Goal: Task Accomplishment & Management: Complete application form

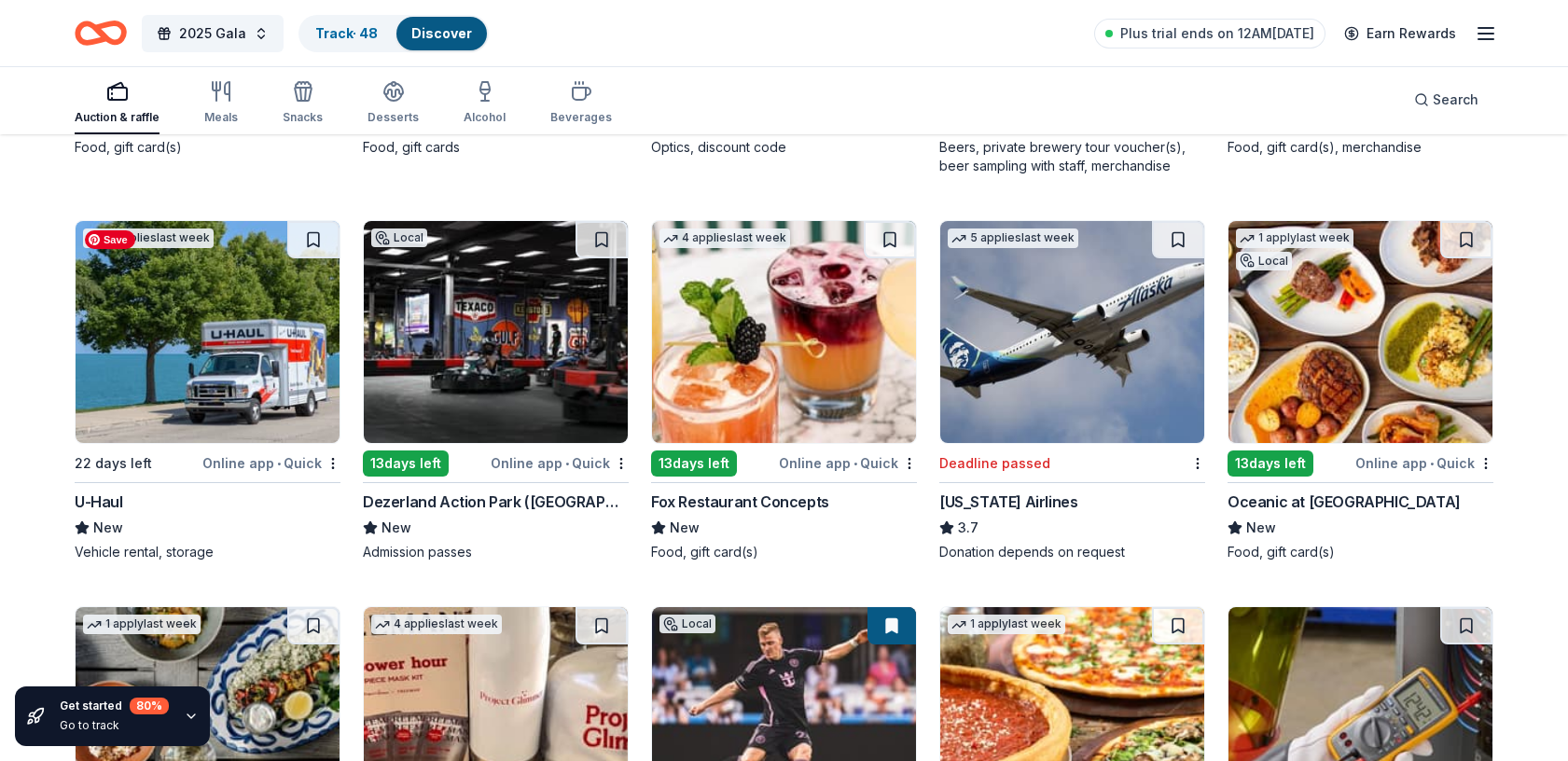
scroll to position [5350, 0]
click at [183, 387] on img at bounding box center [208, 332] width 264 height 222
click at [490, 377] on img at bounding box center [496, 332] width 264 height 222
click at [773, 308] on img at bounding box center [784, 332] width 264 height 222
click at [1347, 341] on img at bounding box center [1361, 332] width 264 height 222
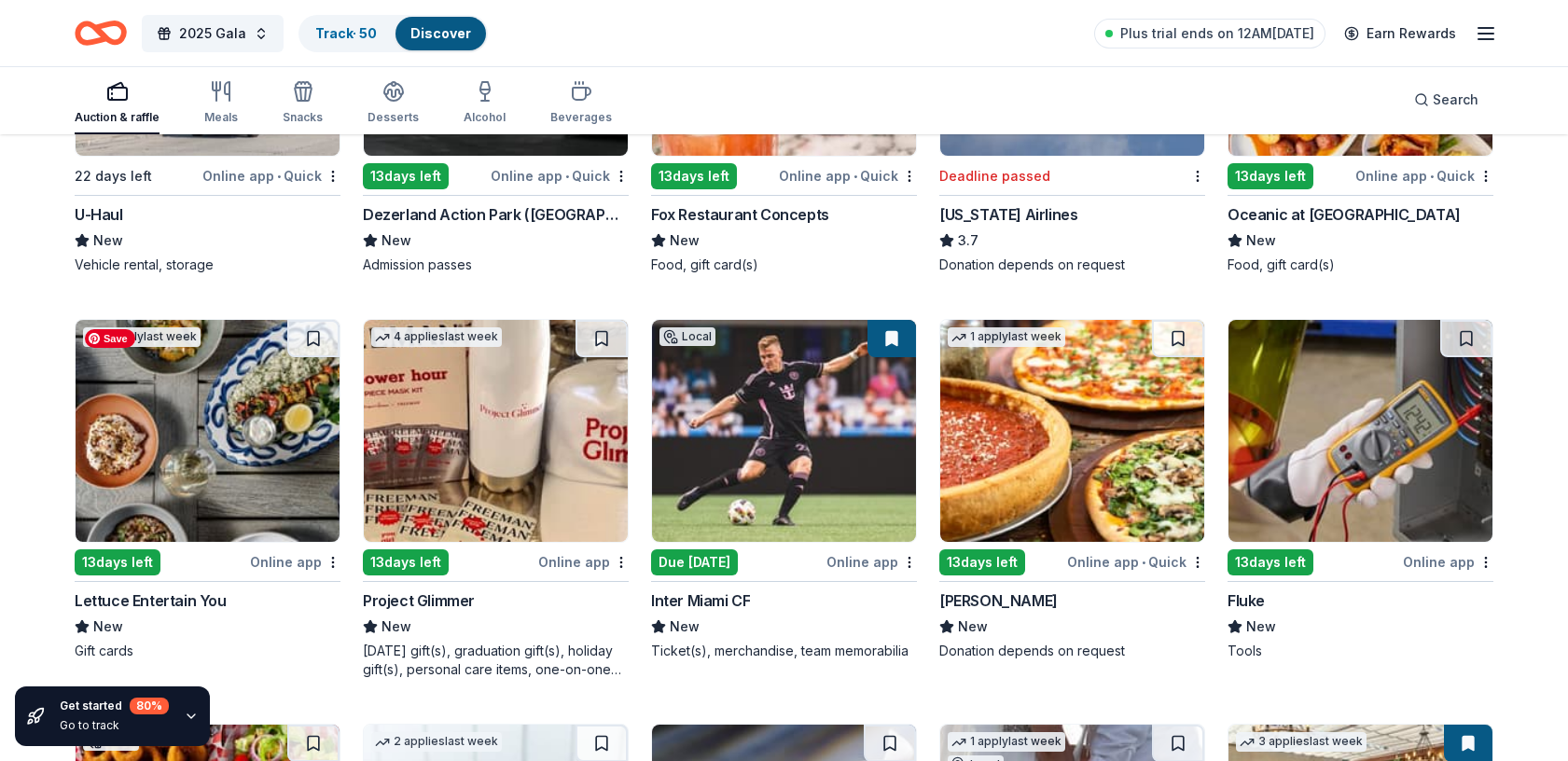
scroll to position [5585, 0]
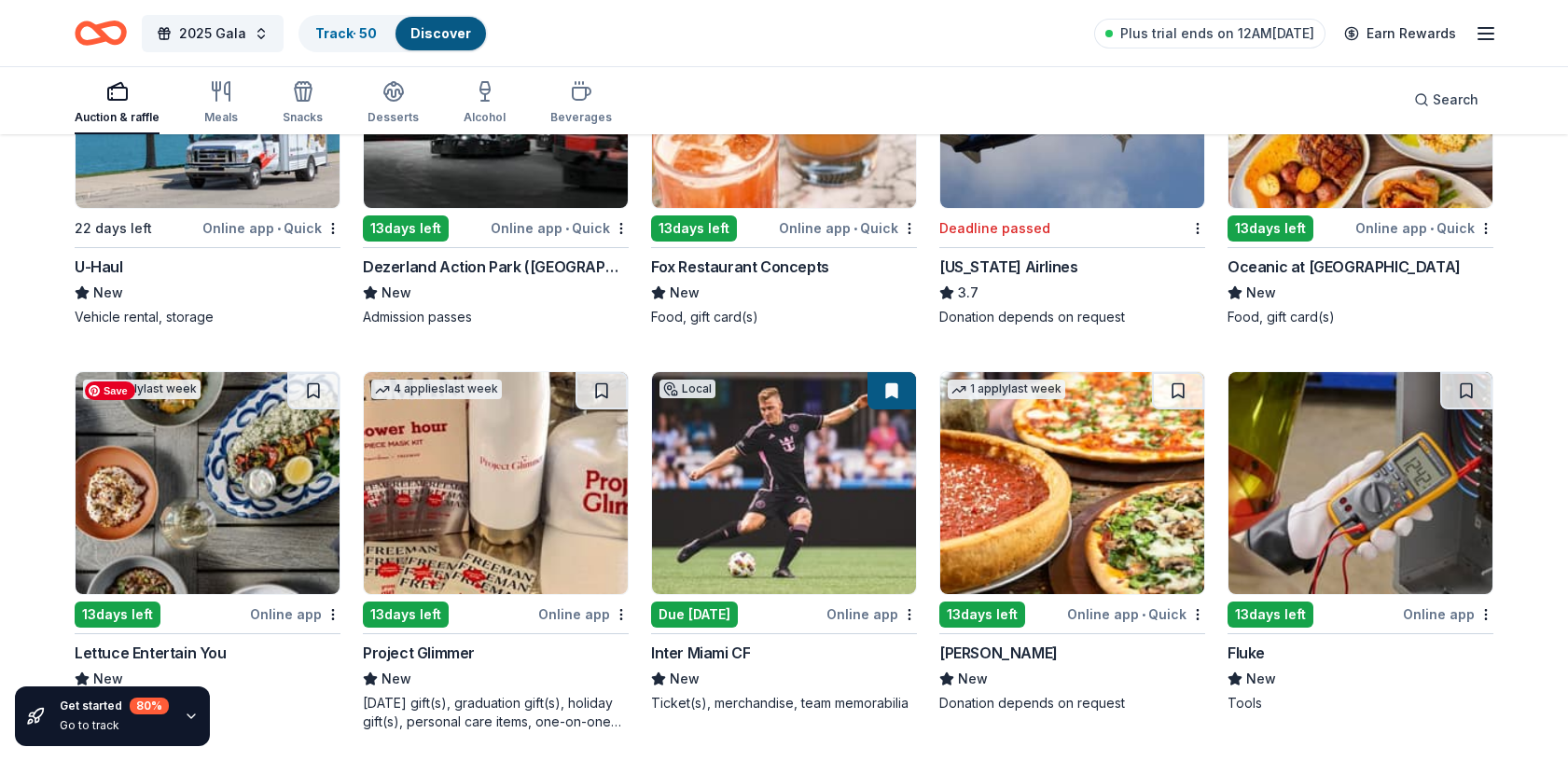
click at [229, 515] on img at bounding box center [208, 483] width 264 height 222
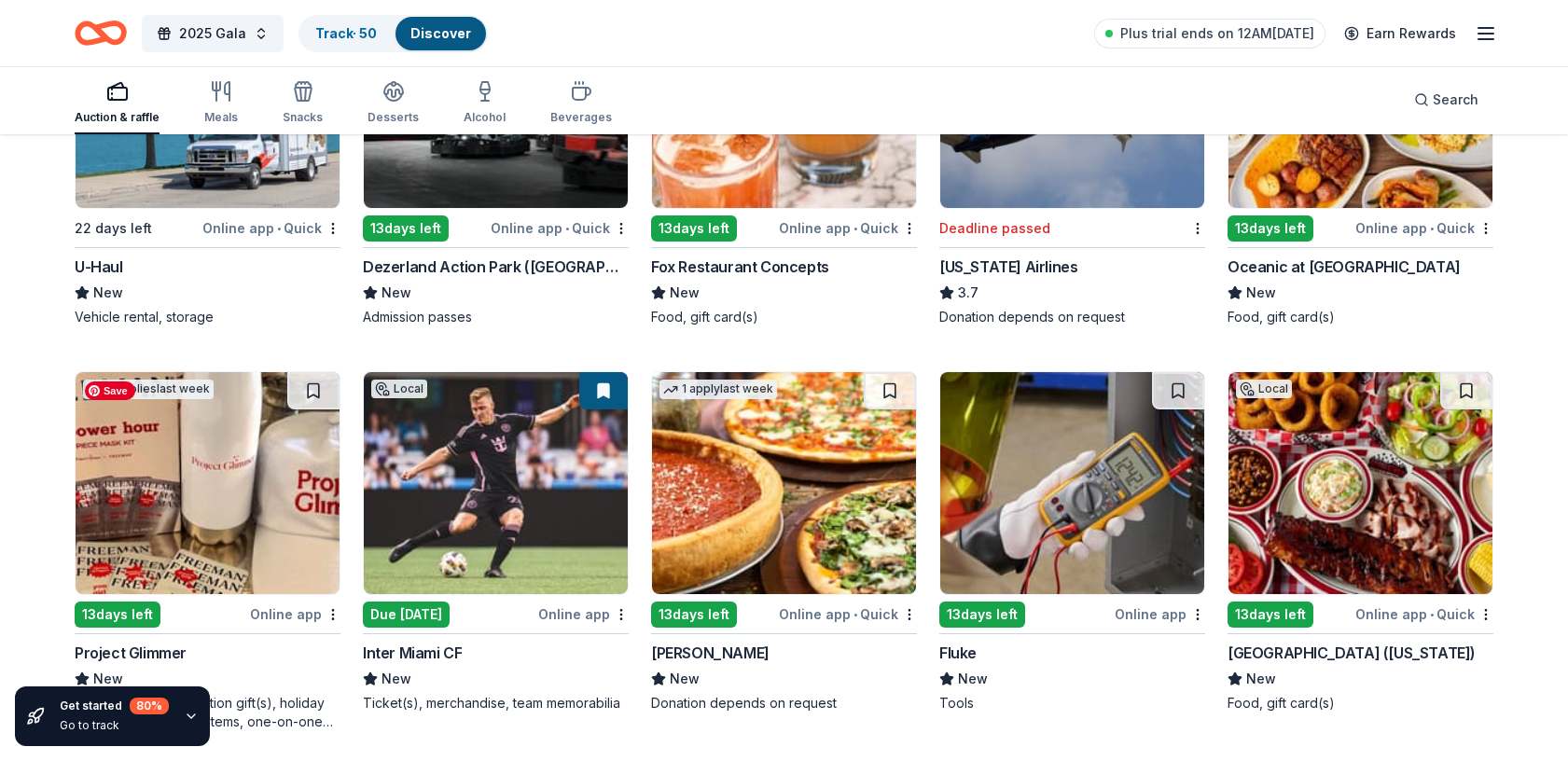
click at [243, 489] on img at bounding box center [208, 483] width 264 height 222
click at [810, 525] on img at bounding box center [784, 483] width 264 height 222
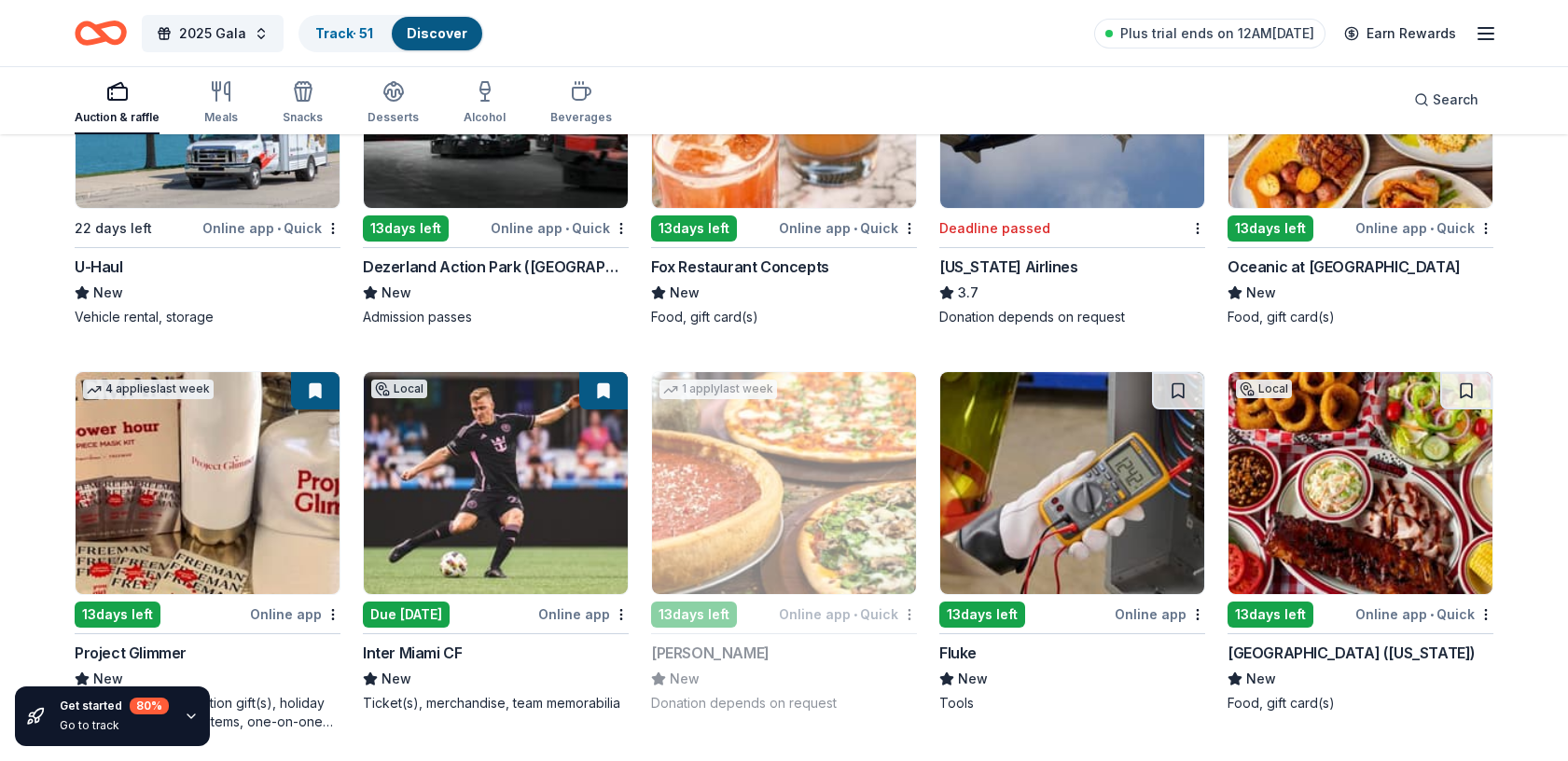
scroll to position [5631, 0]
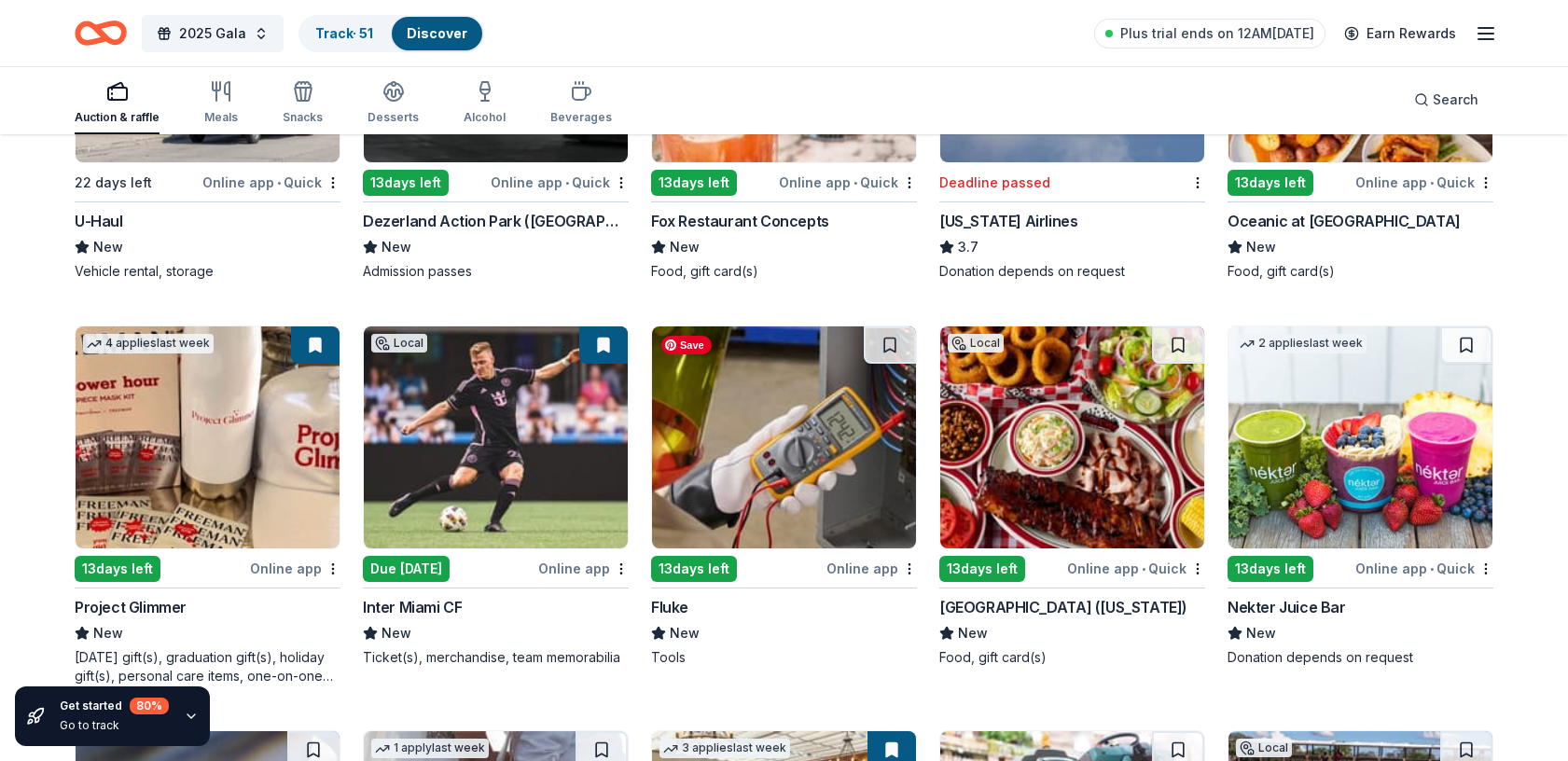
click at [687, 410] on img at bounding box center [784, 438] width 264 height 222
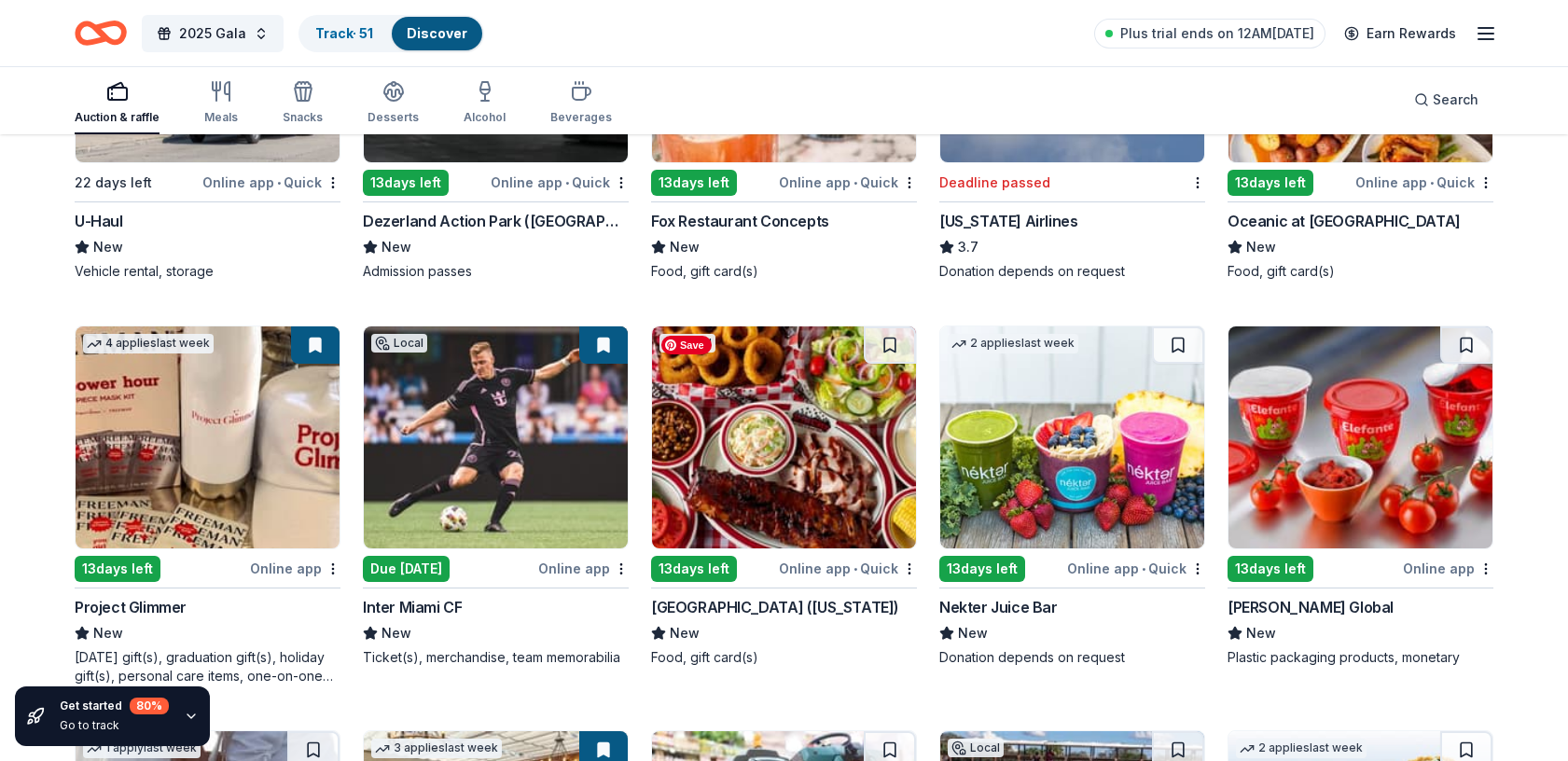
click at [753, 474] on img at bounding box center [784, 438] width 264 height 222
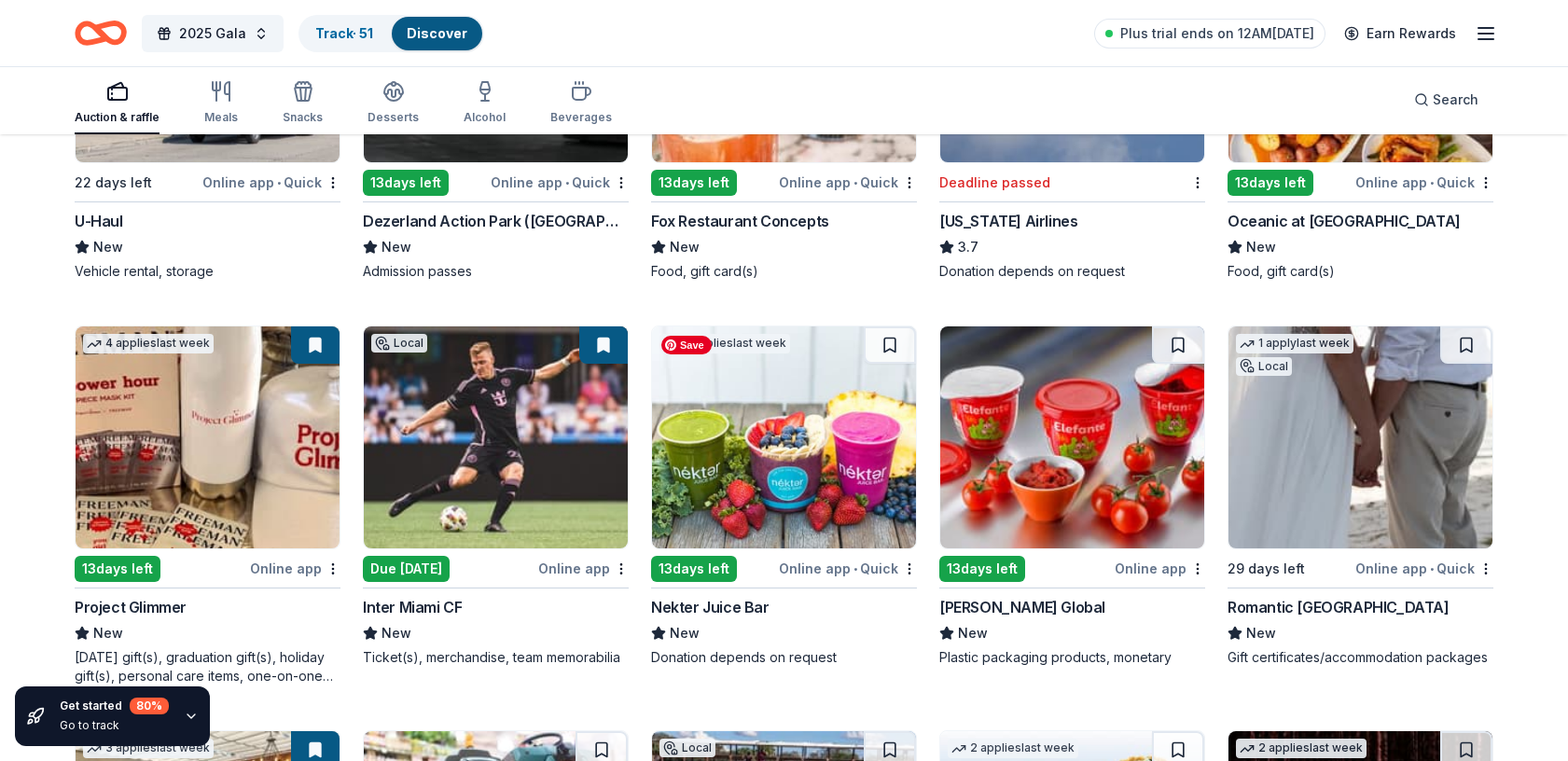
click at [750, 450] on img at bounding box center [784, 438] width 264 height 222
click at [1004, 417] on img at bounding box center [1072, 438] width 264 height 222
click at [1079, 429] on img at bounding box center [1072, 438] width 264 height 222
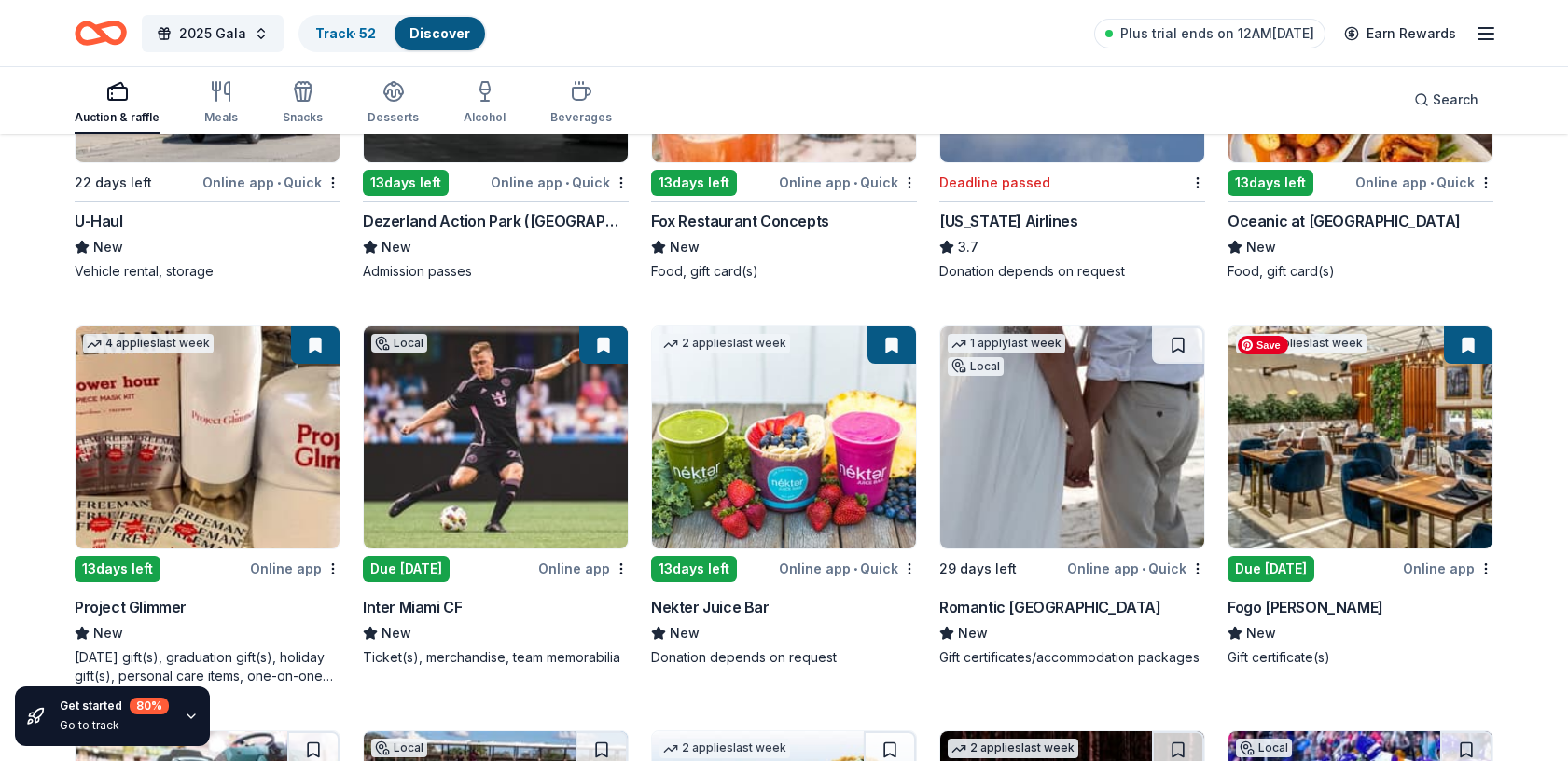
click at [1302, 447] on img at bounding box center [1361, 438] width 264 height 222
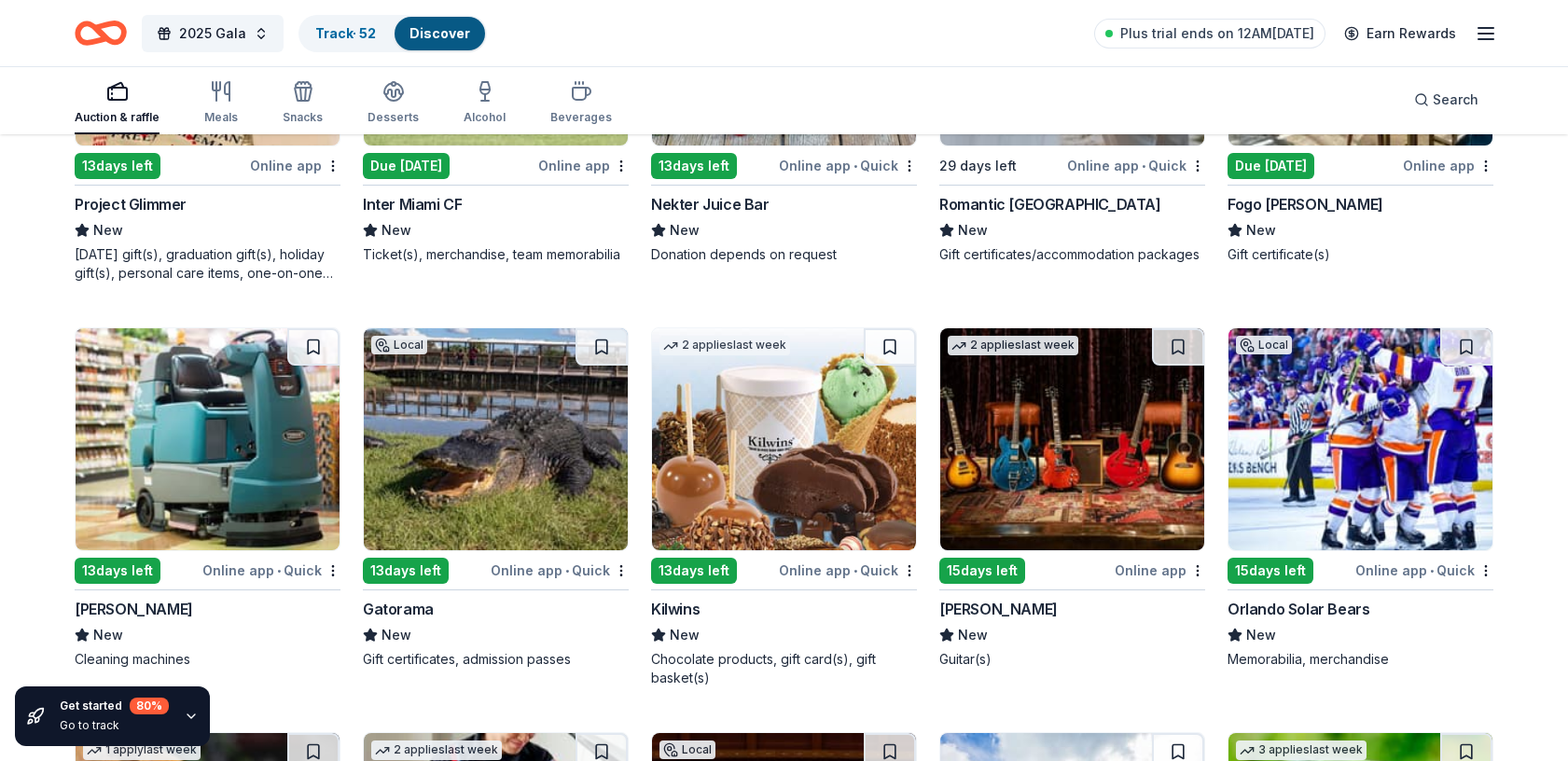
scroll to position [6038, 0]
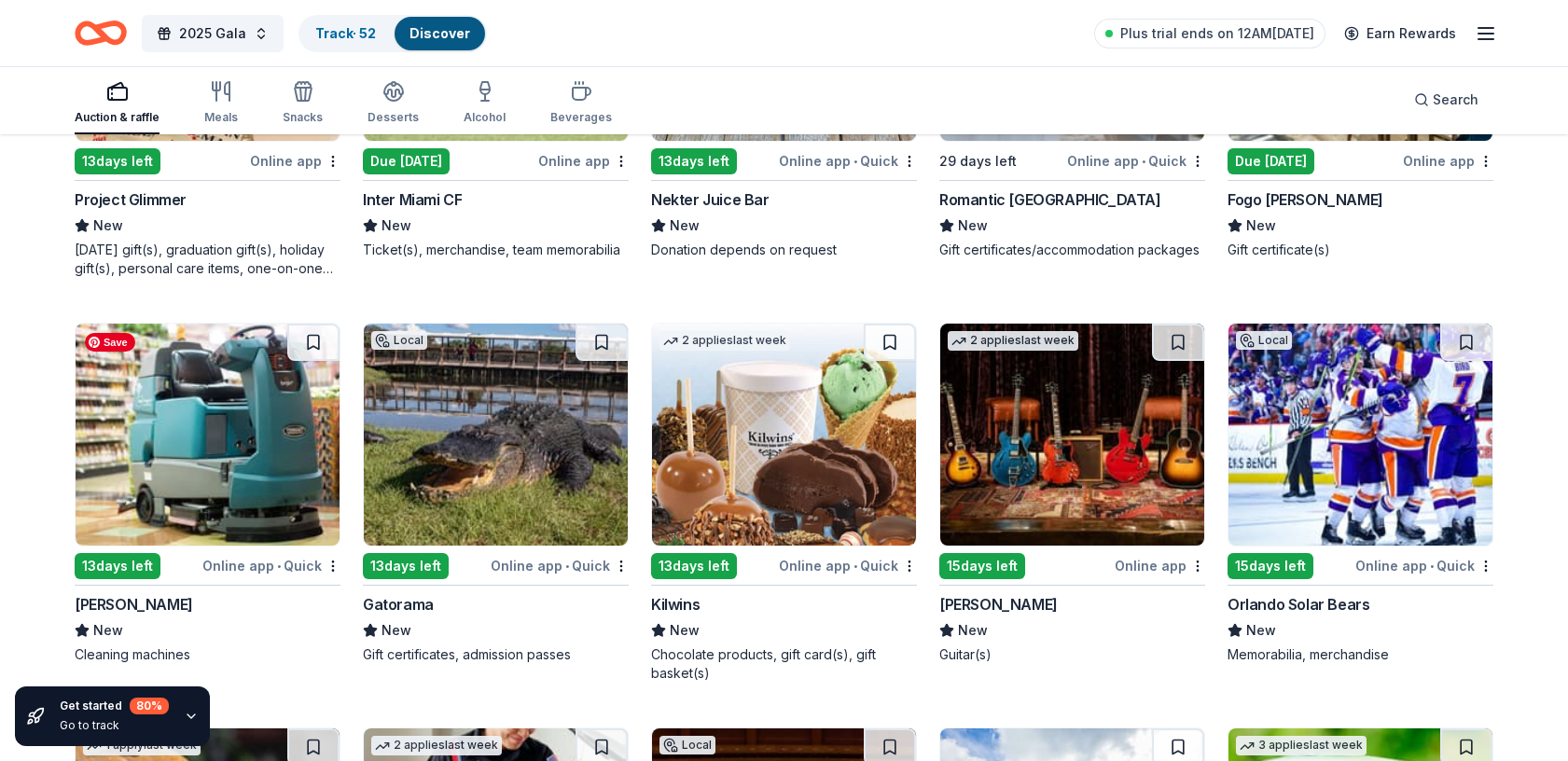
click at [274, 420] on img at bounding box center [208, 435] width 264 height 222
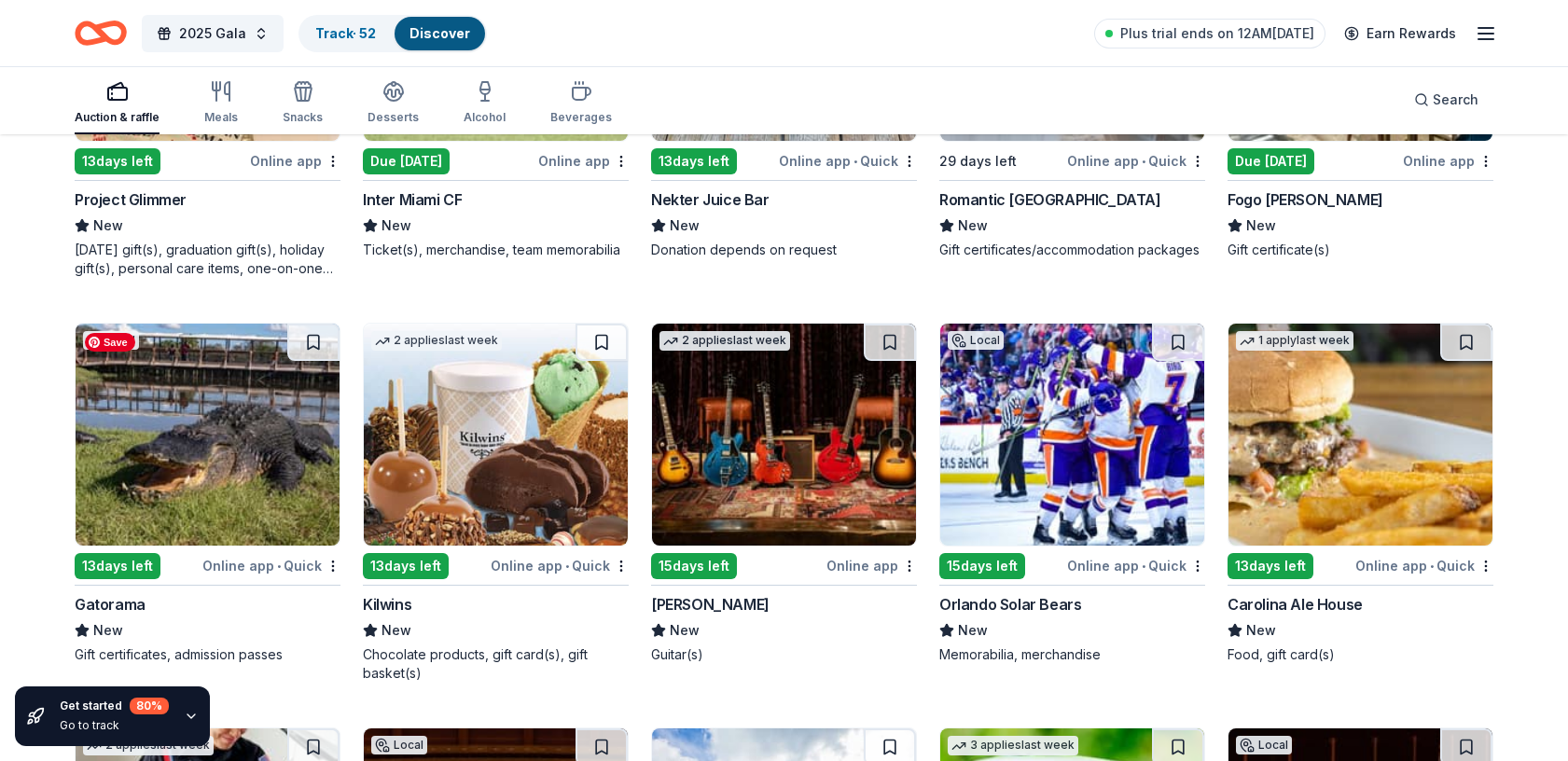
click at [258, 448] on img at bounding box center [208, 435] width 264 height 222
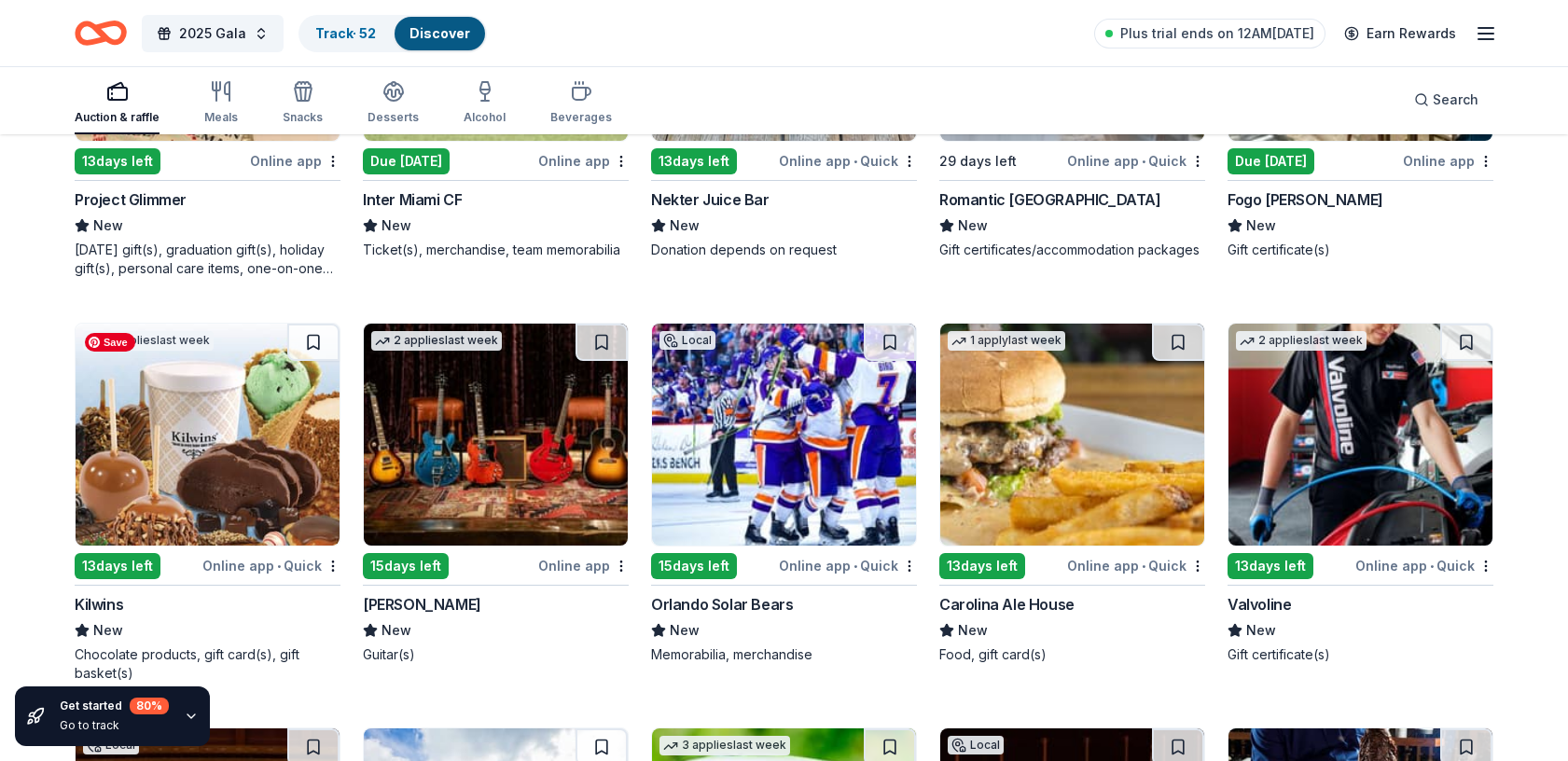
click at [206, 442] on img at bounding box center [208, 435] width 264 height 222
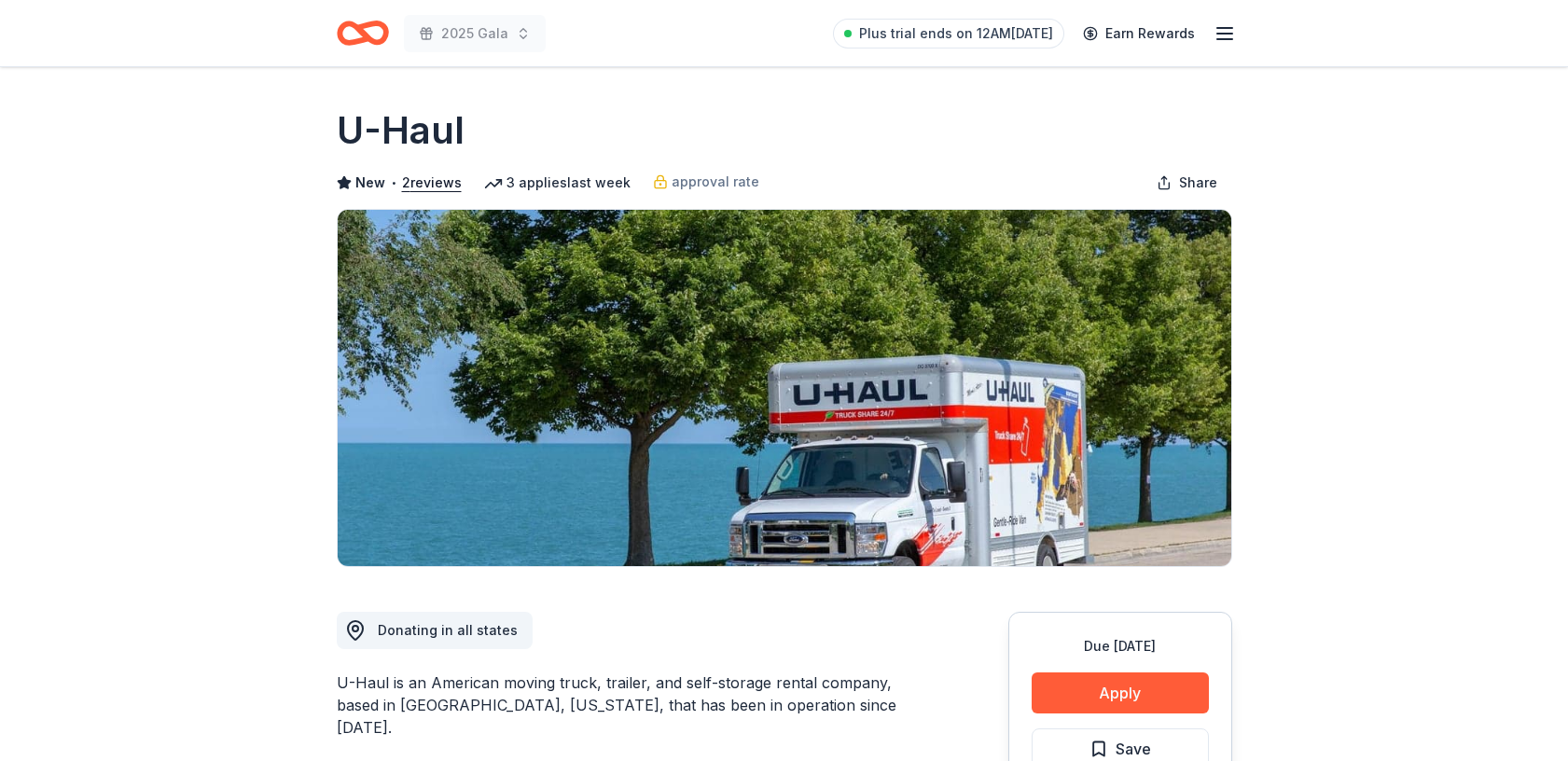
scroll to position [345, 0]
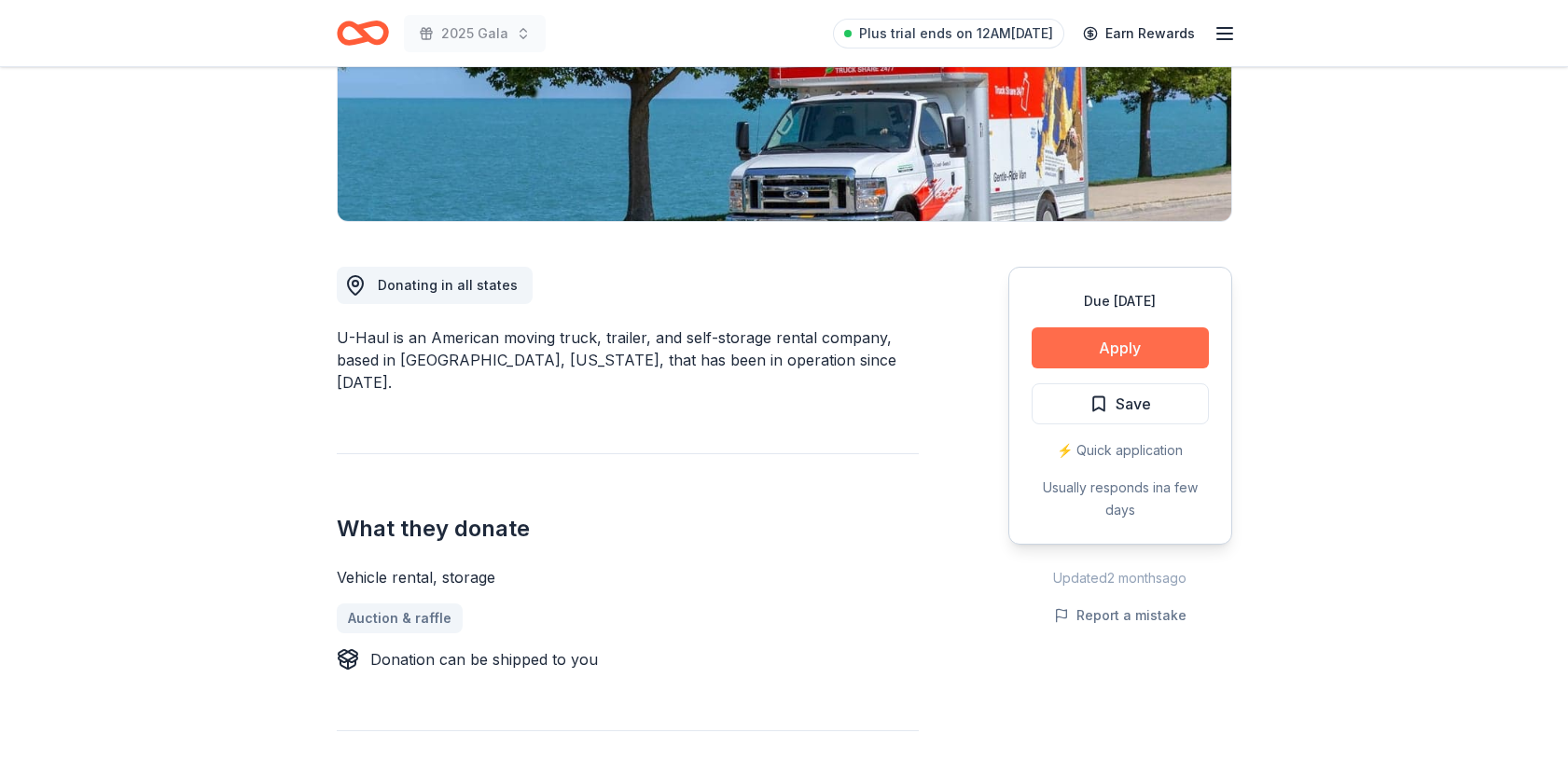
click at [1095, 356] on button "Apply" at bounding box center [1120, 347] width 177 height 41
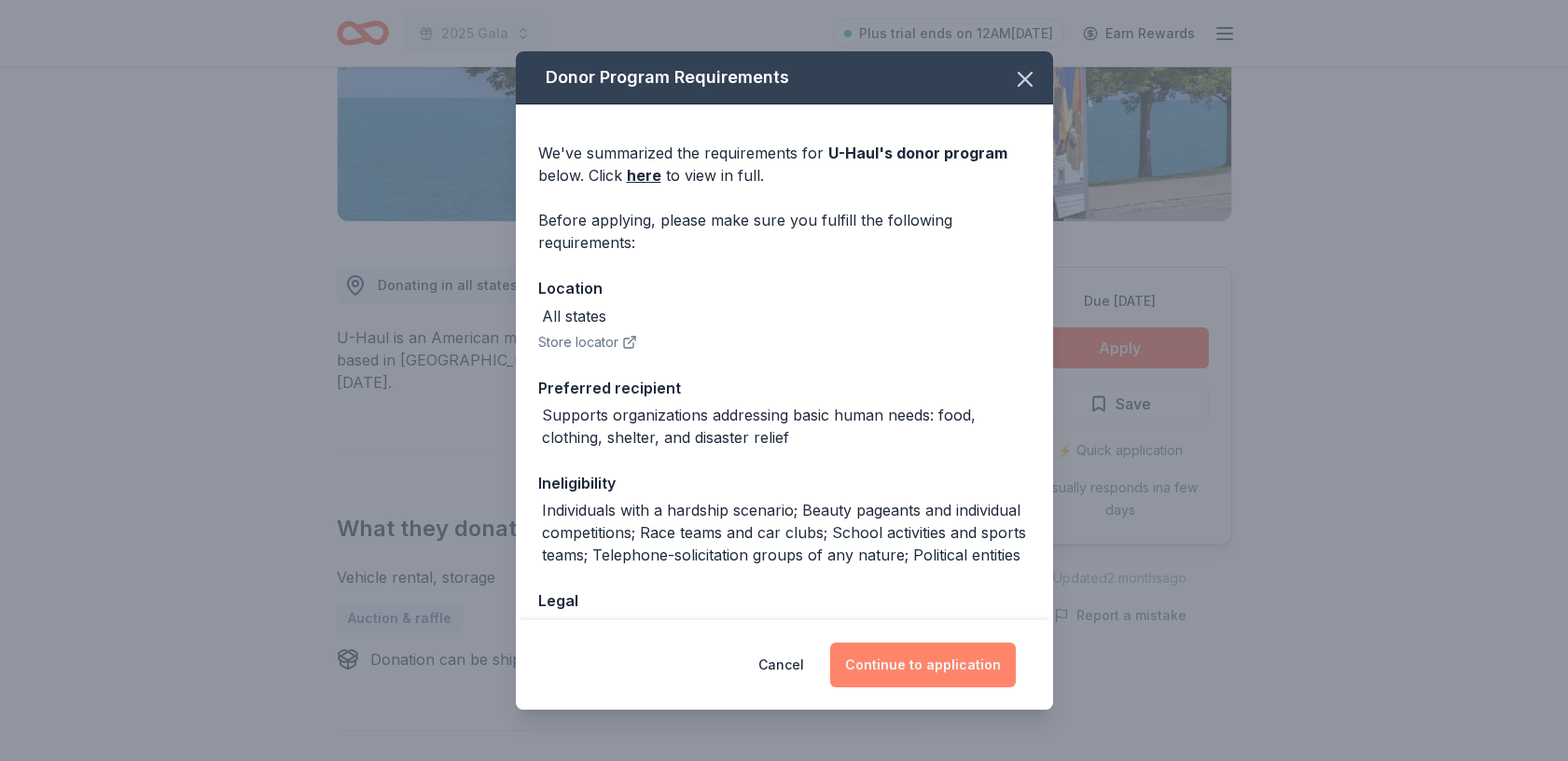
click at [938, 666] on button "Continue to application" at bounding box center [923, 665] width 186 height 45
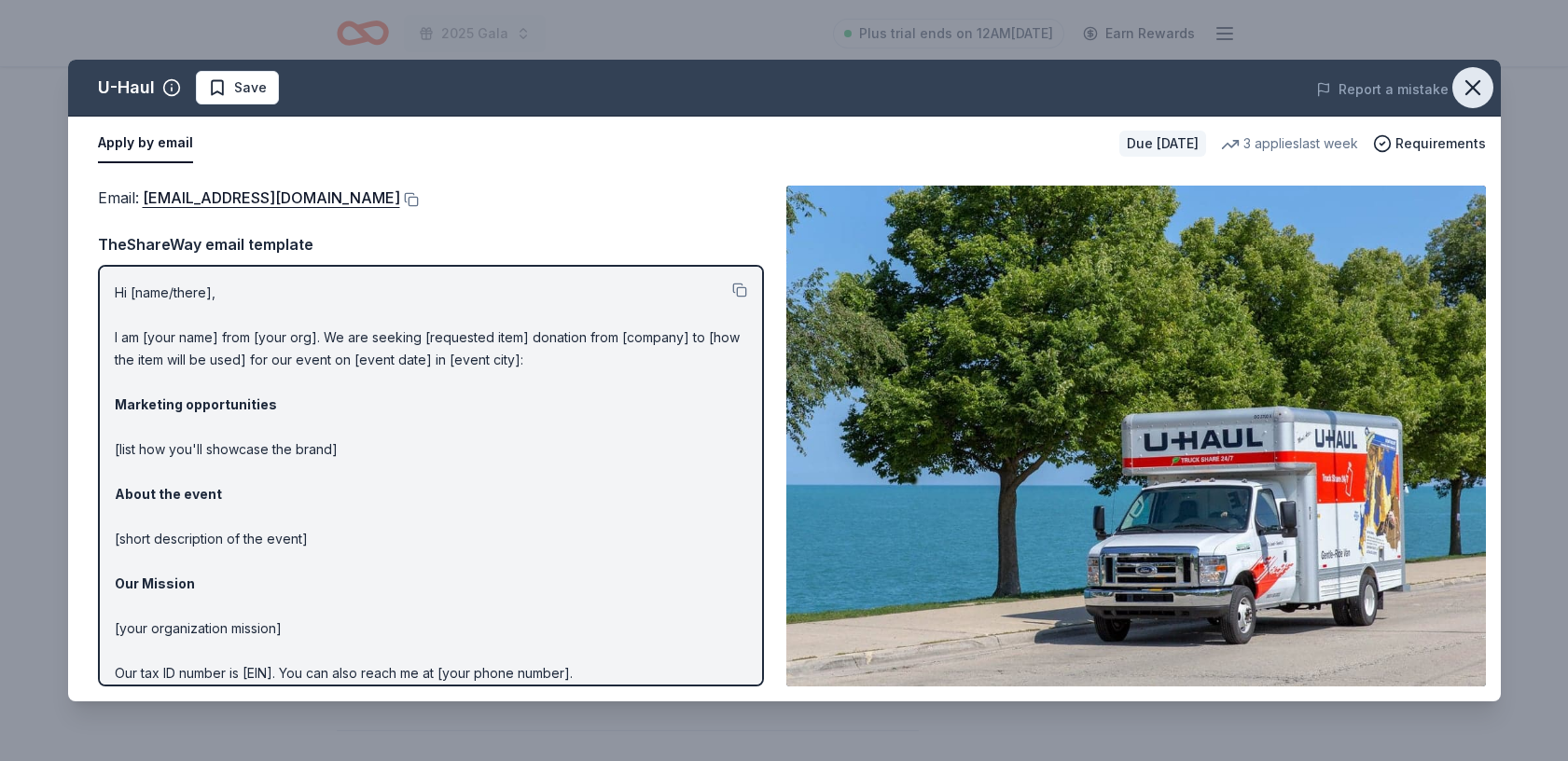
click at [1477, 86] on icon "button" at bounding box center [1473, 88] width 26 height 26
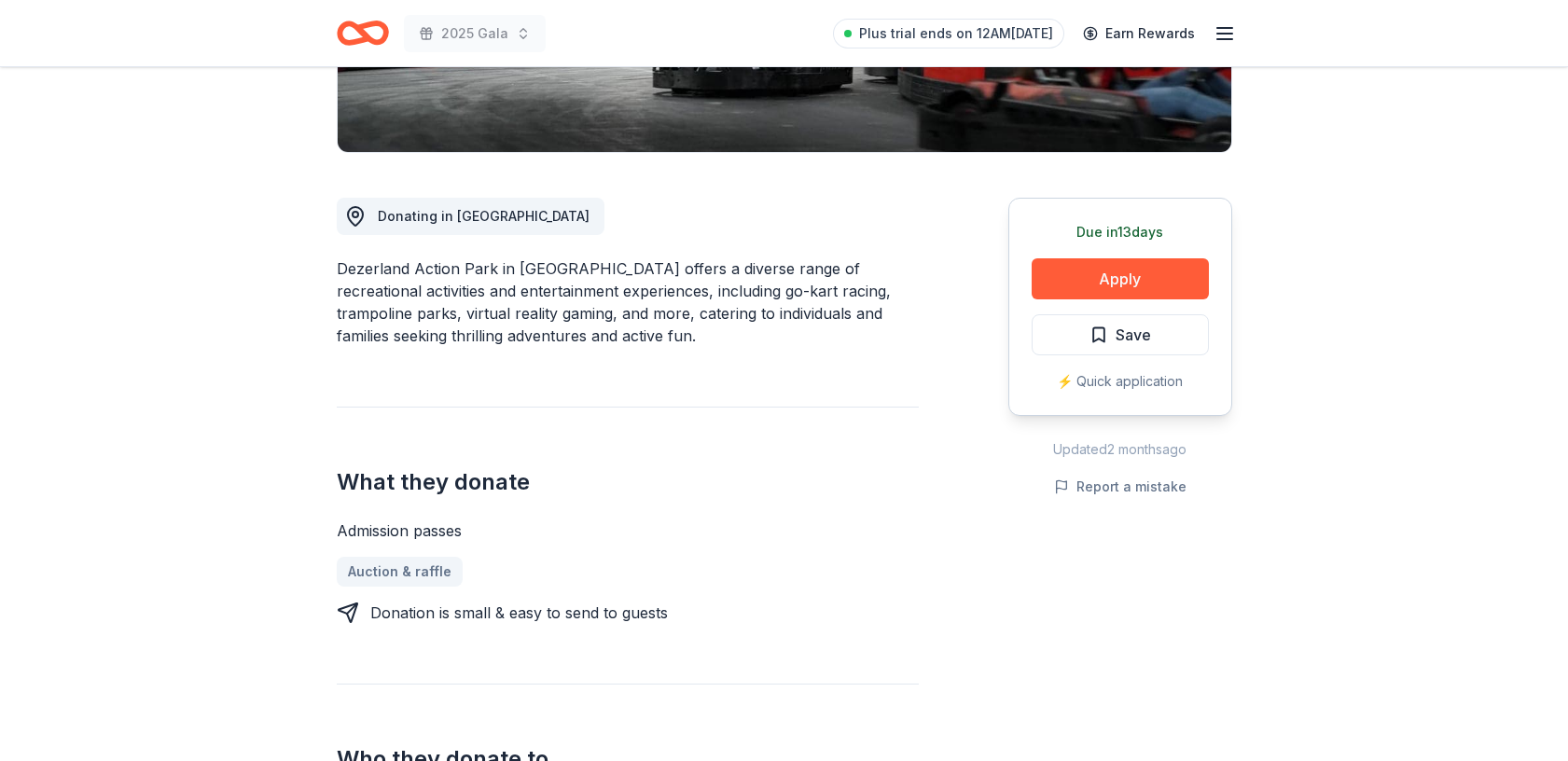
scroll to position [371, 0]
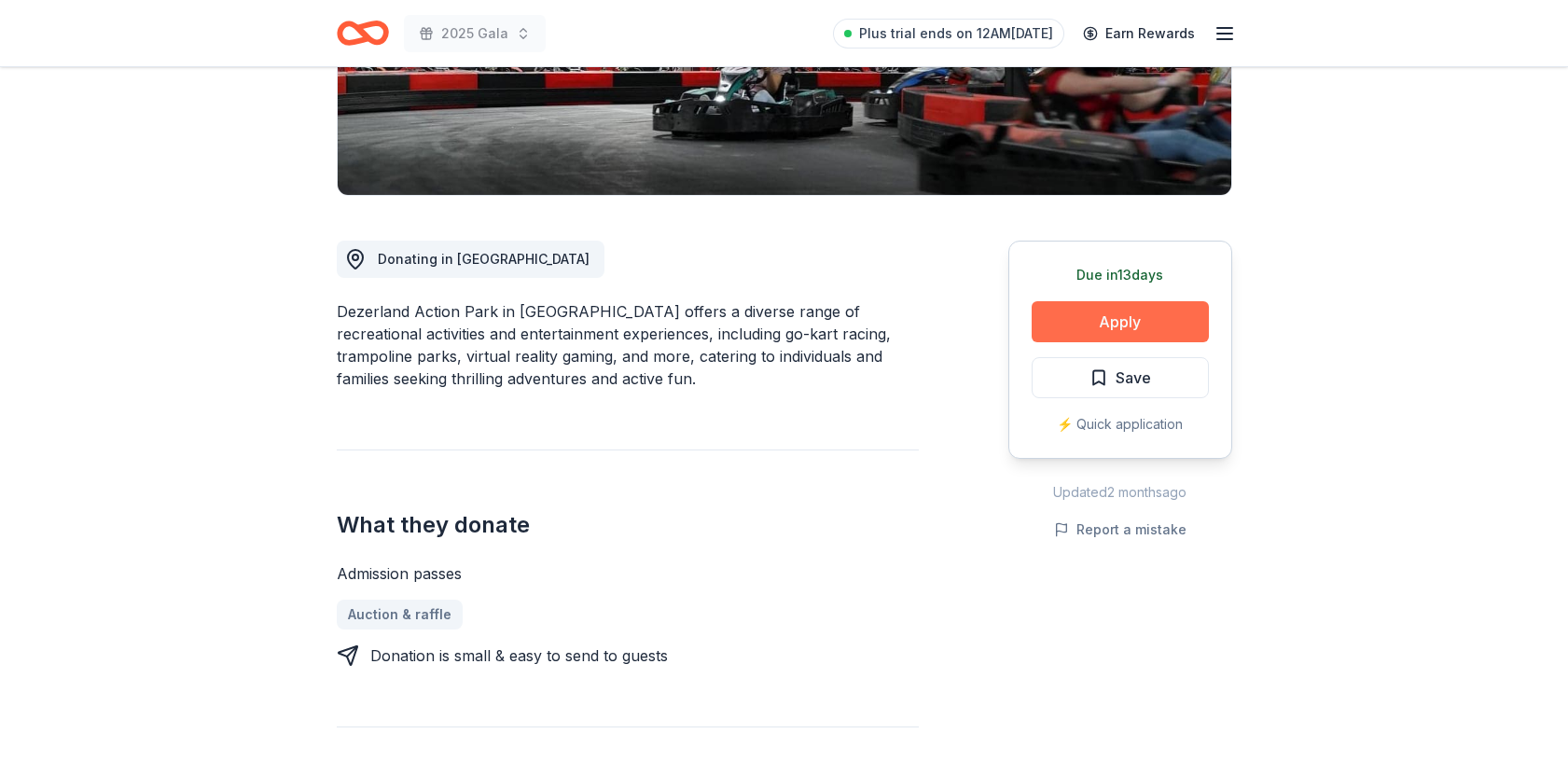
click at [1107, 312] on button "Apply" at bounding box center [1120, 321] width 177 height 41
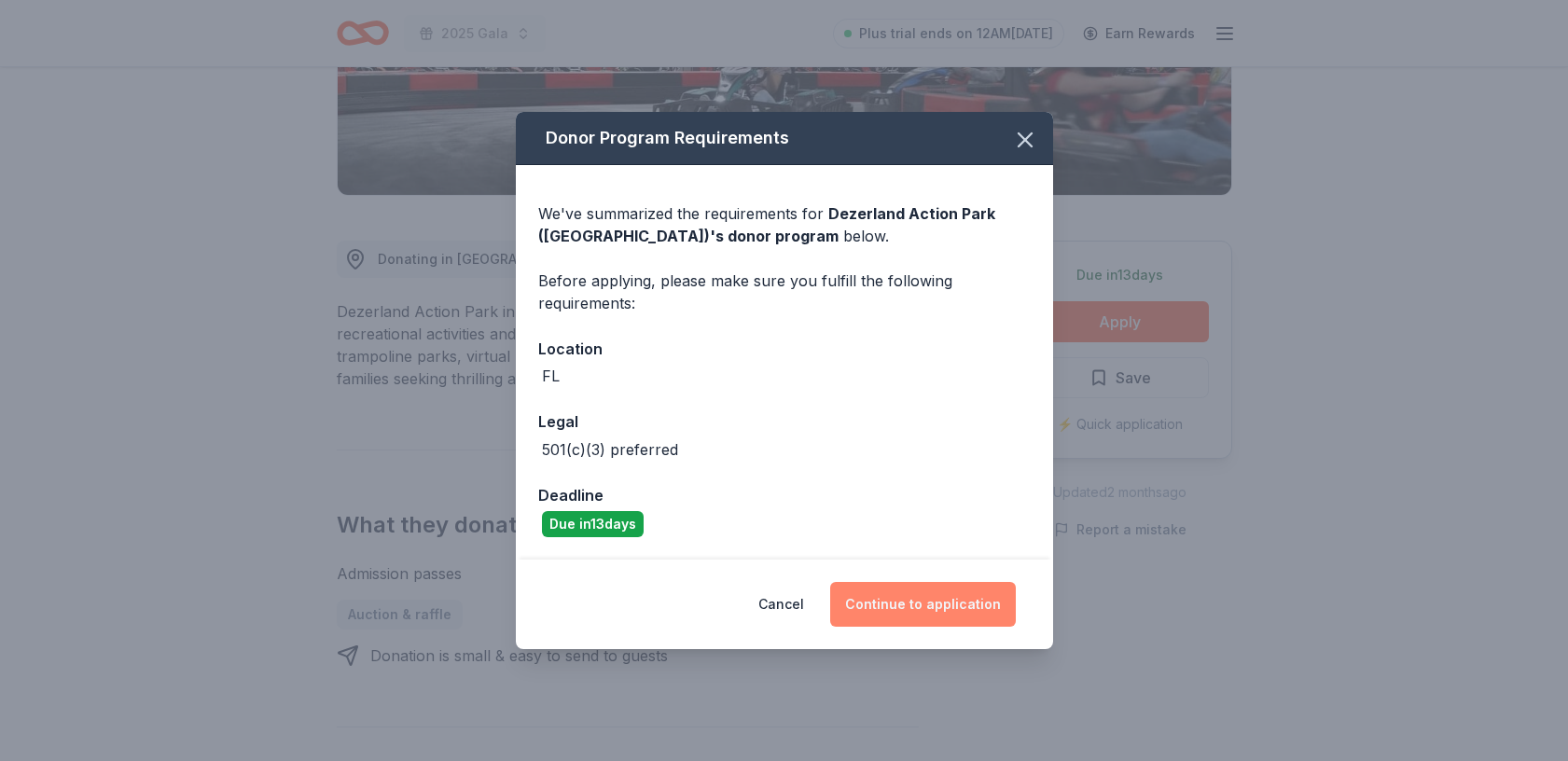
click at [919, 606] on button "Continue to application" at bounding box center [923, 604] width 186 height 45
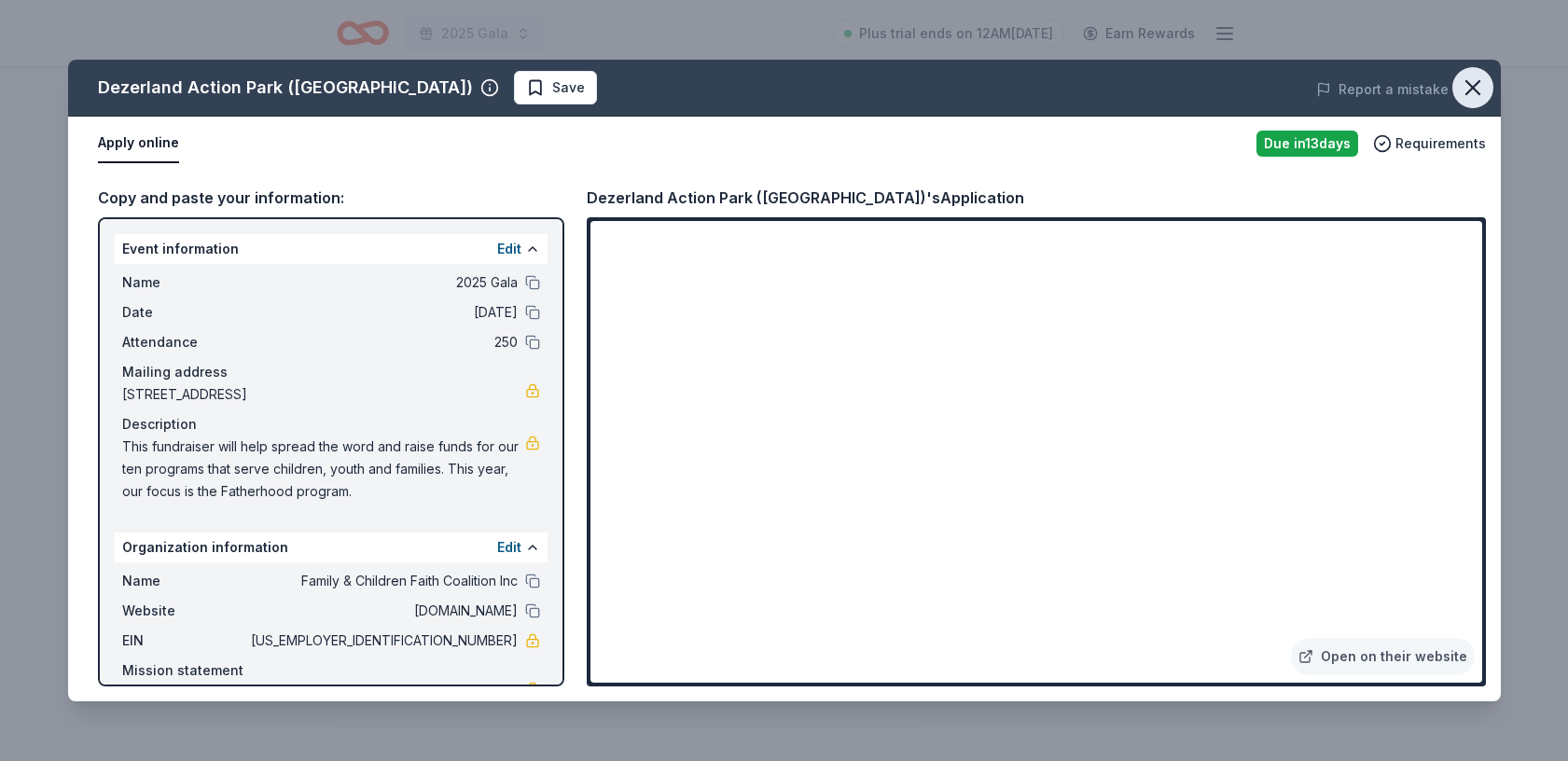
click at [1467, 81] on icon "button" at bounding box center [1473, 87] width 13 height 13
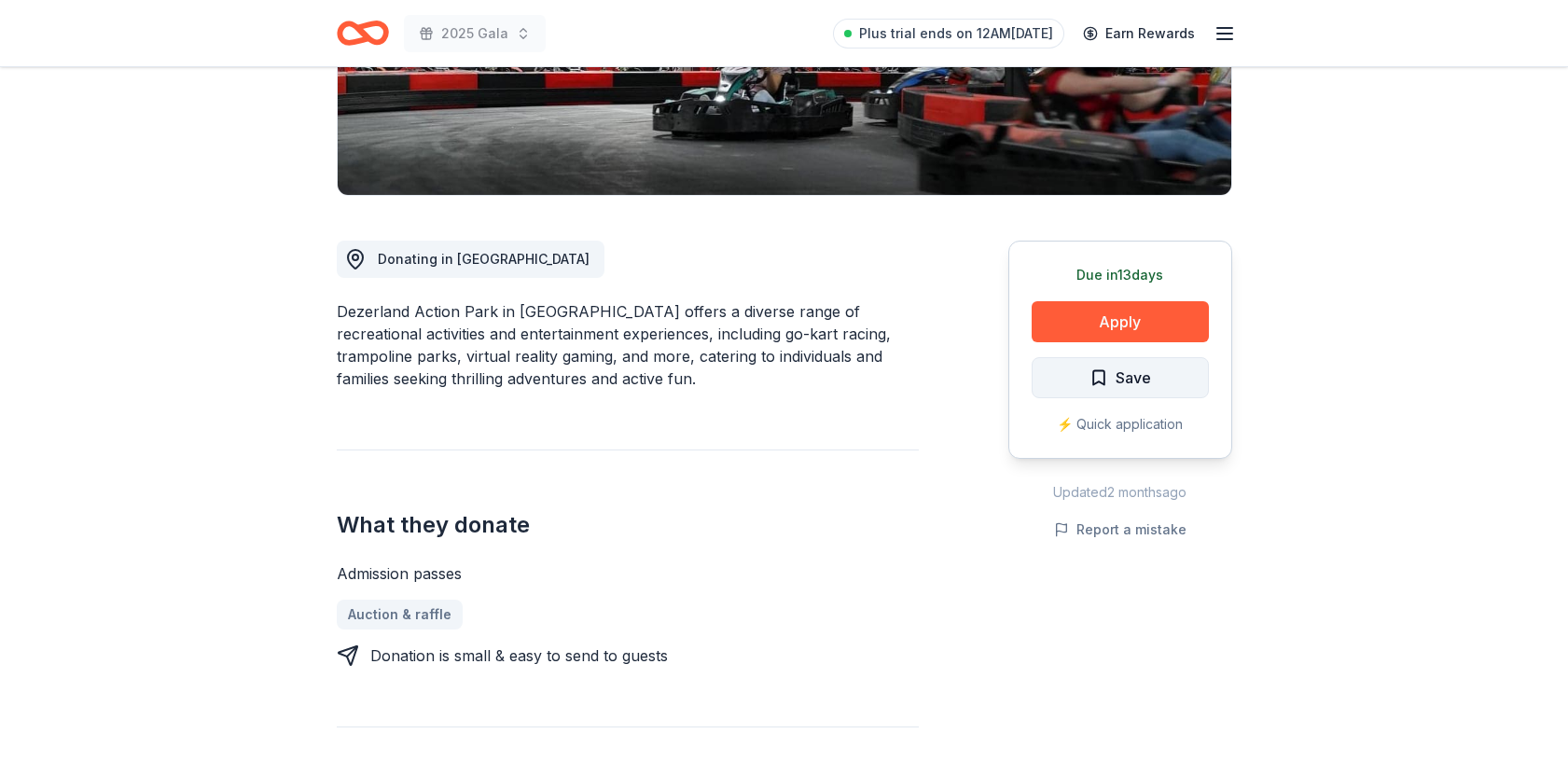
click at [1127, 377] on span "Save" at bounding box center [1133, 378] width 35 height 24
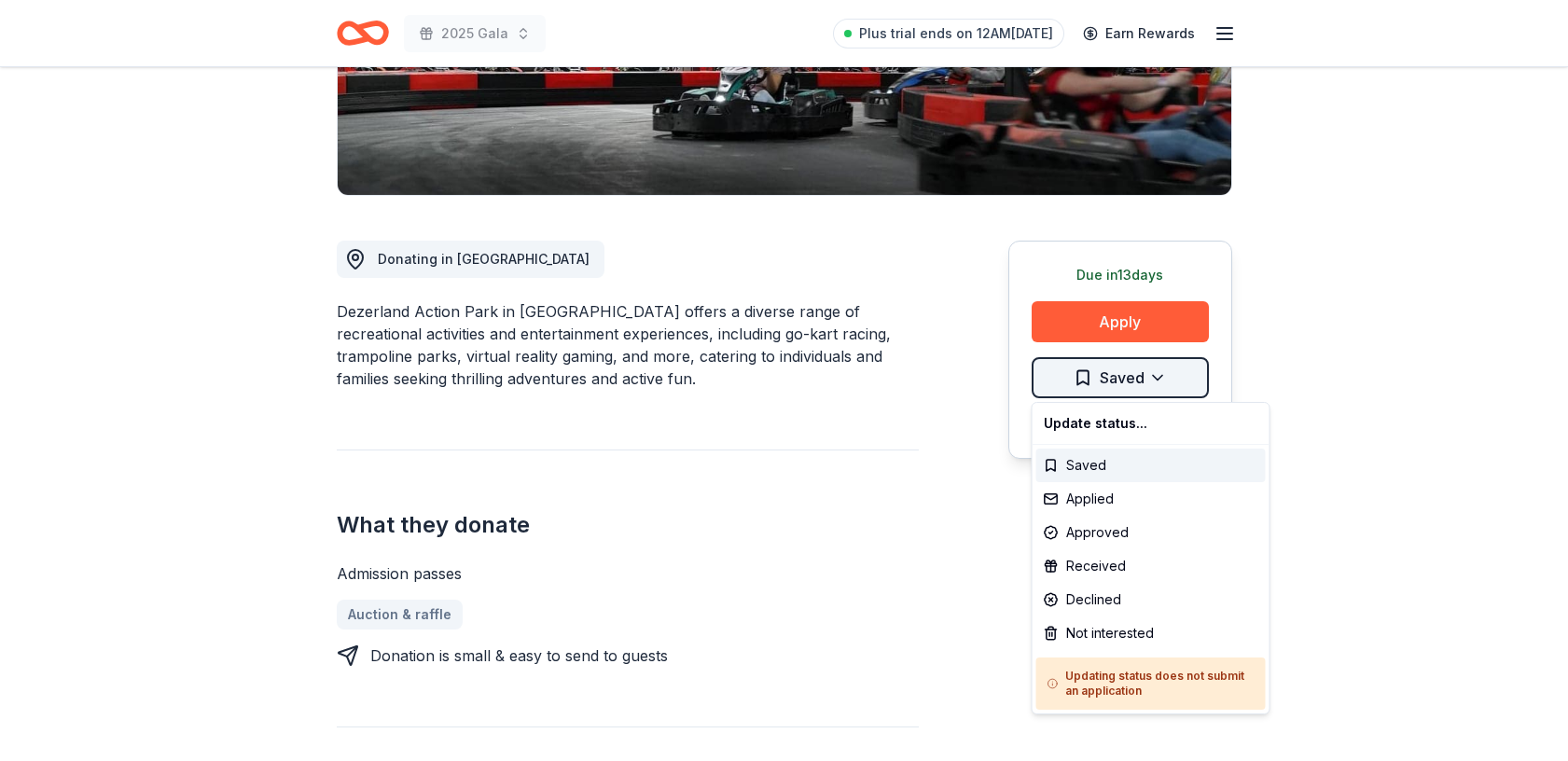
click at [1158, 372] on html "2025 Gala Plus trial ends on 12AM, 8/26 Earn Rewards Due in 13 days Share Dezer…" at bounding box center [784, 9] width 1568 height 761
click at [1135, 508] on div "Applied" at bounding box center [1152, 499] width 230 height 34
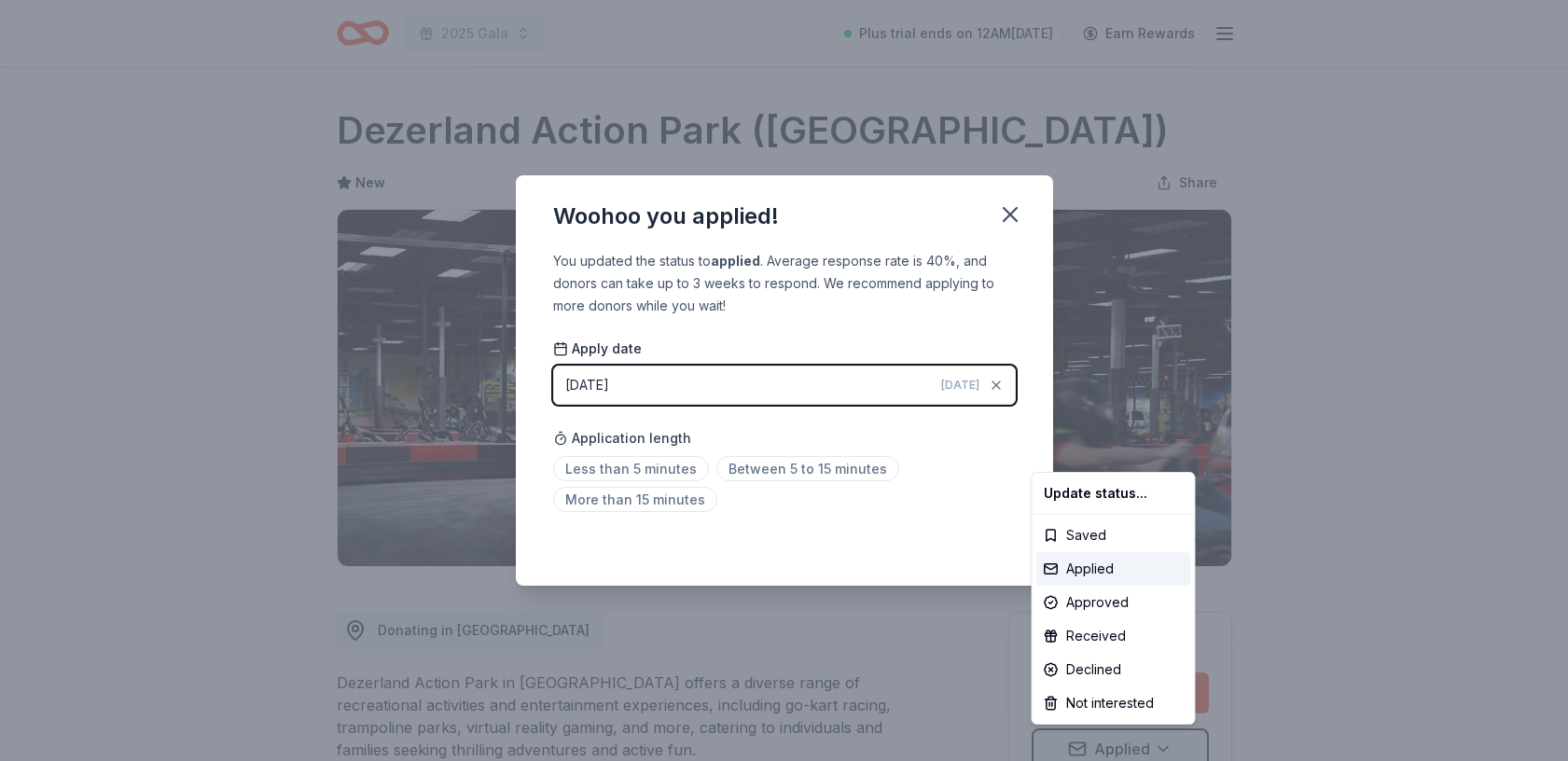
click at [662, 472] on html "2025 Gala Plus trial ends on 12AM, 8/26 Earn Rewards Due in 13 days Share Dezer…" at bounding box center [784, 380] width 1568 height 761
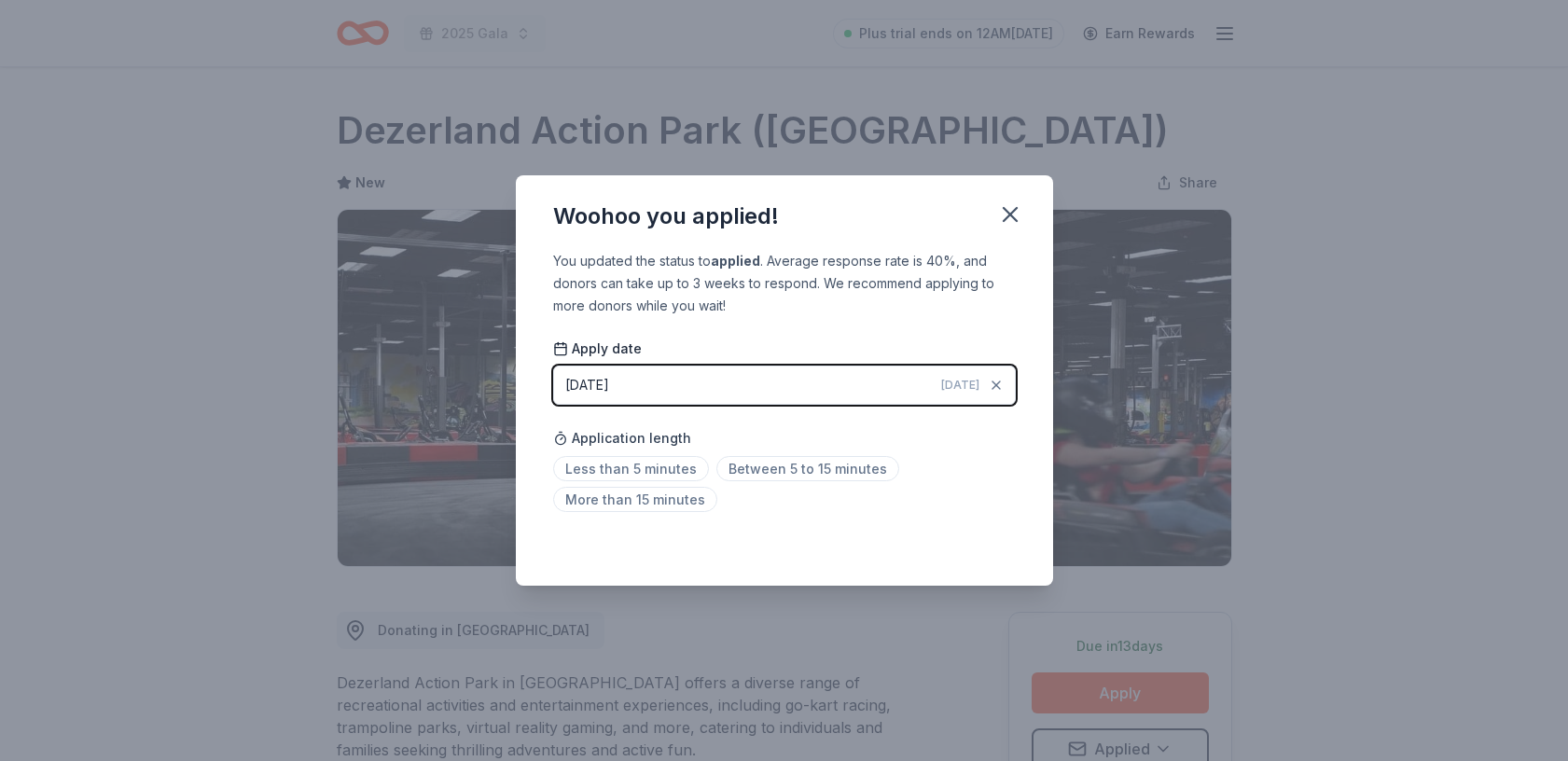
scroll to position [8, 0]
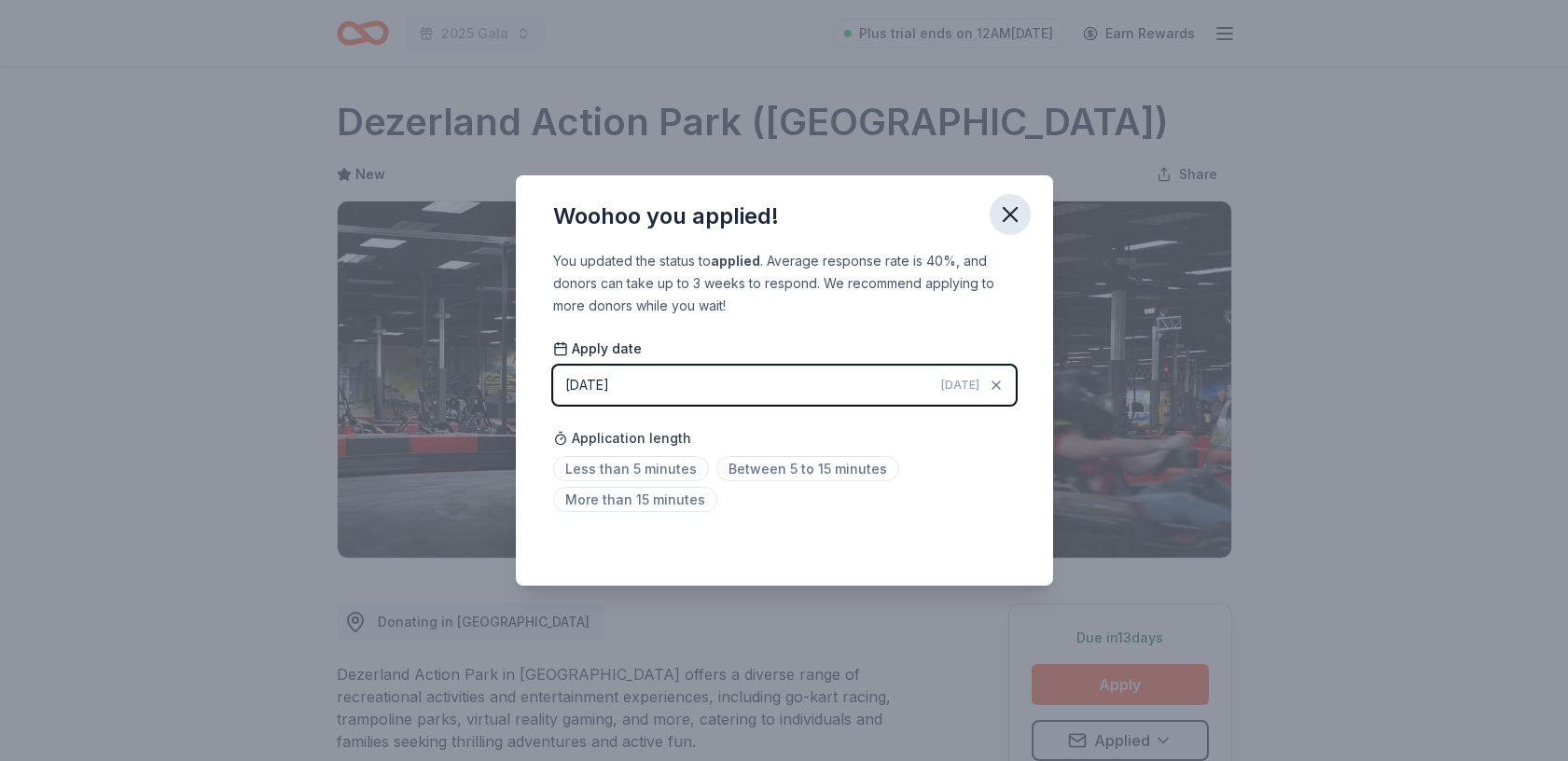
click at [1007, 220] on icon "button" at bounding box center [1010, 215] width 26 height 26
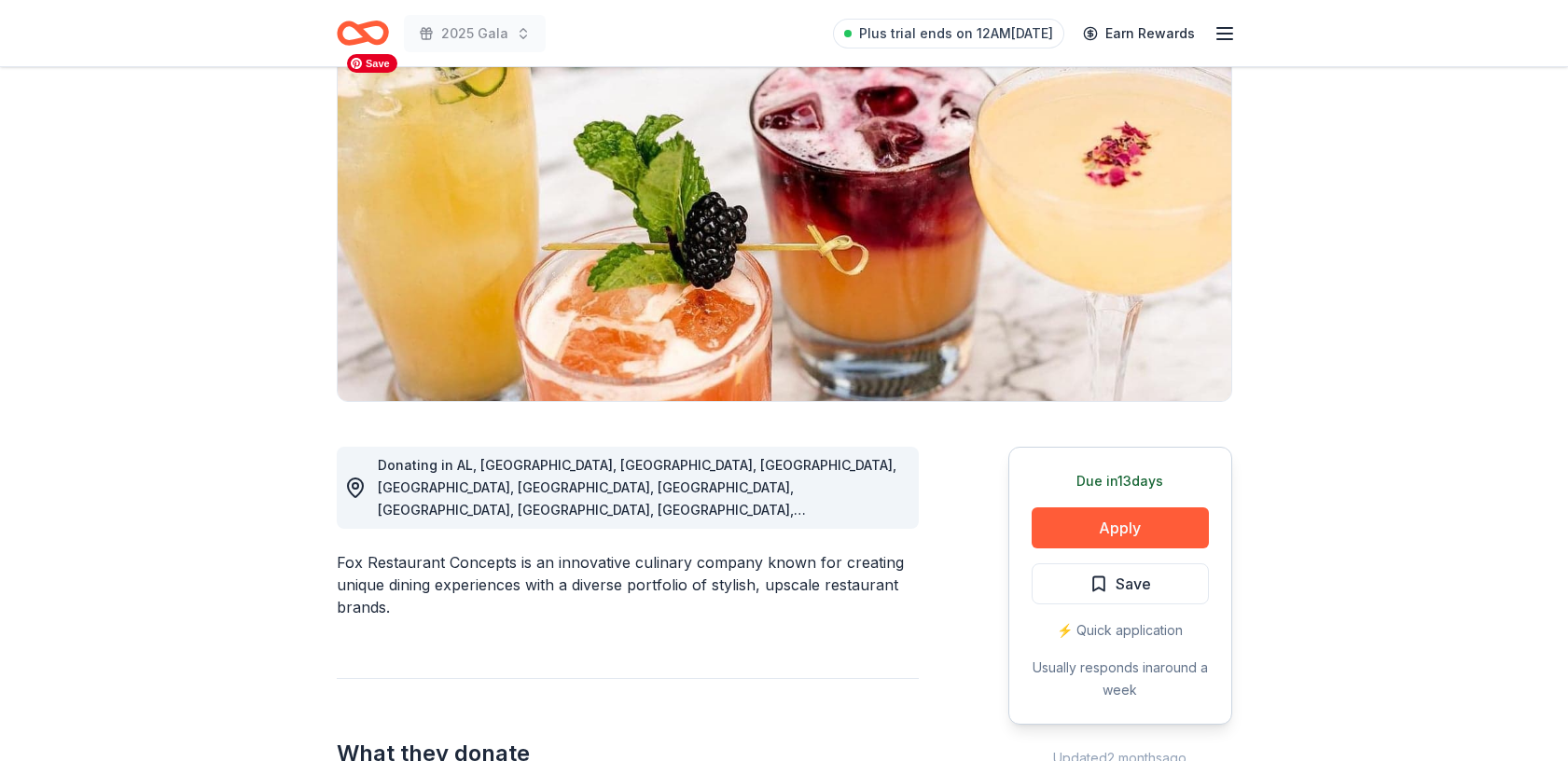
scroll to position [188, 0]
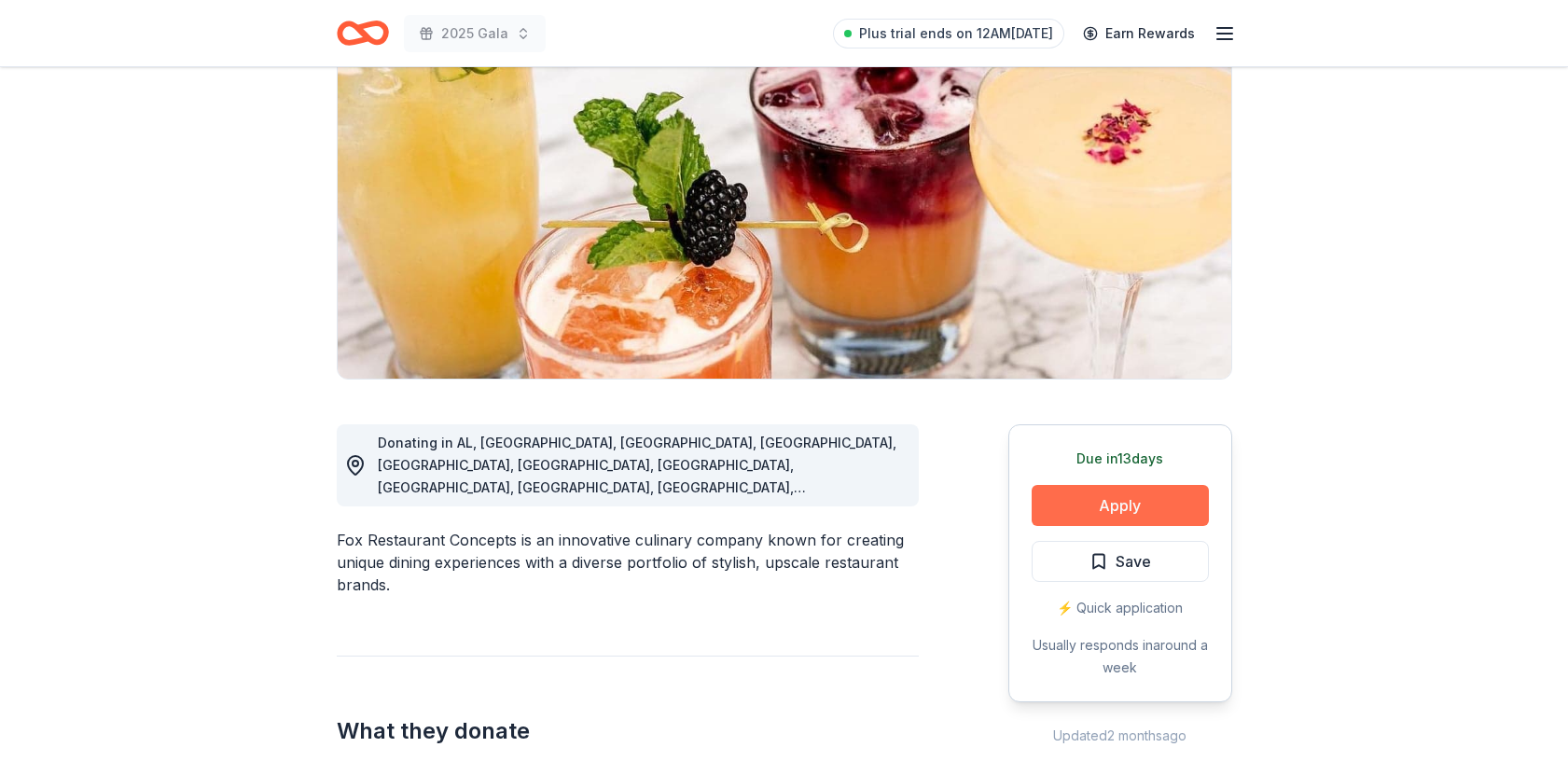
click at [1114, 508] on button "Apply" at bounding box center [1120, 505] width 177 height 41
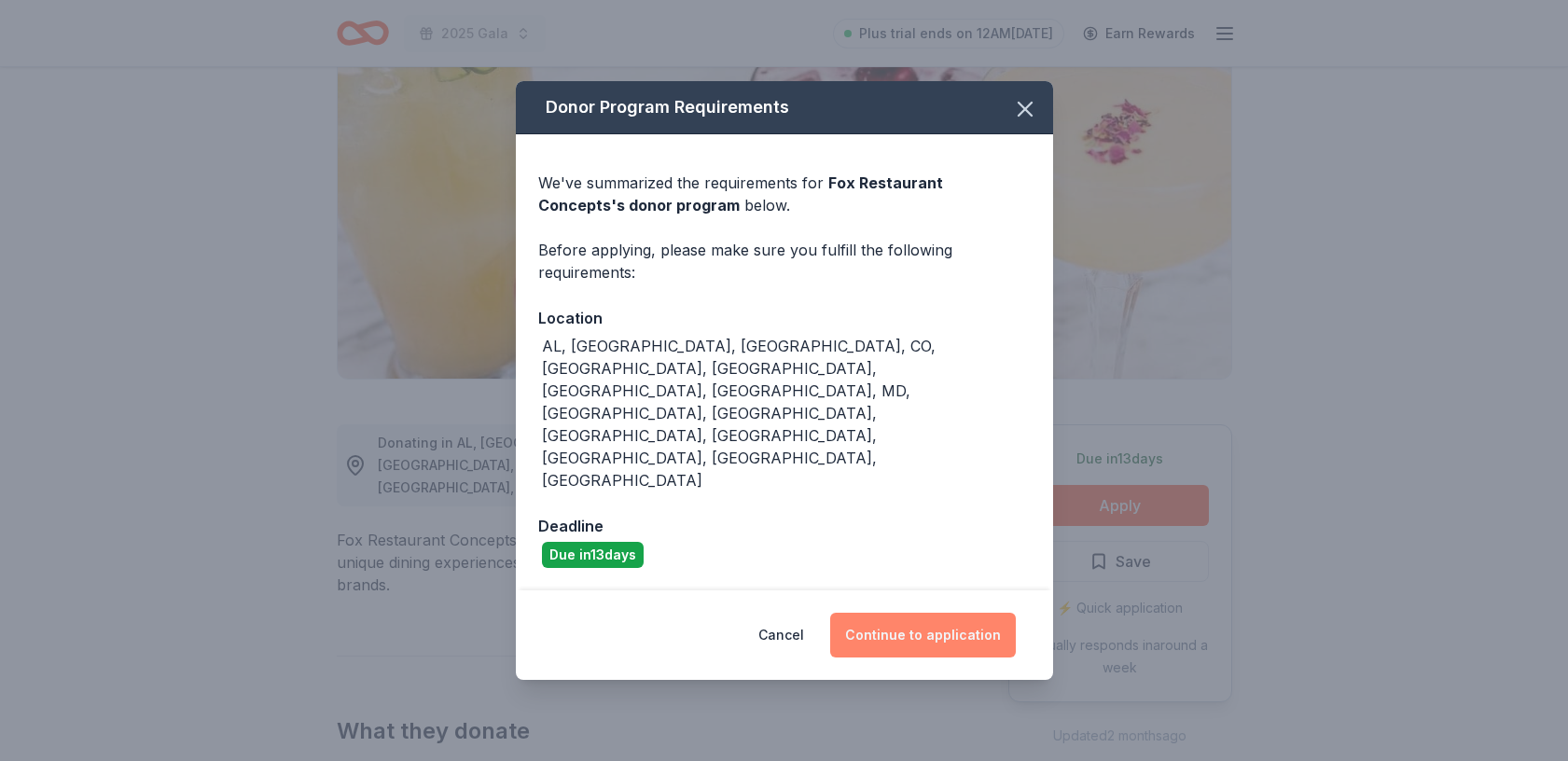
click at [889, 613] on button "Continue to application" at bounding box center [923, 635] width 186 height 45
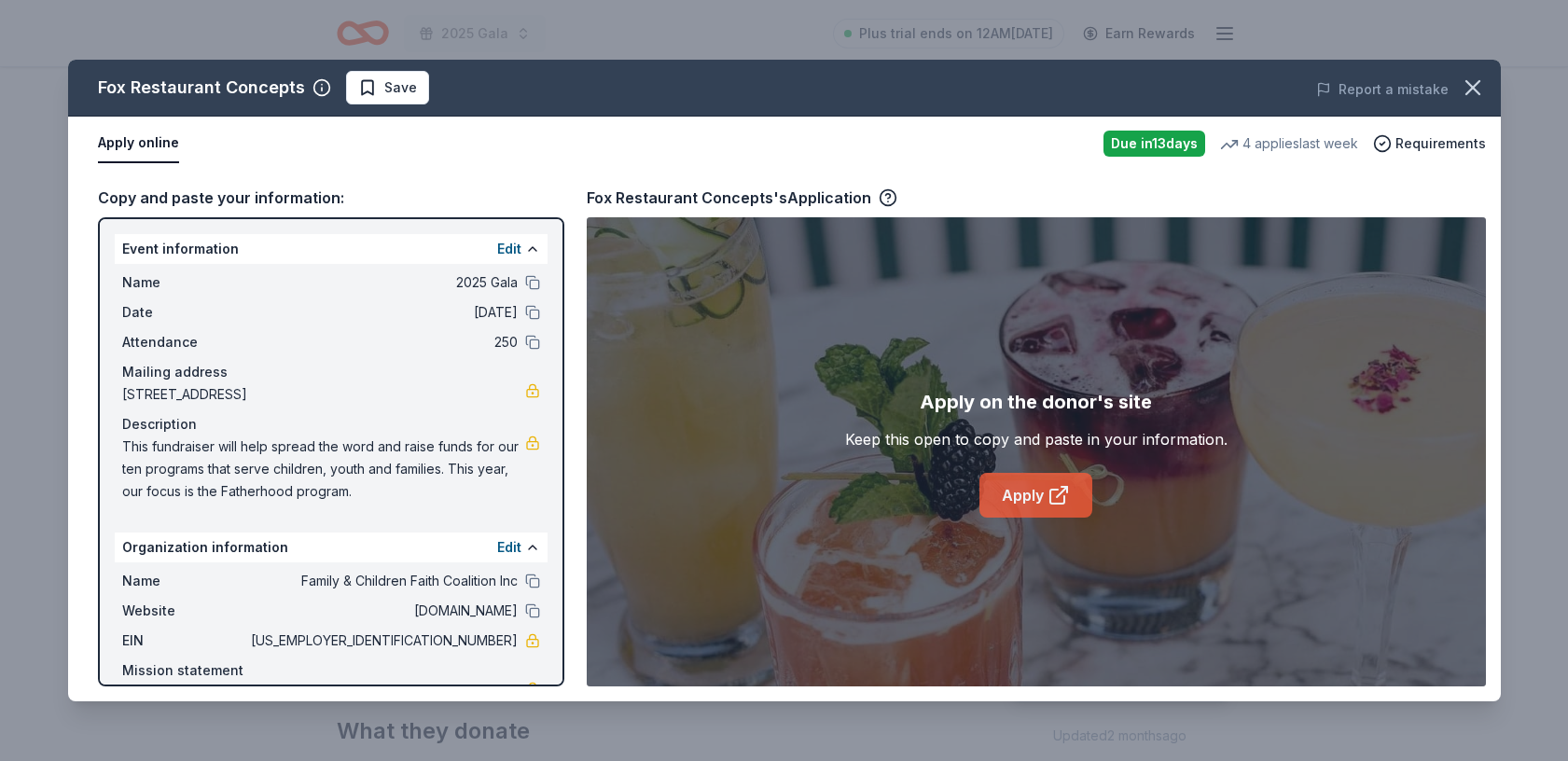
click at [1028, 501] on link "Apply" at bounding box center [1036, 495] width 113 height 45
click at [1469, 89] on icon "button" at bounding box center [1473, 87] width 13 height 13
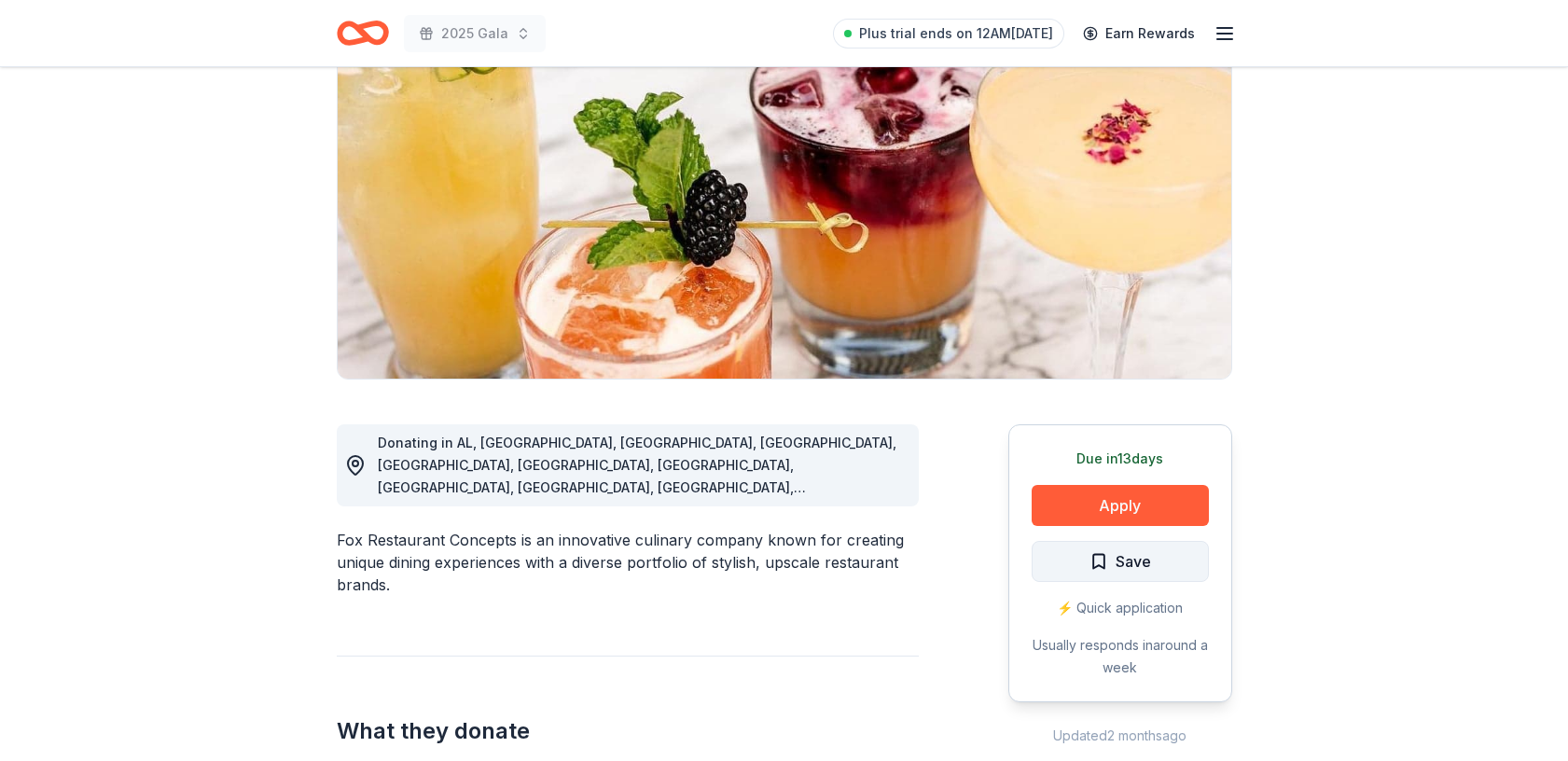
click at [1111, 556] on span "Save" at bounding box center [1121, 562] width 62 height 24
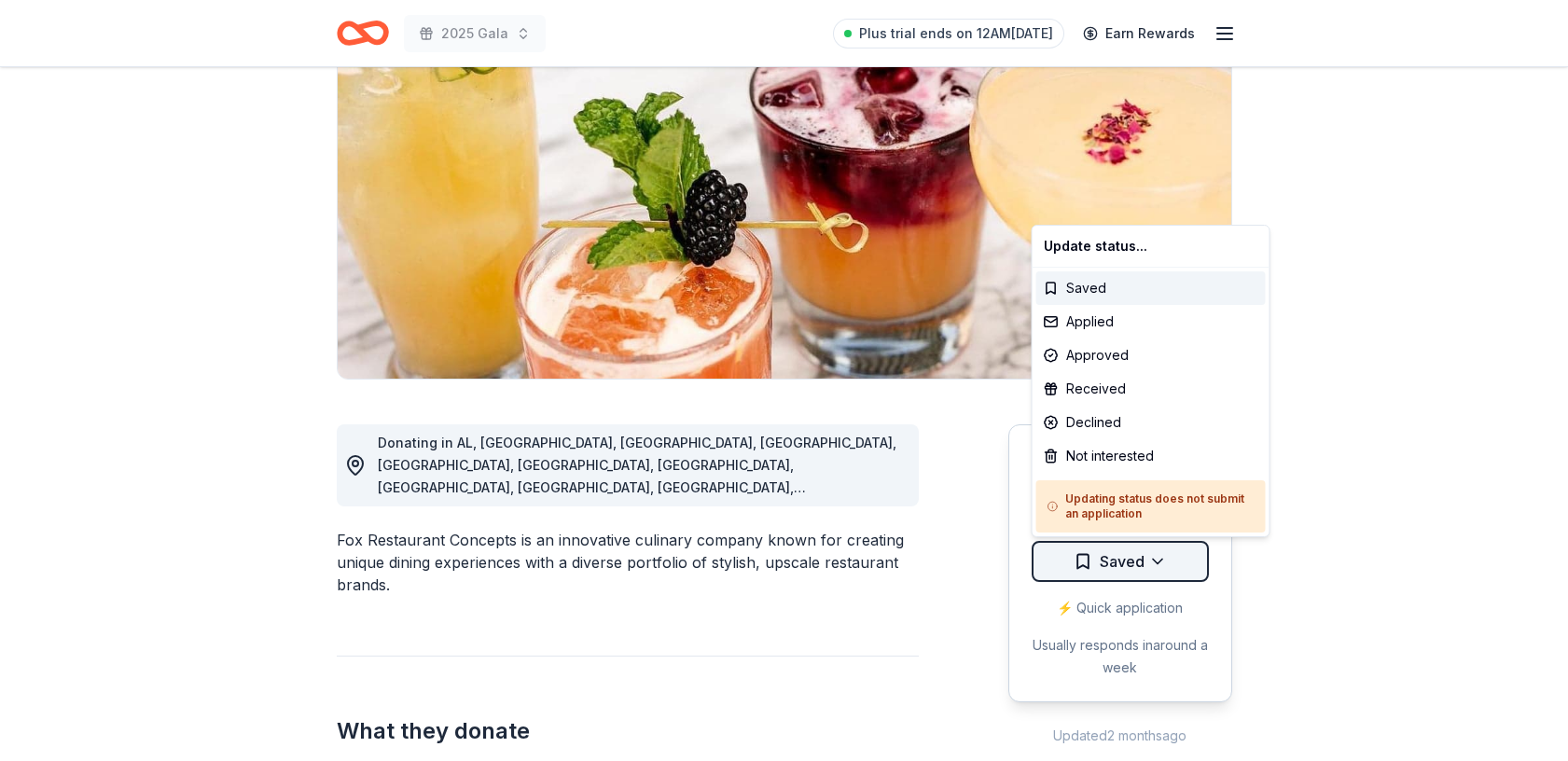
click at [1155, 563] on html "2025 Gala Plus trial ends on 12AM, 8/26 Earn Rewards Due in 13 days Share Fox R…" at bounding box center [784, 192] width 1568 height 761
click at [1128, 314] on div "Applied" at bounding box center [1152, 322] width 230 height 34
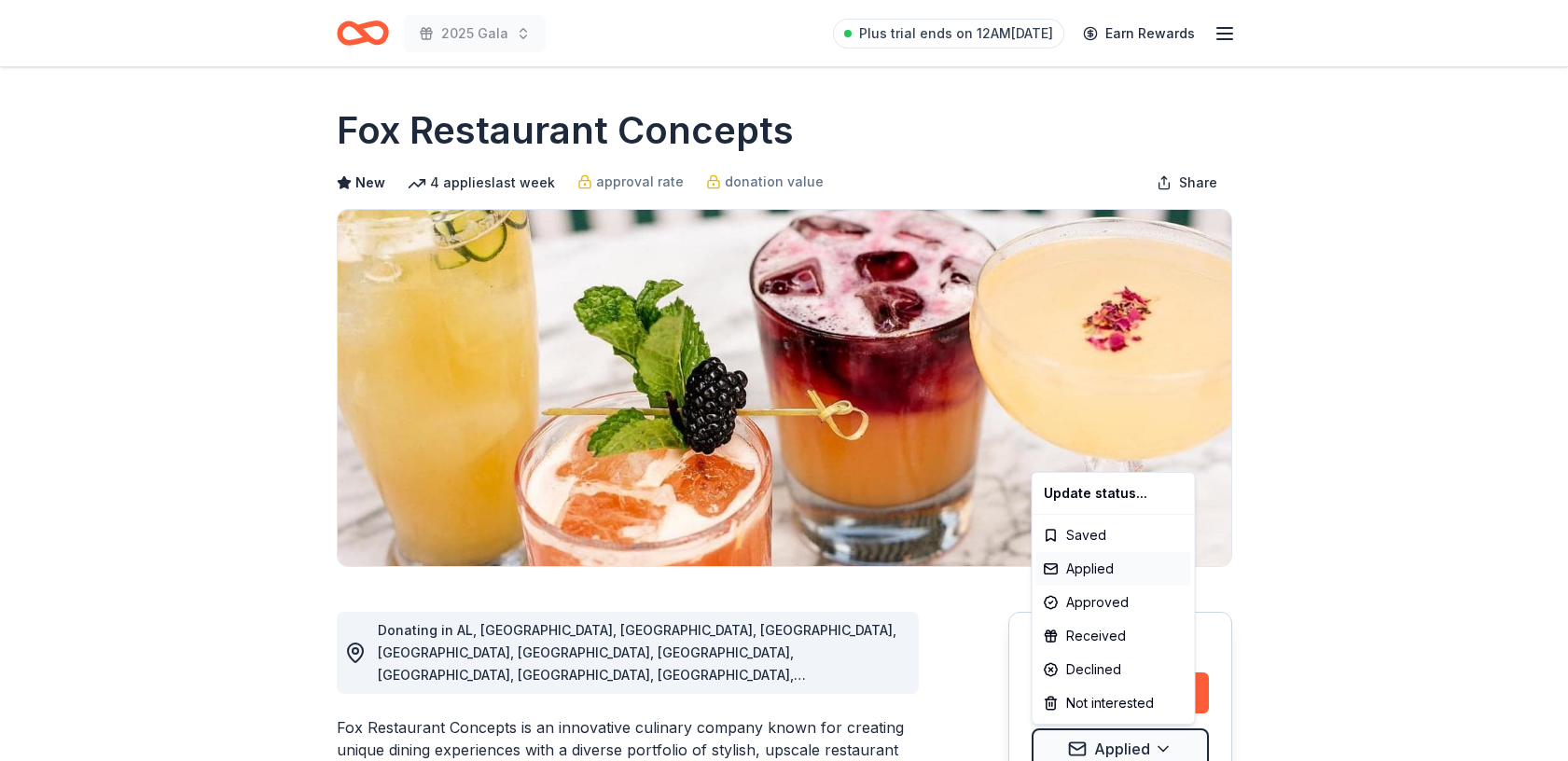
scroll to position [0, 0]
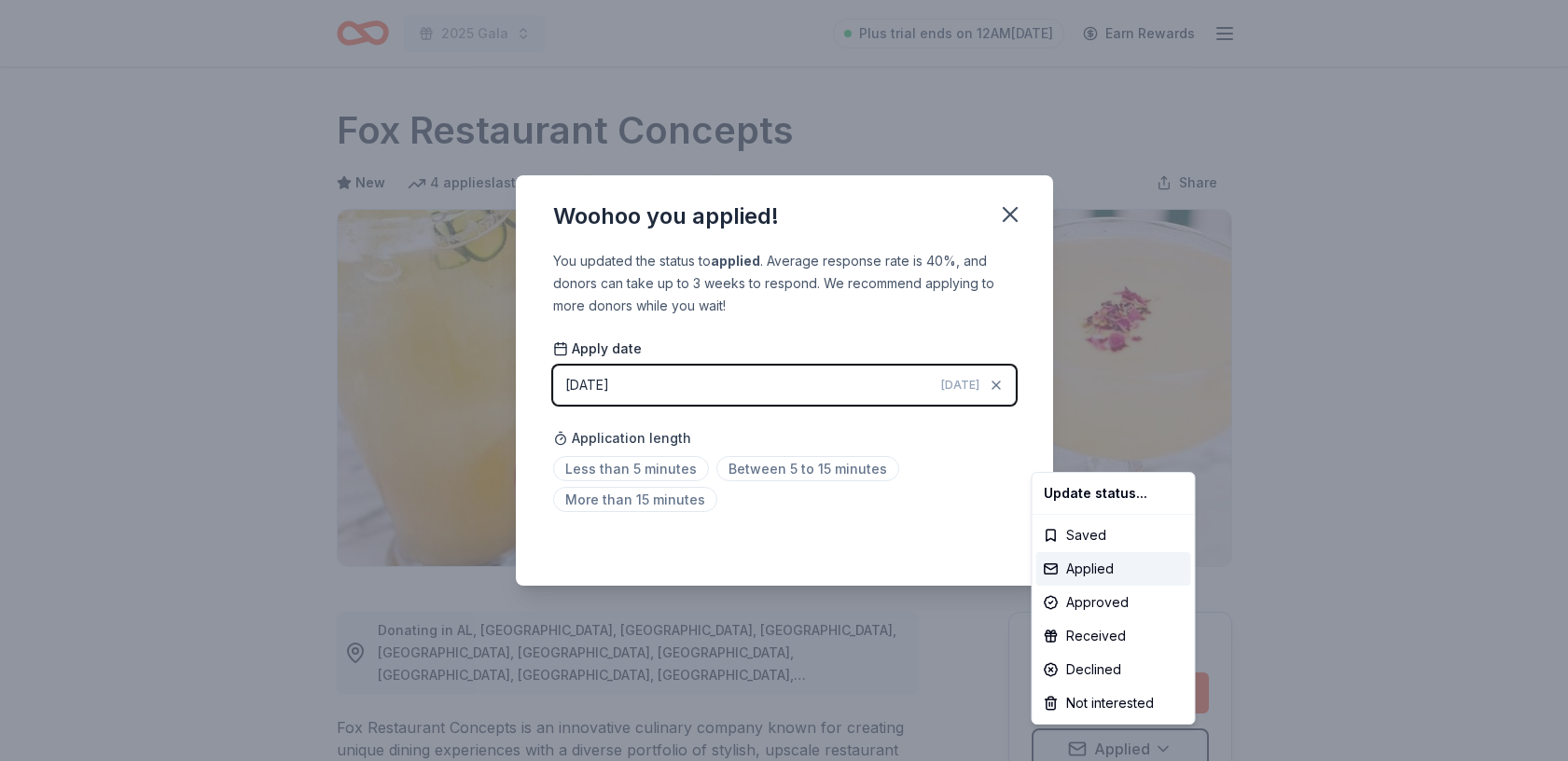
click at [648, 466] on html "2025 Gala Plus trial ends on 12AM, 8/26 Earn Rewards Due in 13 days Share Fox R…" at bounding box center [784, 380] width 1568 height 761
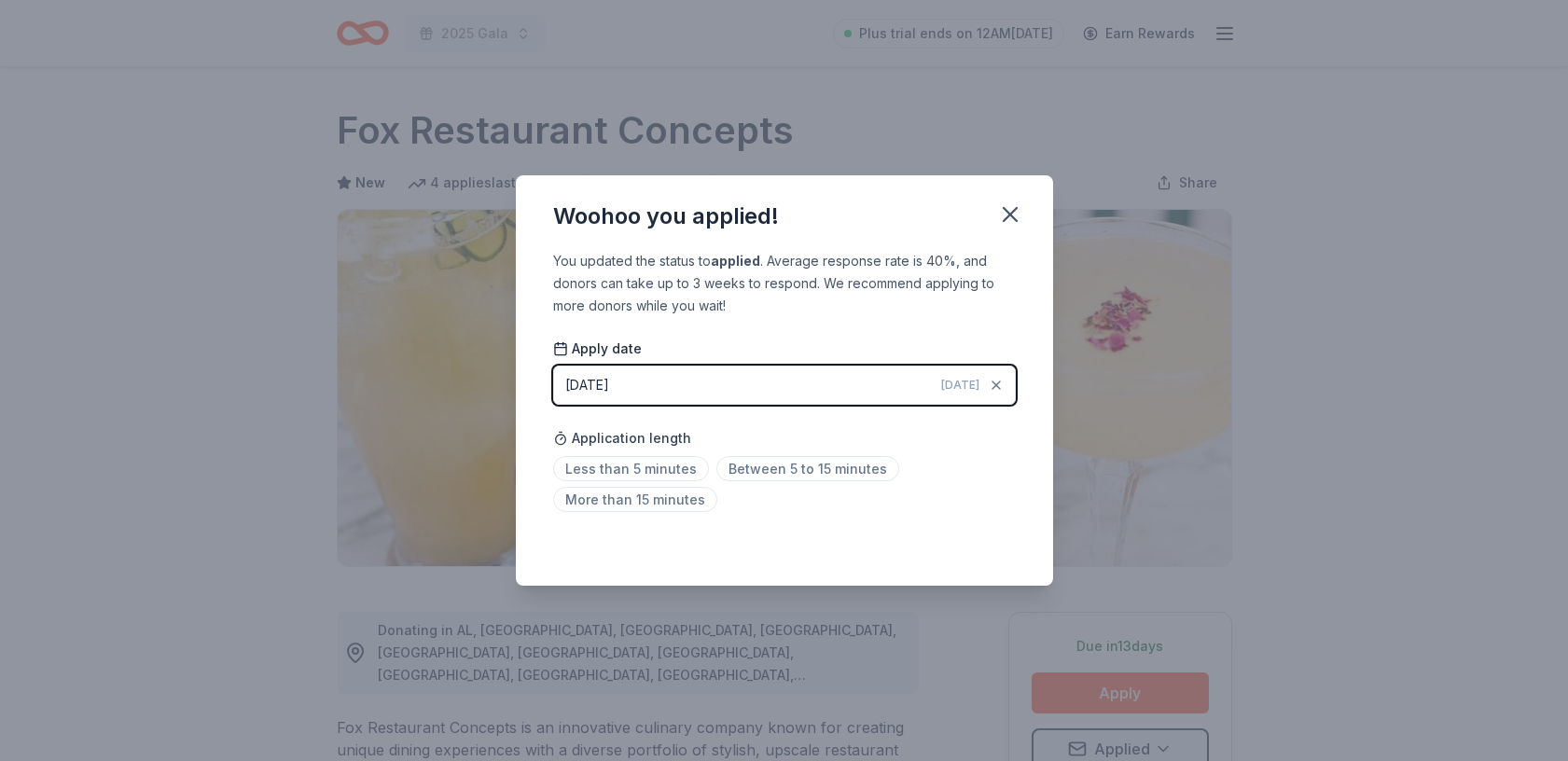
scroll to position [8, 0]
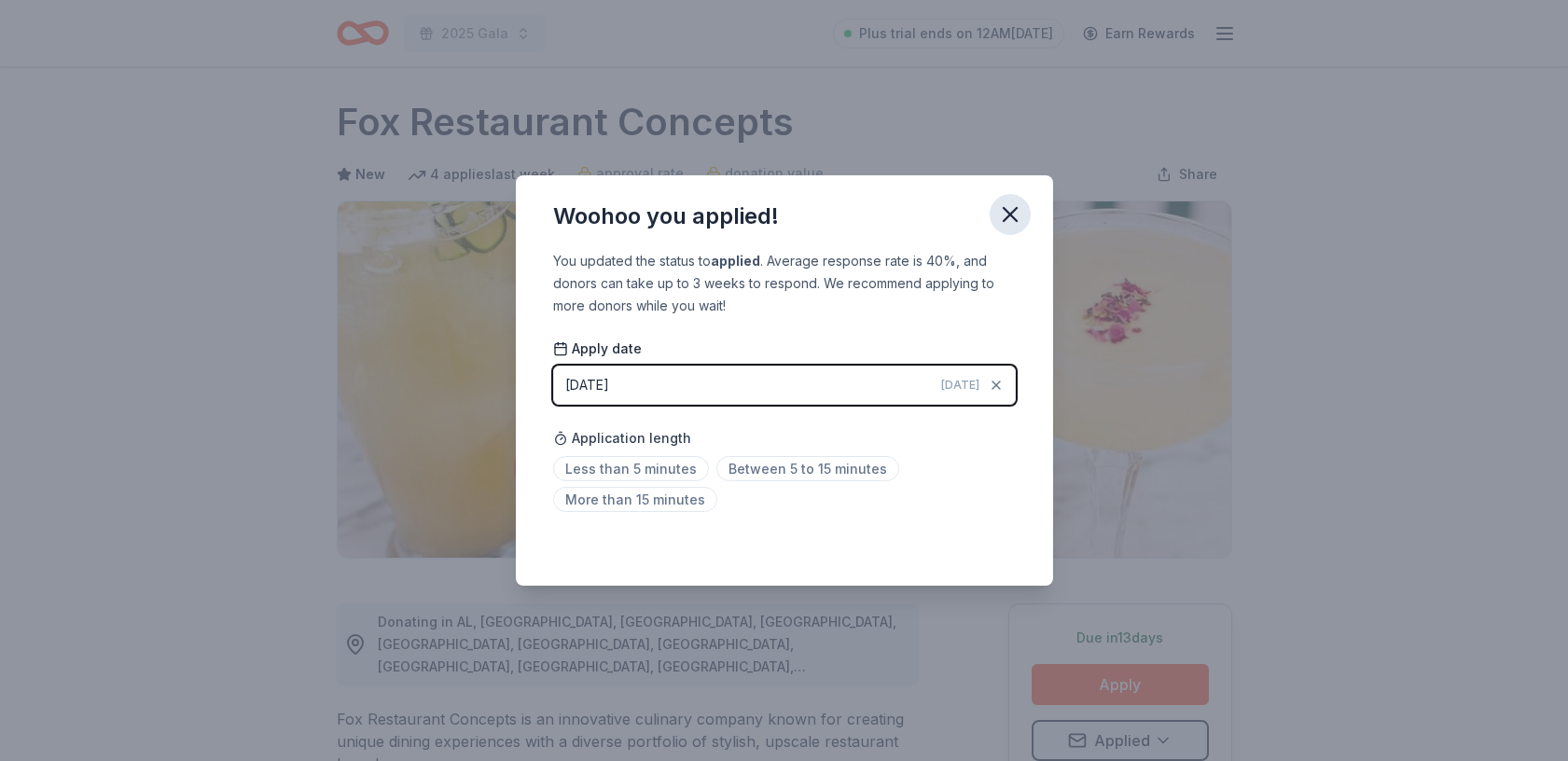
click at [1004, 206] on icon "button" at bounding box center [1010, 215] width 26 height 26
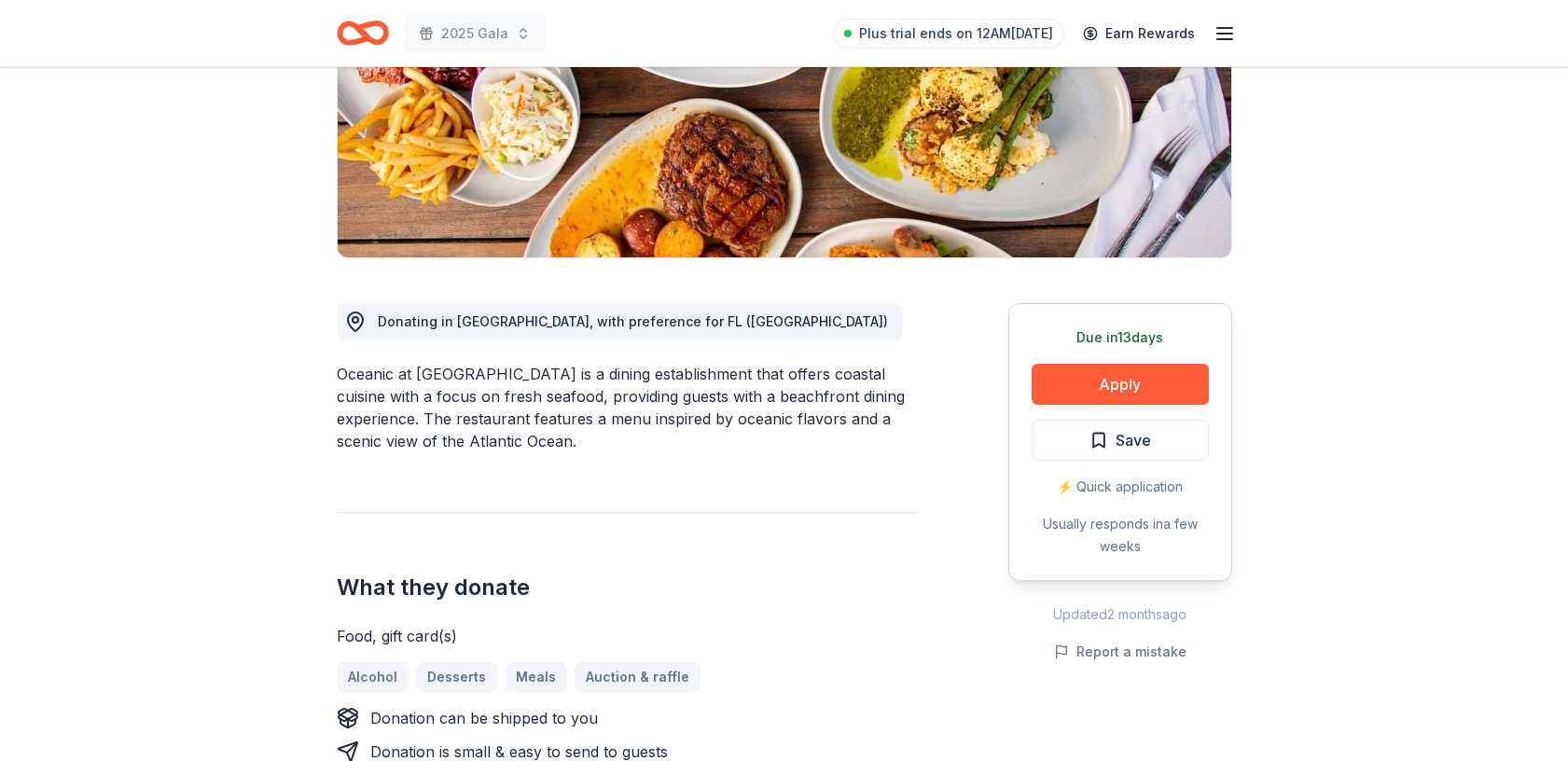
scroll to position [306, 0]
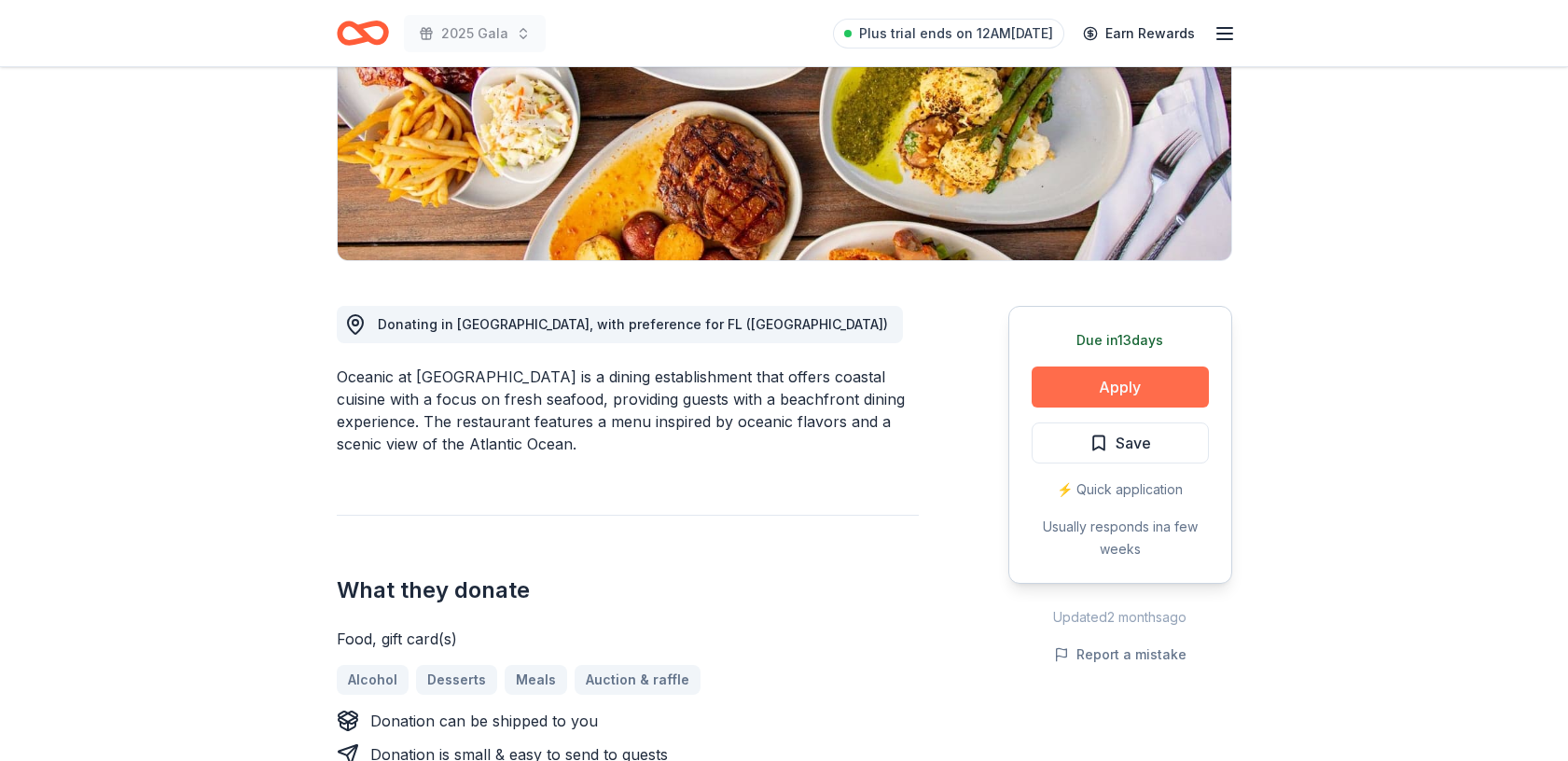
click at [1135, 383] on button "Apply" at bounding box center [1120, 387] width 177 height 41
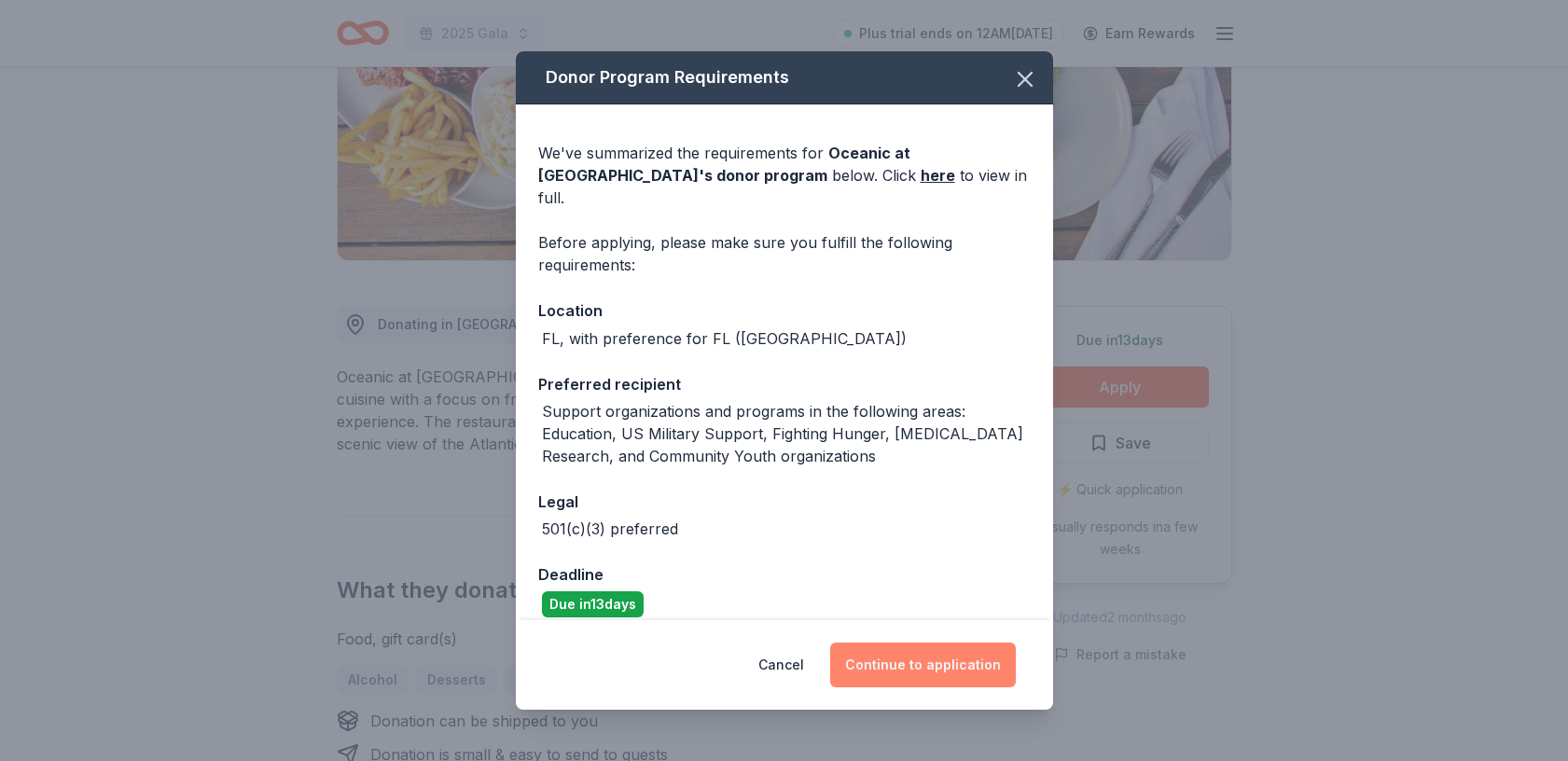
click at [908, 658] on button "Continue to application" at bounding box center [923, 665] width 186 height 45
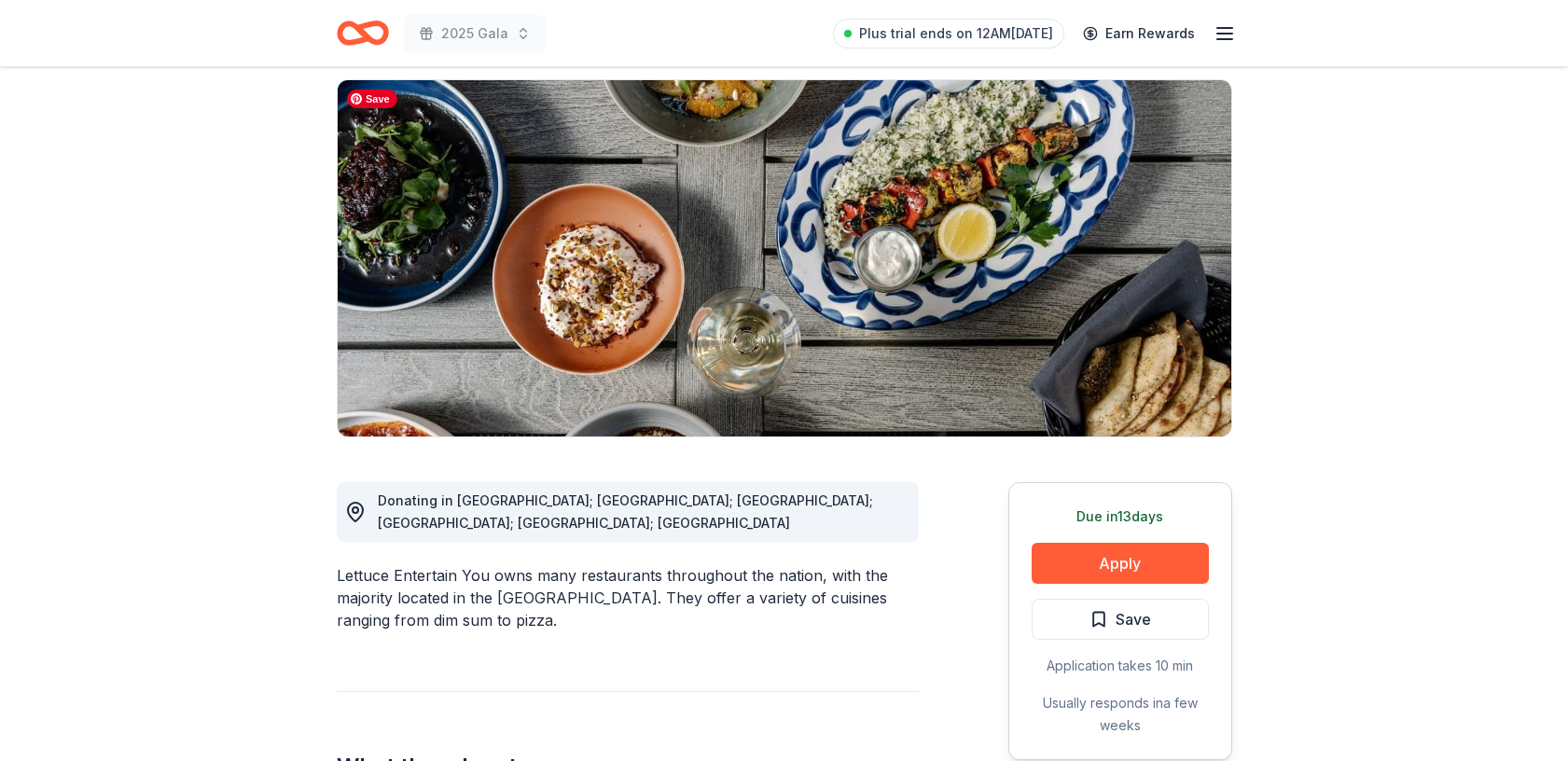
scroll to position [194, 0]
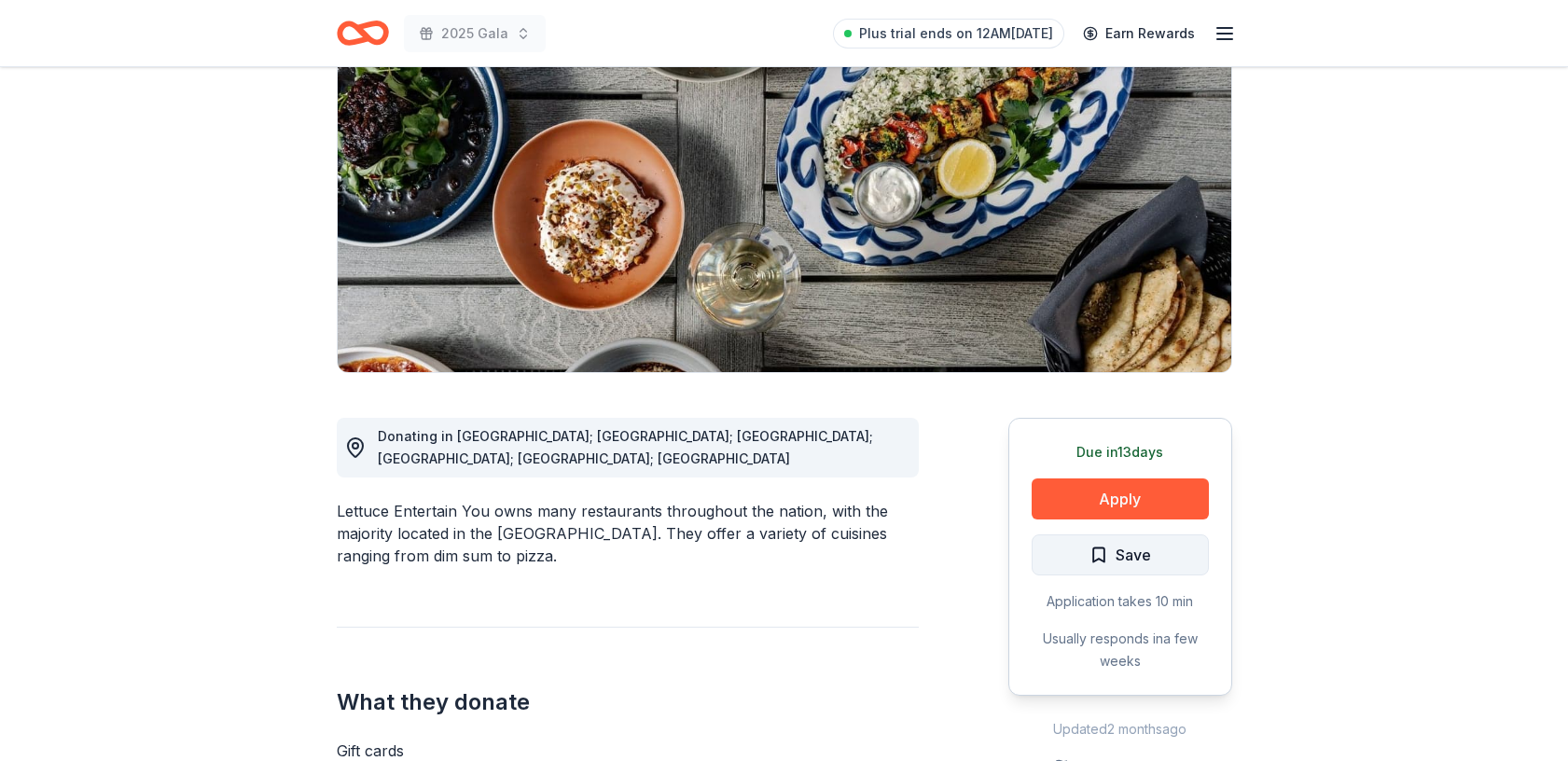
click at [1107, 553] on span "Save" at bounding box center [1121, 555] width 62 height 24
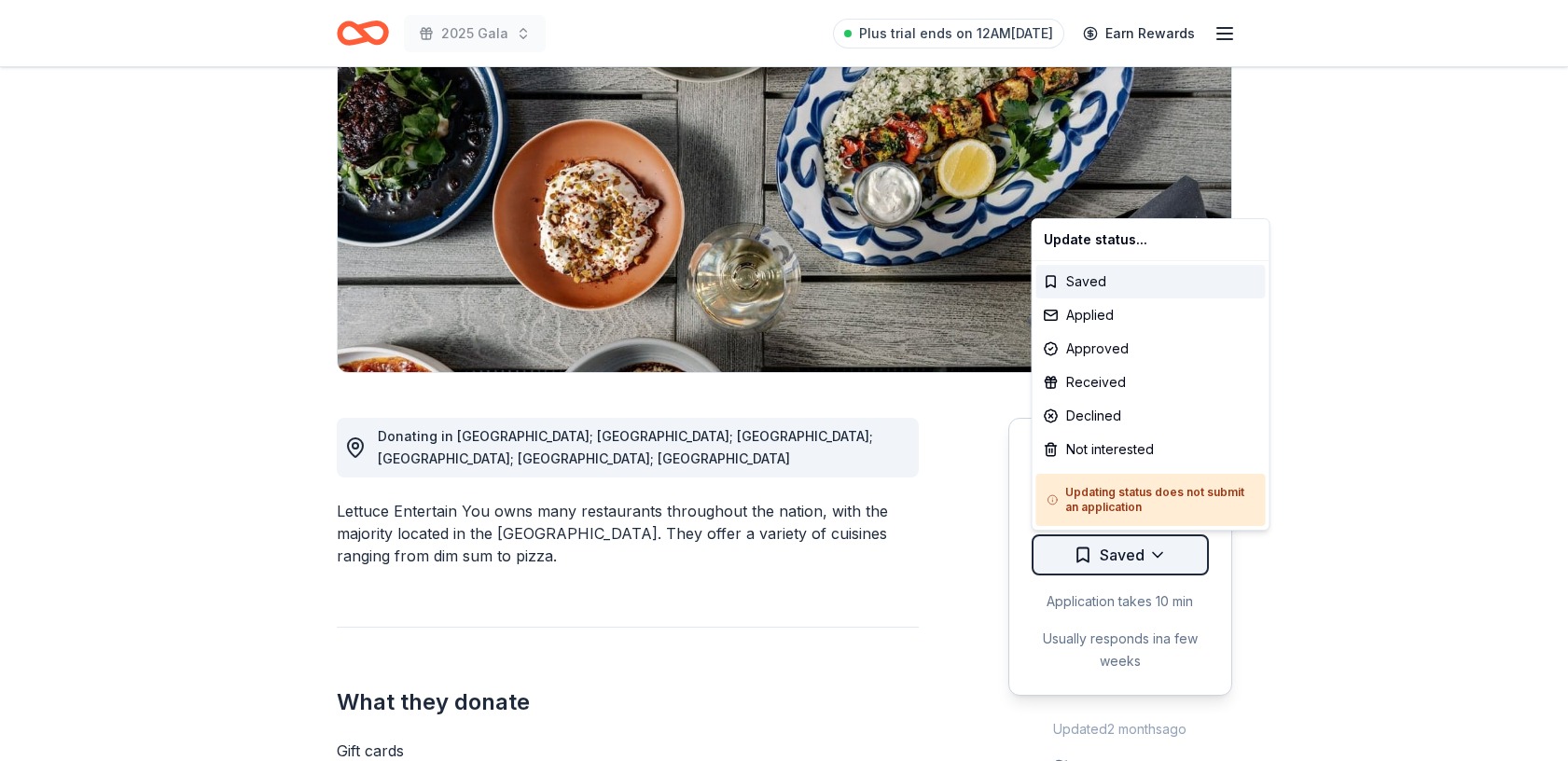
click at [1159, 552] on html "2025 Gala Plus trial ends on 12AM, 8/26 Earn Rewards Due in 13 days Share Lettu…" at bounding box center [784, 186] width 1568 height 761
click at [1099, 451] on div "Not interested" at bounding box center [1152, 450] width 230 height 34
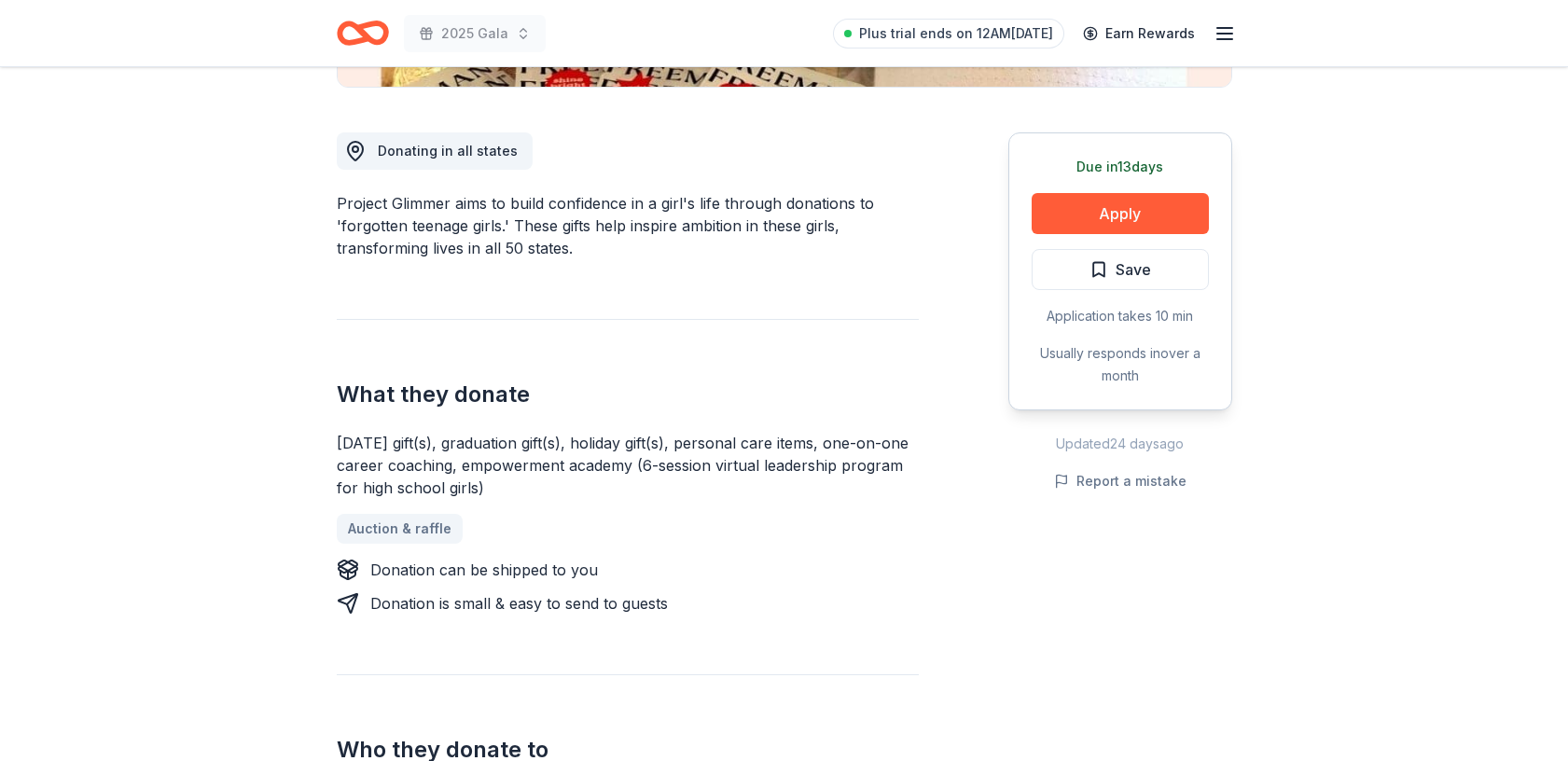
scroll to position [493, 0]
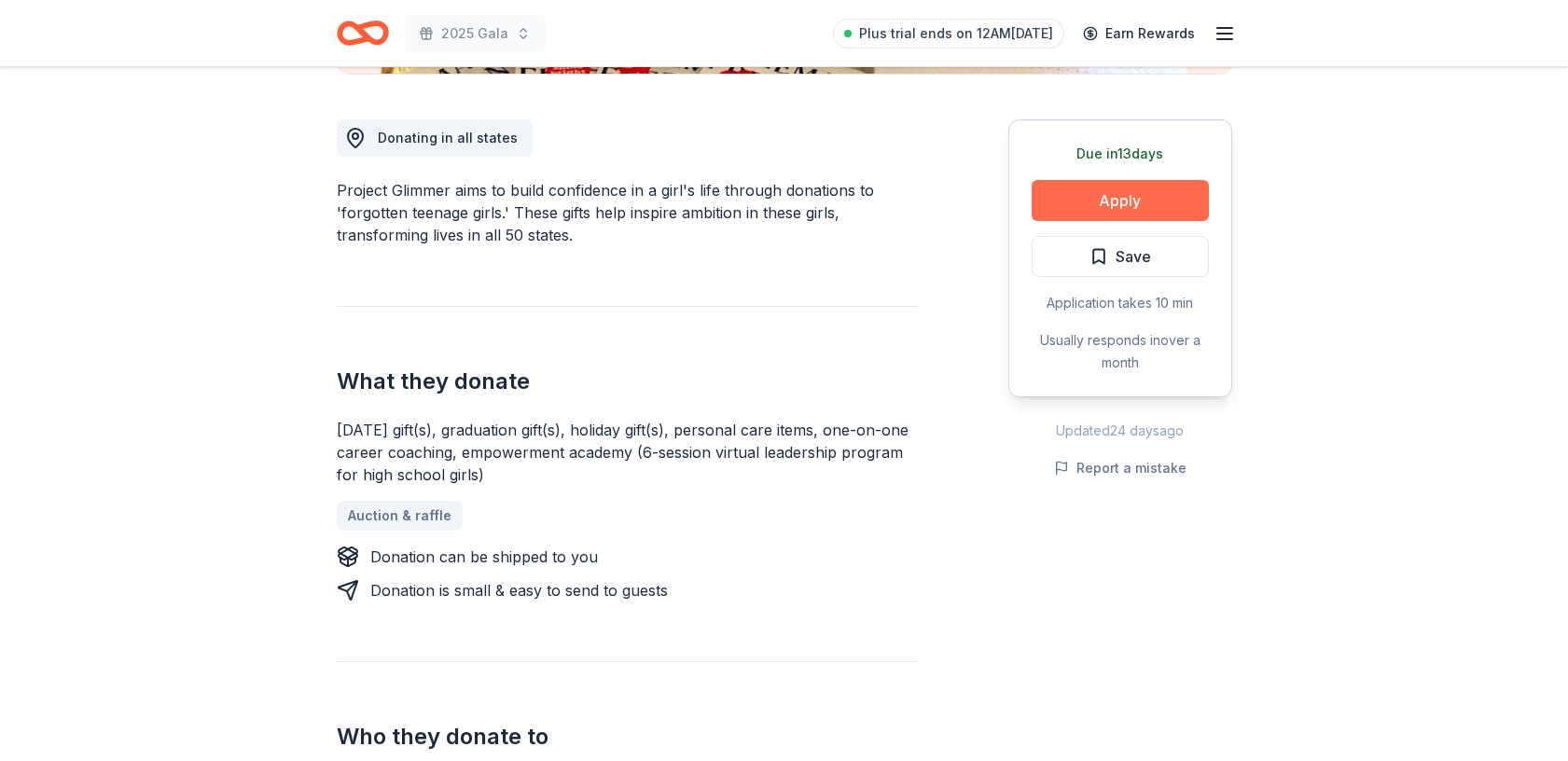
click at [1116, 195] on button "Apply" at bounding box center [1120, 200] width 177 height 41
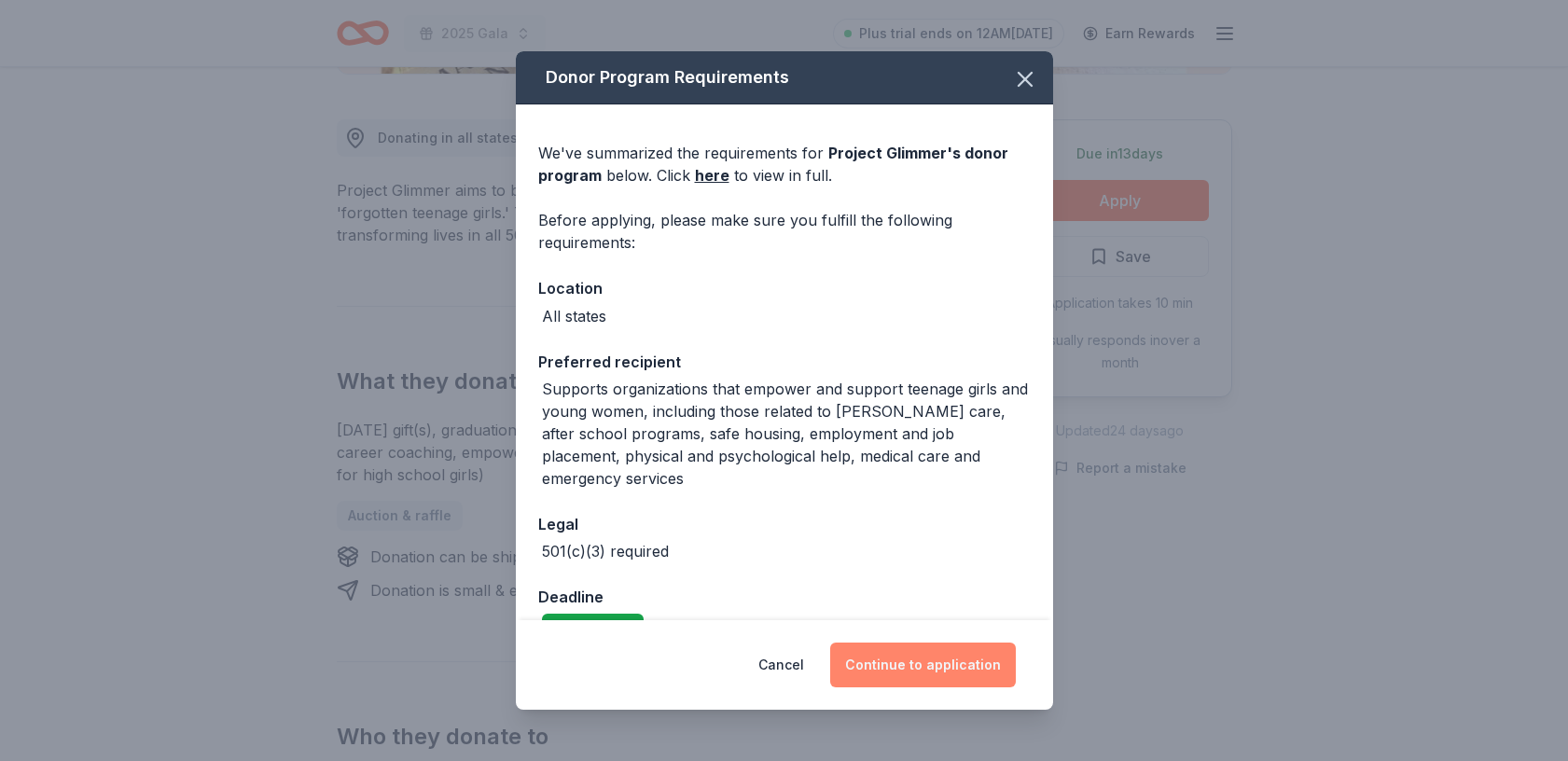
click at [920, 666] on button "Continue to application" at bounding box center [923, 665] width 186 height 45
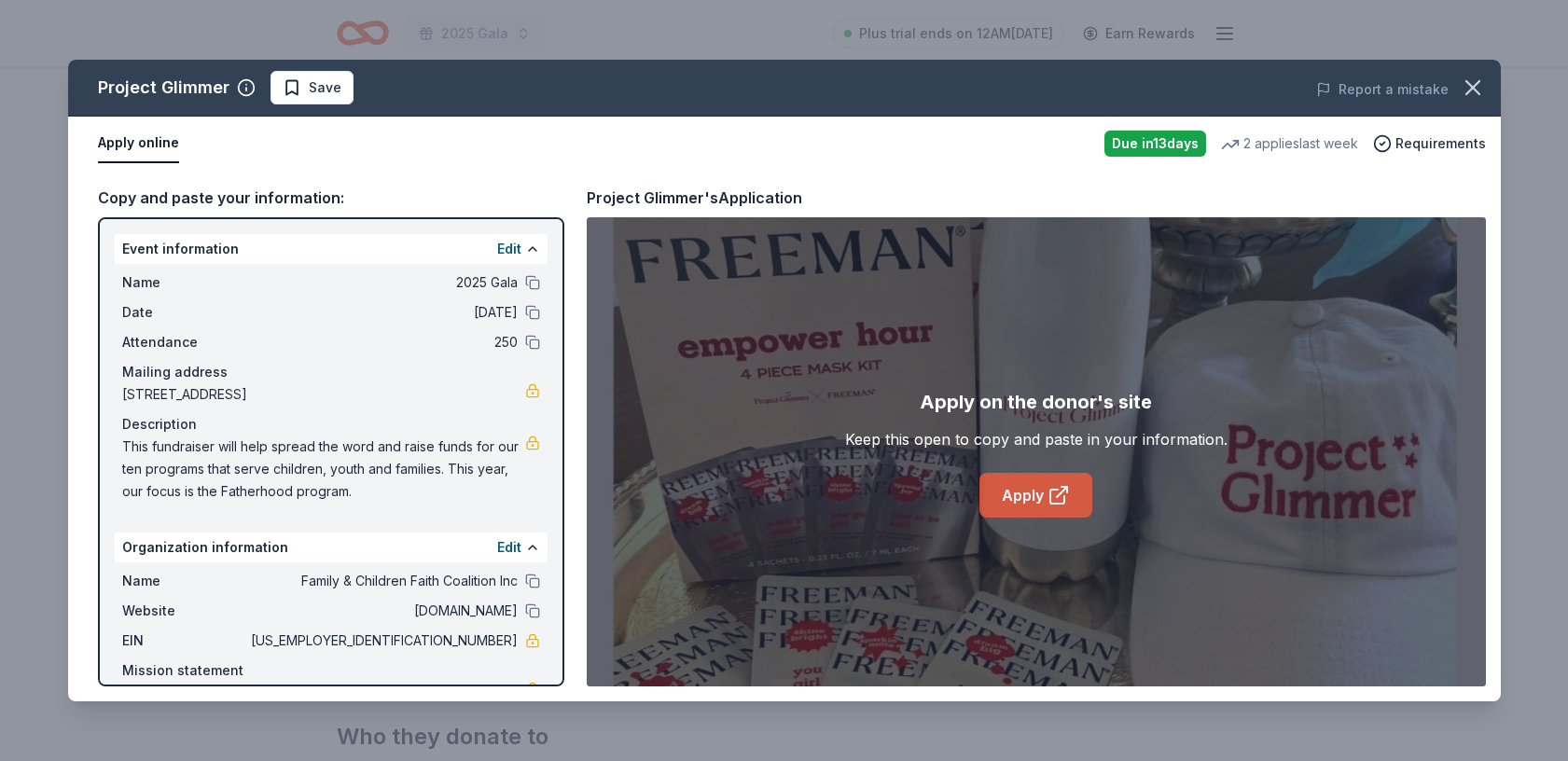
click at [1028, 490] on link "Apply" at bounding box center [1036, 495] width 113 height 45
click at [1471, 89] on icon "button" at bounding box center [1473, 87] width 13 height 13
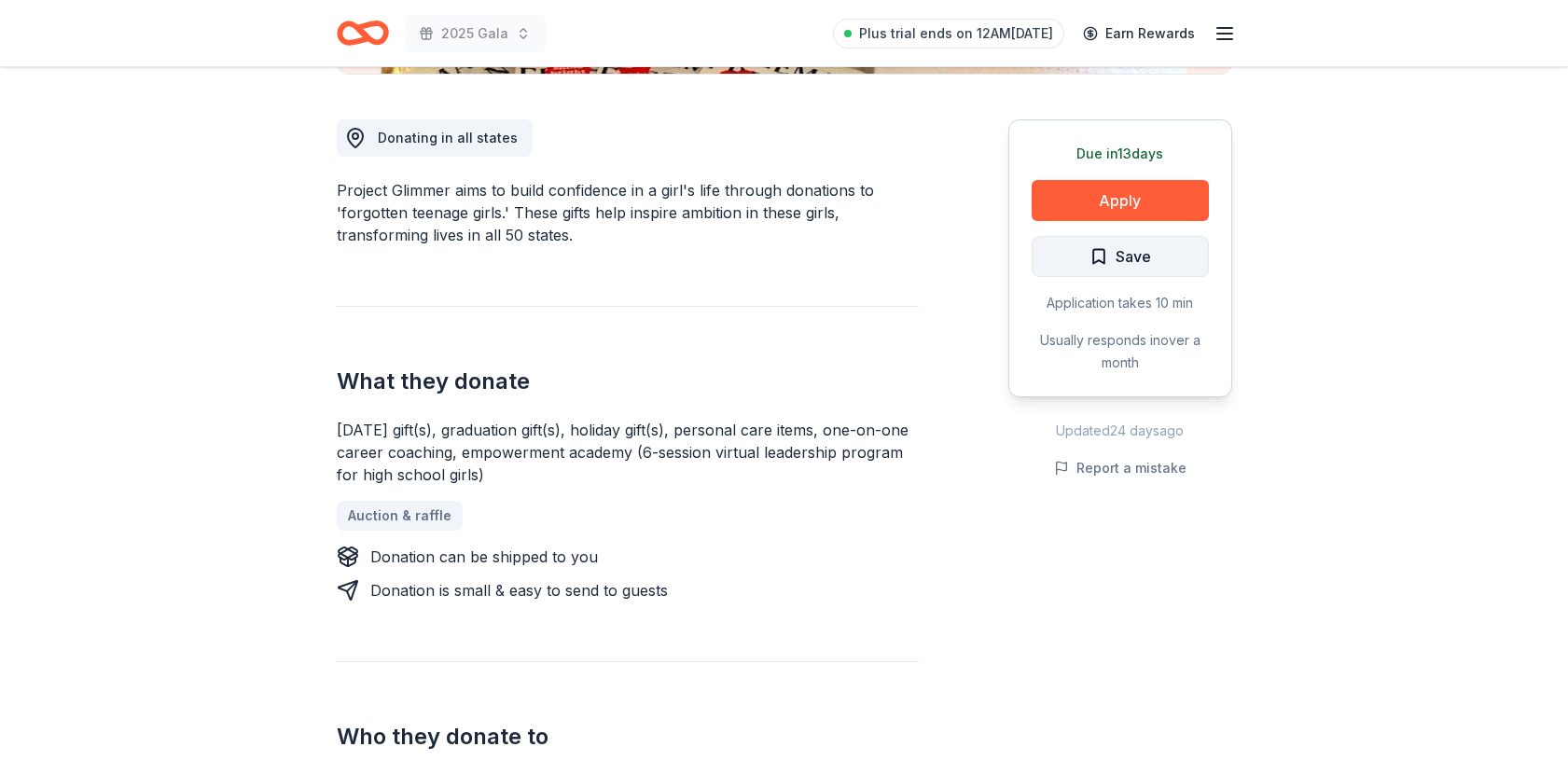
click at [1164, 250] on button "Save" at bounding box center [1120, 256] width 177 height 41
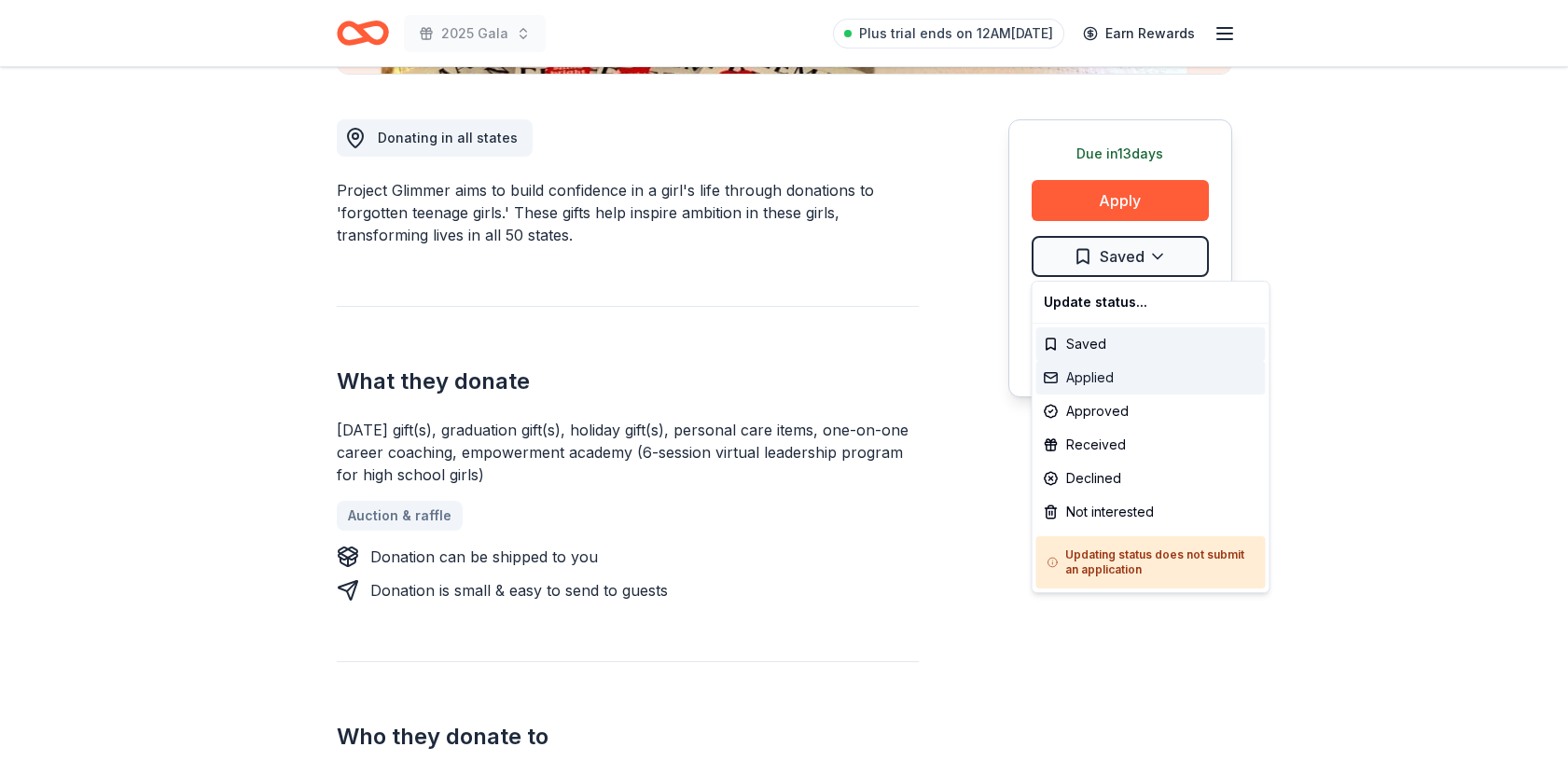
click at [1149, 372] on div "Applied" at bounding box center [1152, 378] width 230 height 34
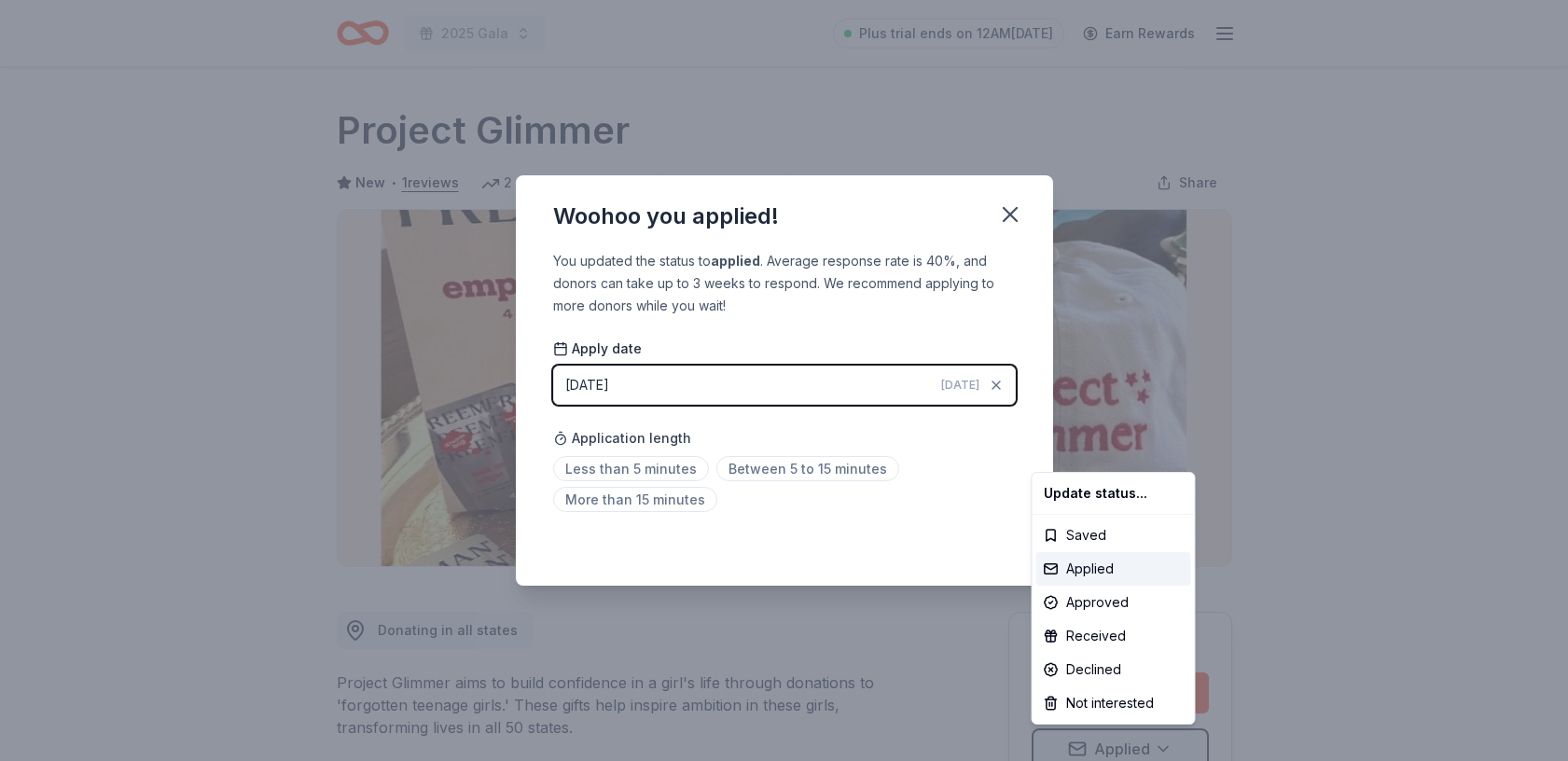
click at [659, 467] on html "2025 Gala Plus trial ends on 12AM, 8/26 Earn Rewards Due in 13 days Share Proje…" at bounding box center [784, 380] width 1568 height 761
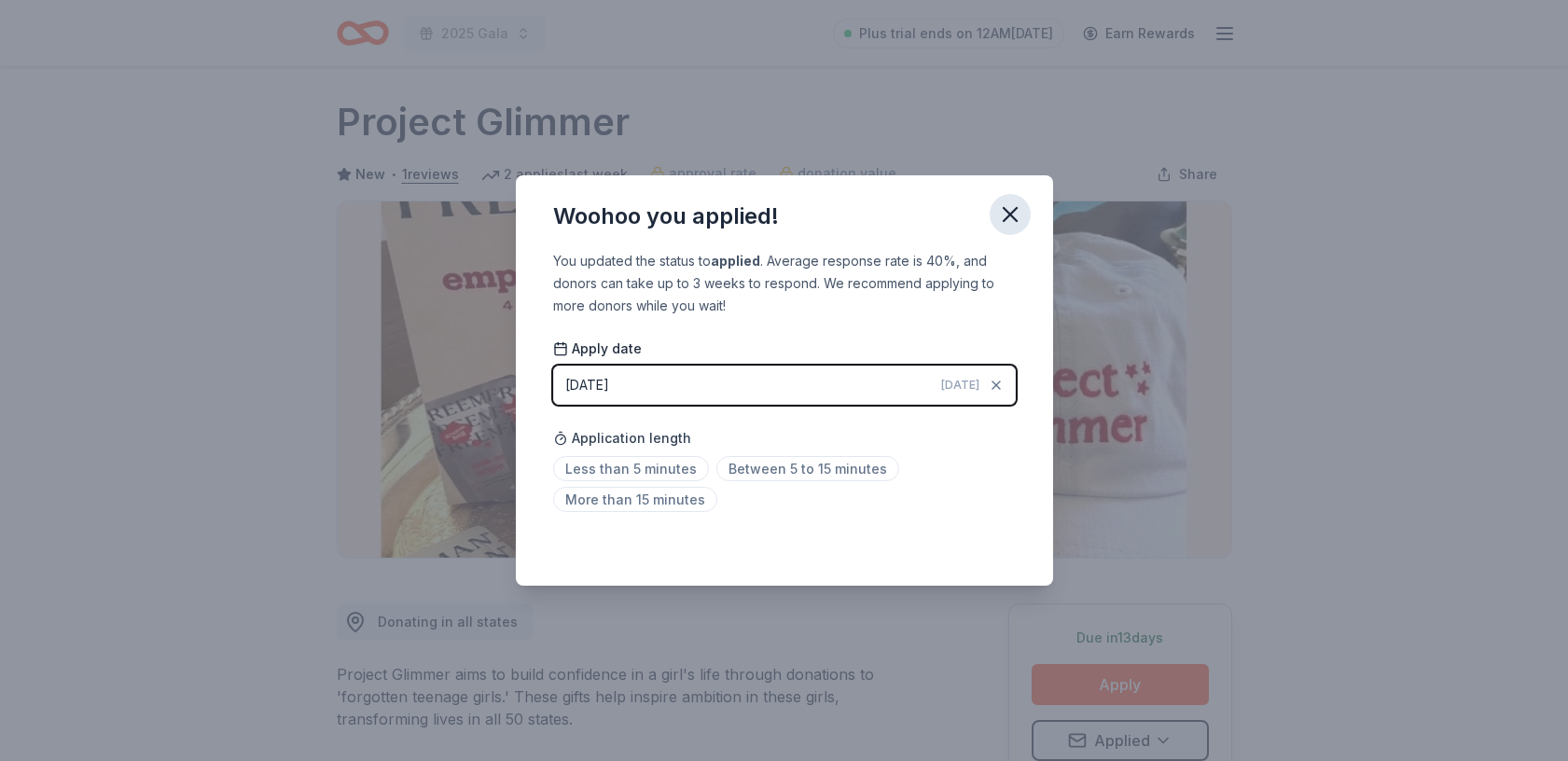
click at [1015, 211] on icon "button" at bounding box center [1010, 215] width 26 height 26
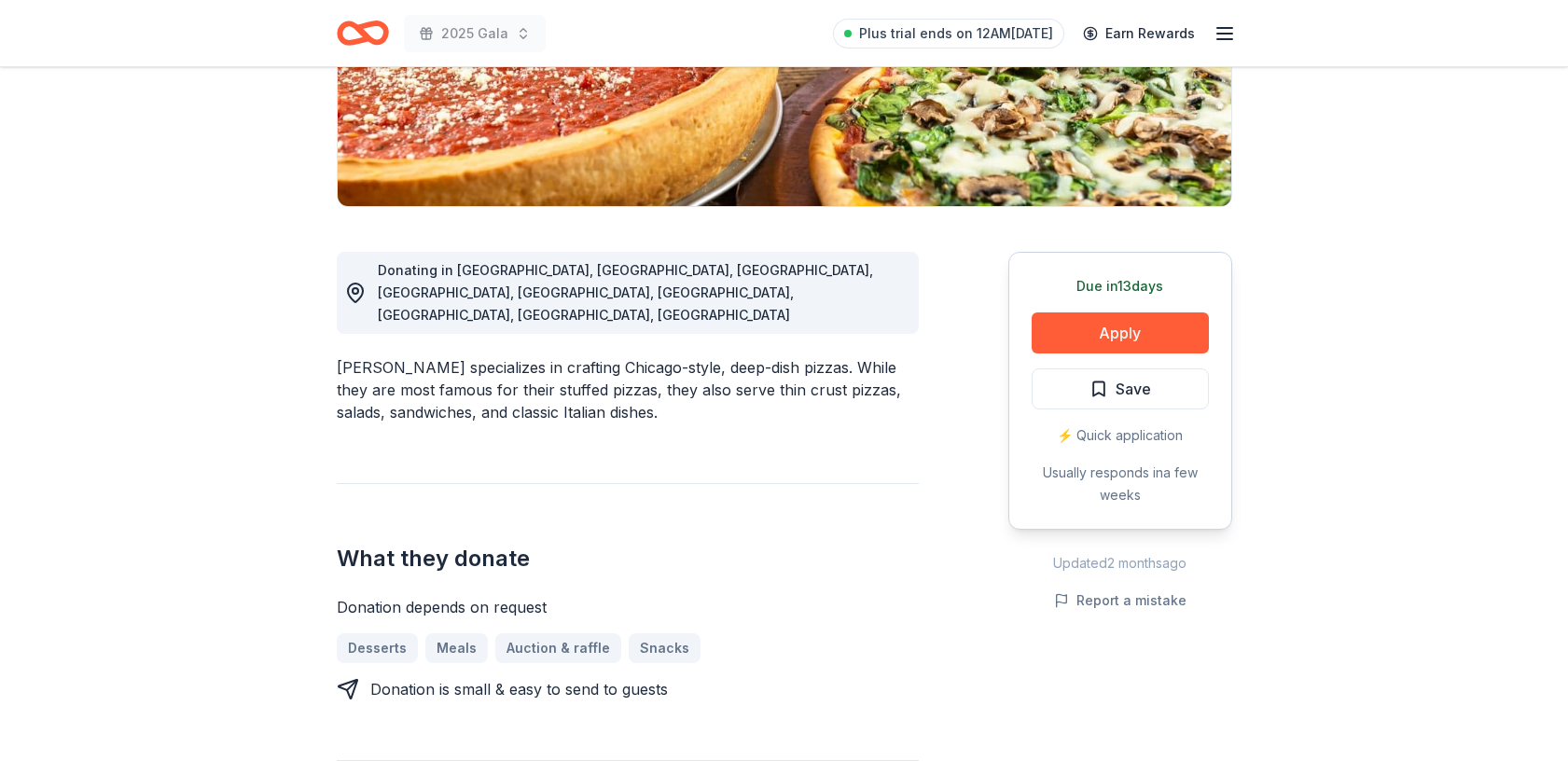
scroll to position [365, 0]
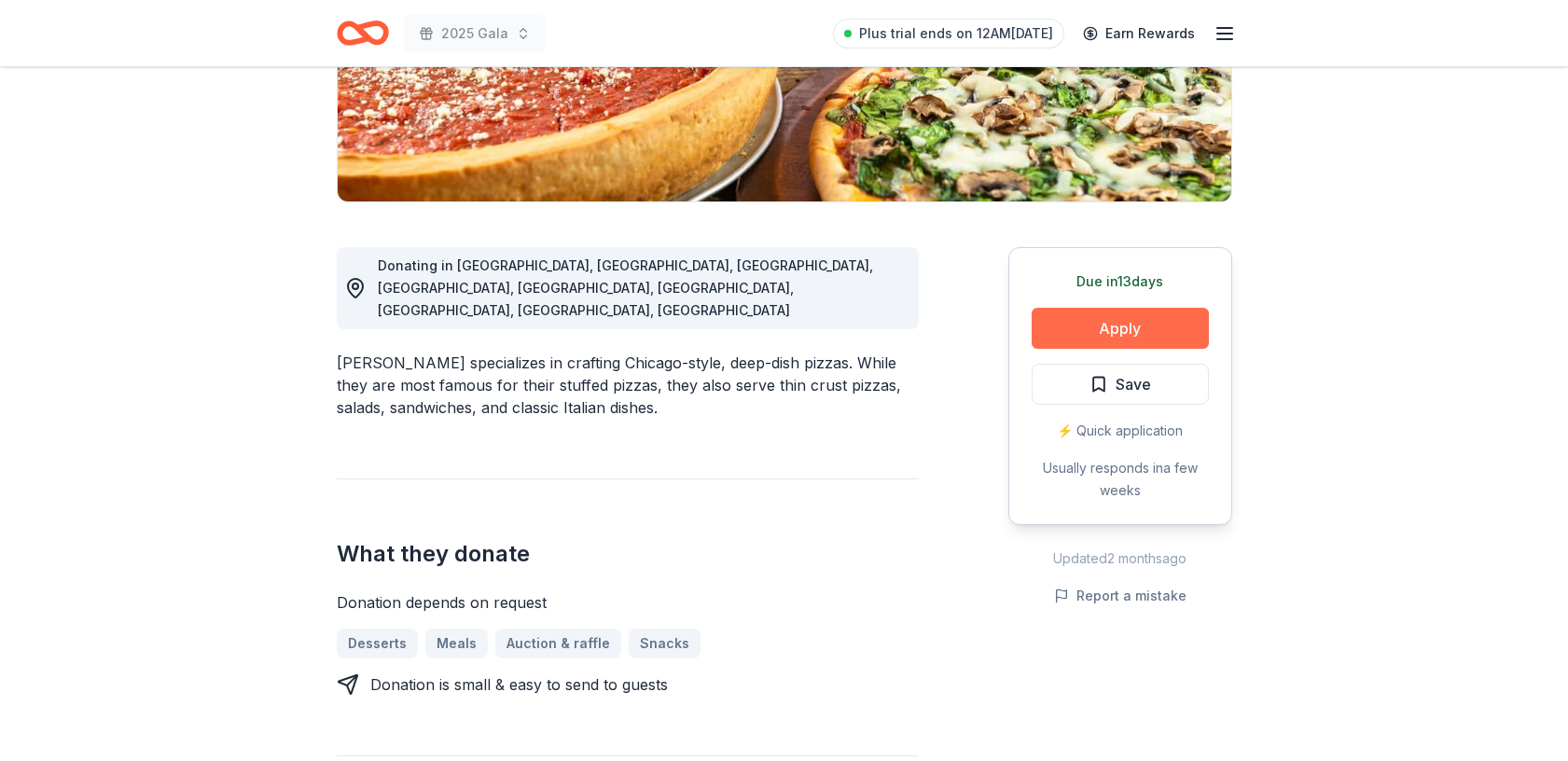
click at [1142, 326] on button "Apply" at bounding box center [1120, 328] width 177 height 41
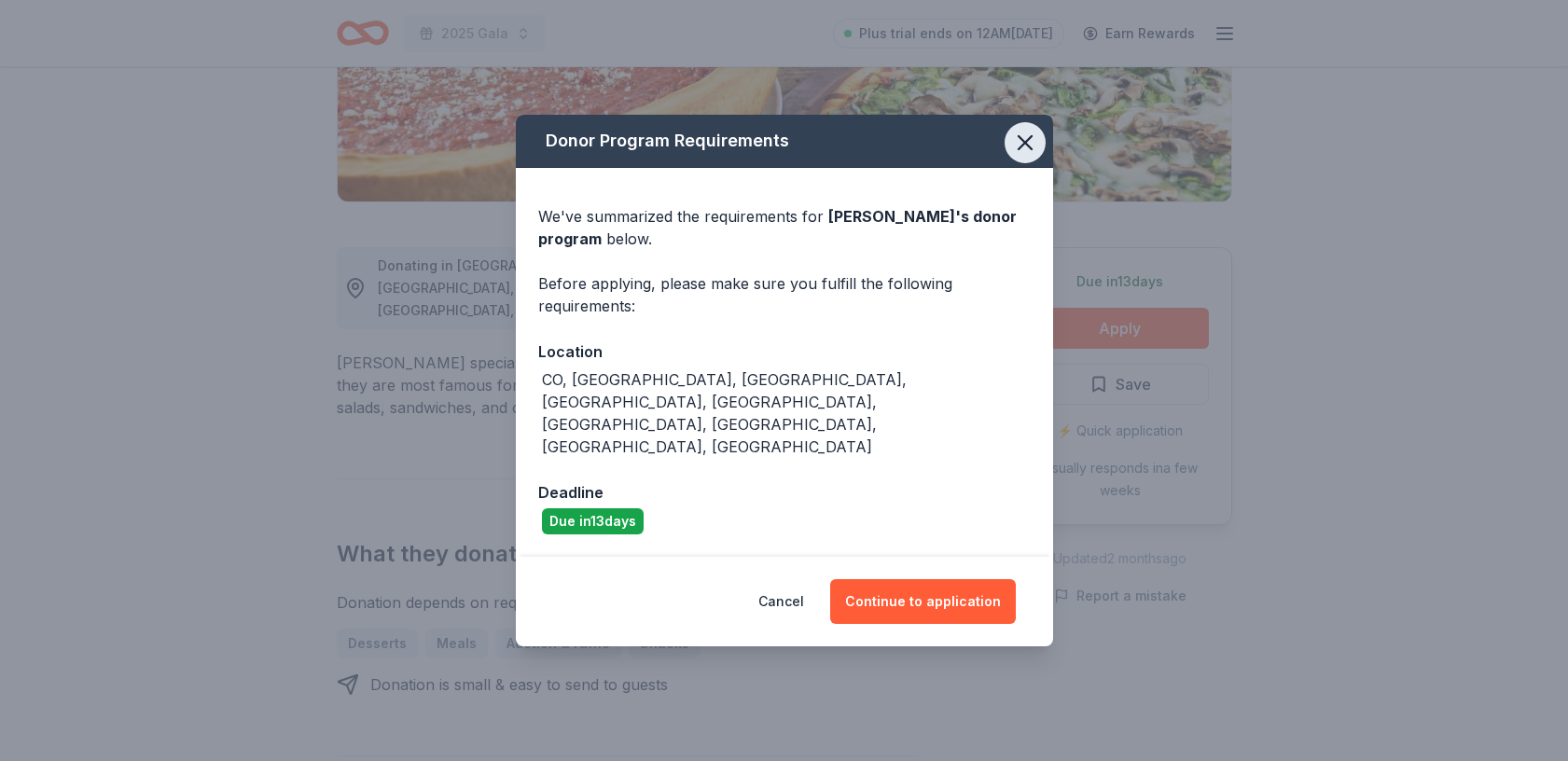
click at [1024, 156] on icon "button" at bounding box center [1025, 143] width 26 height 26
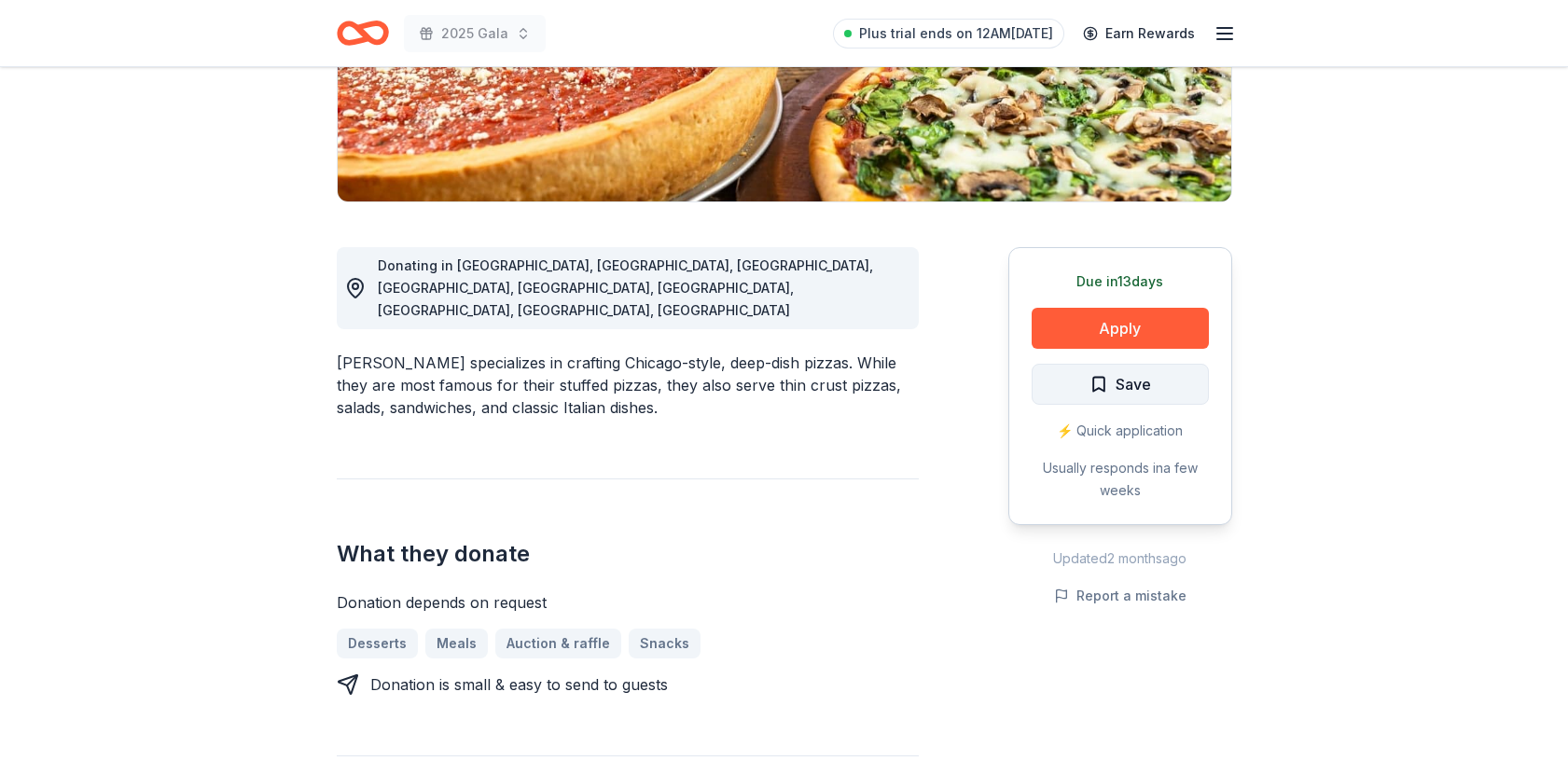
click at [1121, 383] on span "Save" at bounding box center [1133, 384] width 35 height 24
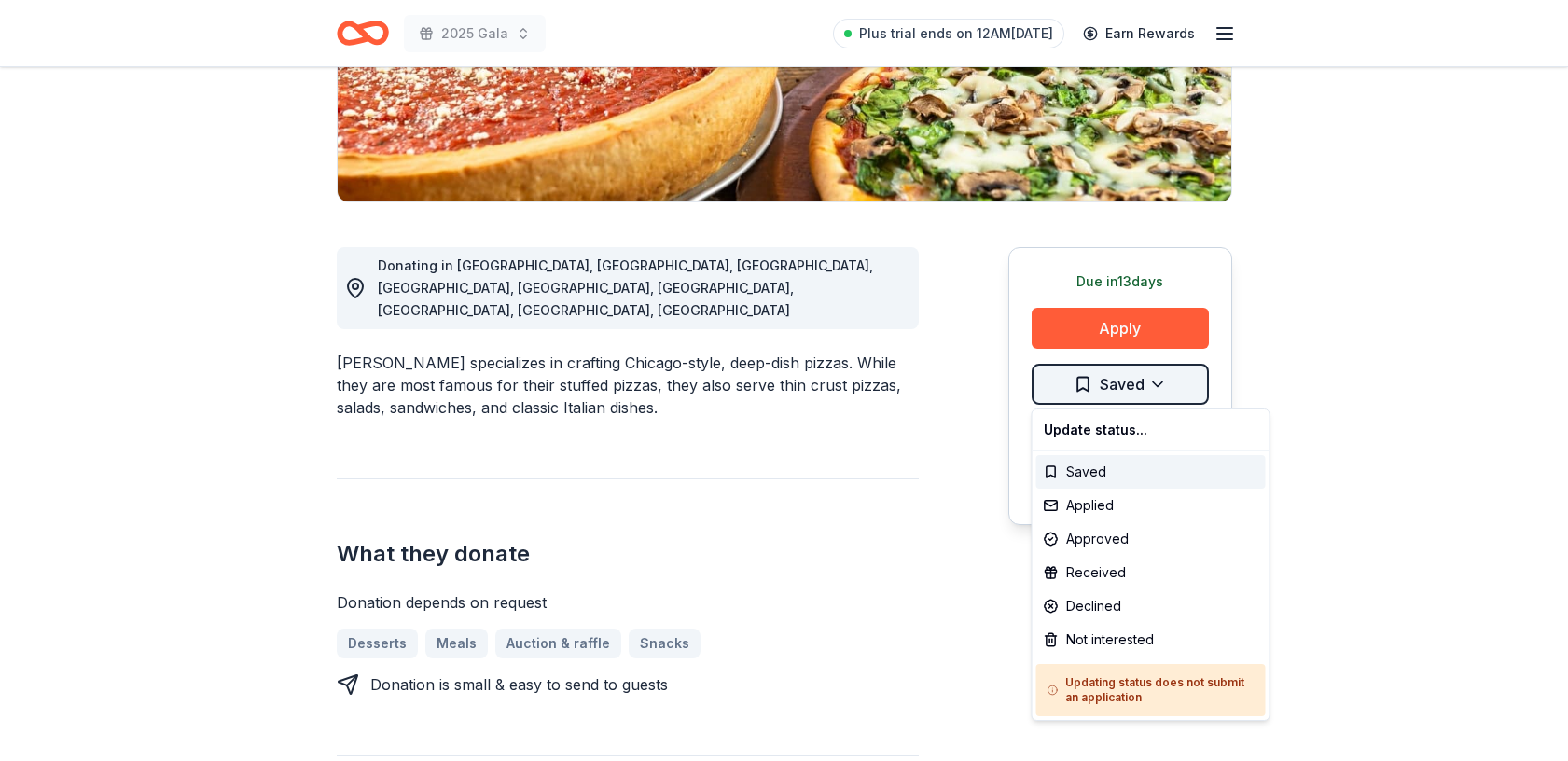
click at [1155, 382] on html "2025 Gala Plus trial ends on 12AM, 8/26 Earn Rewards Due in 13 days Share Giord…" at bounding box center [784, 15] width 1568 height 761
click at [1119, 634] on div "Not interested" at bounding box center [1152, 640] width 230 height 34
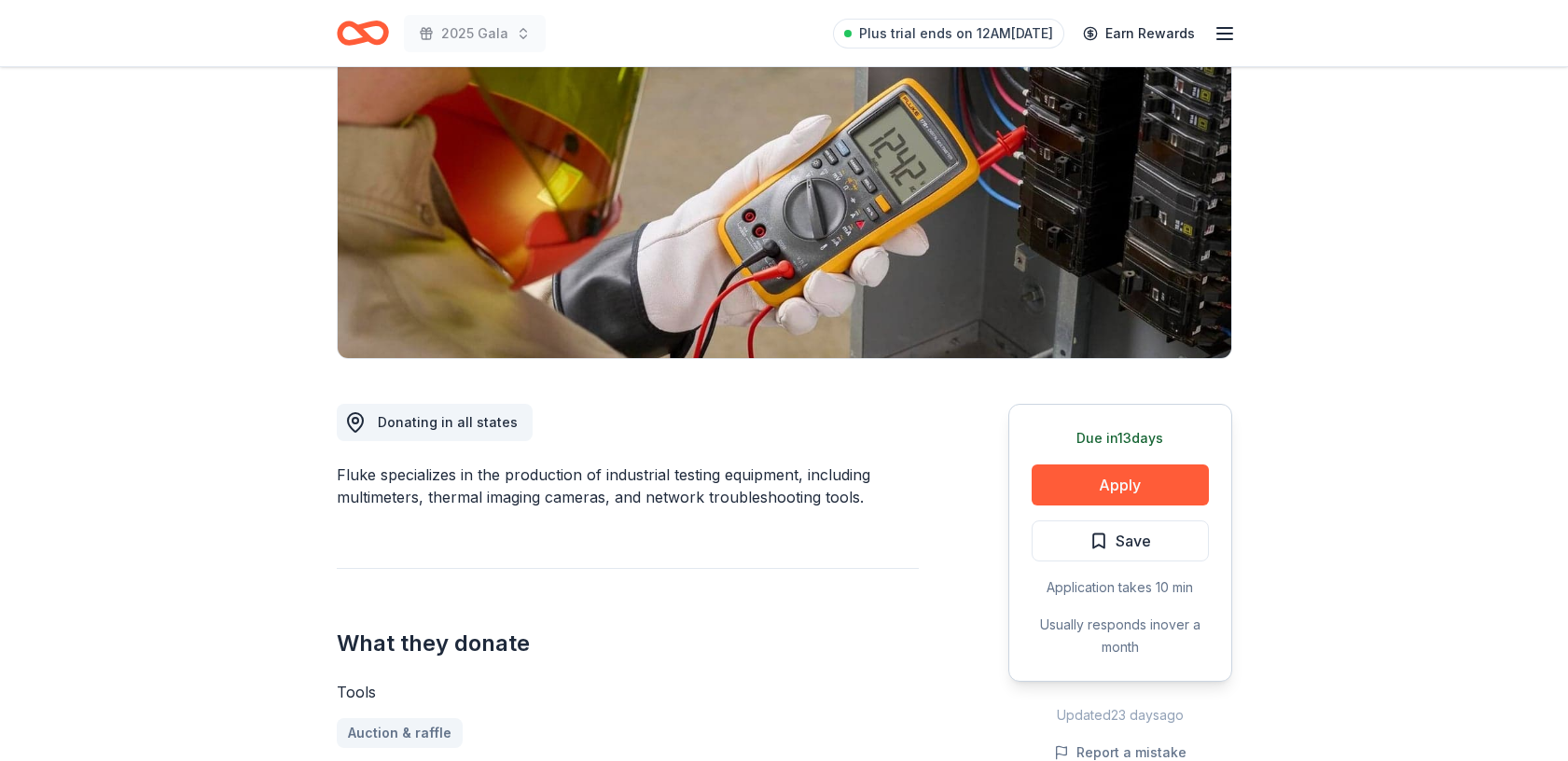
scroll to position [216, 0]
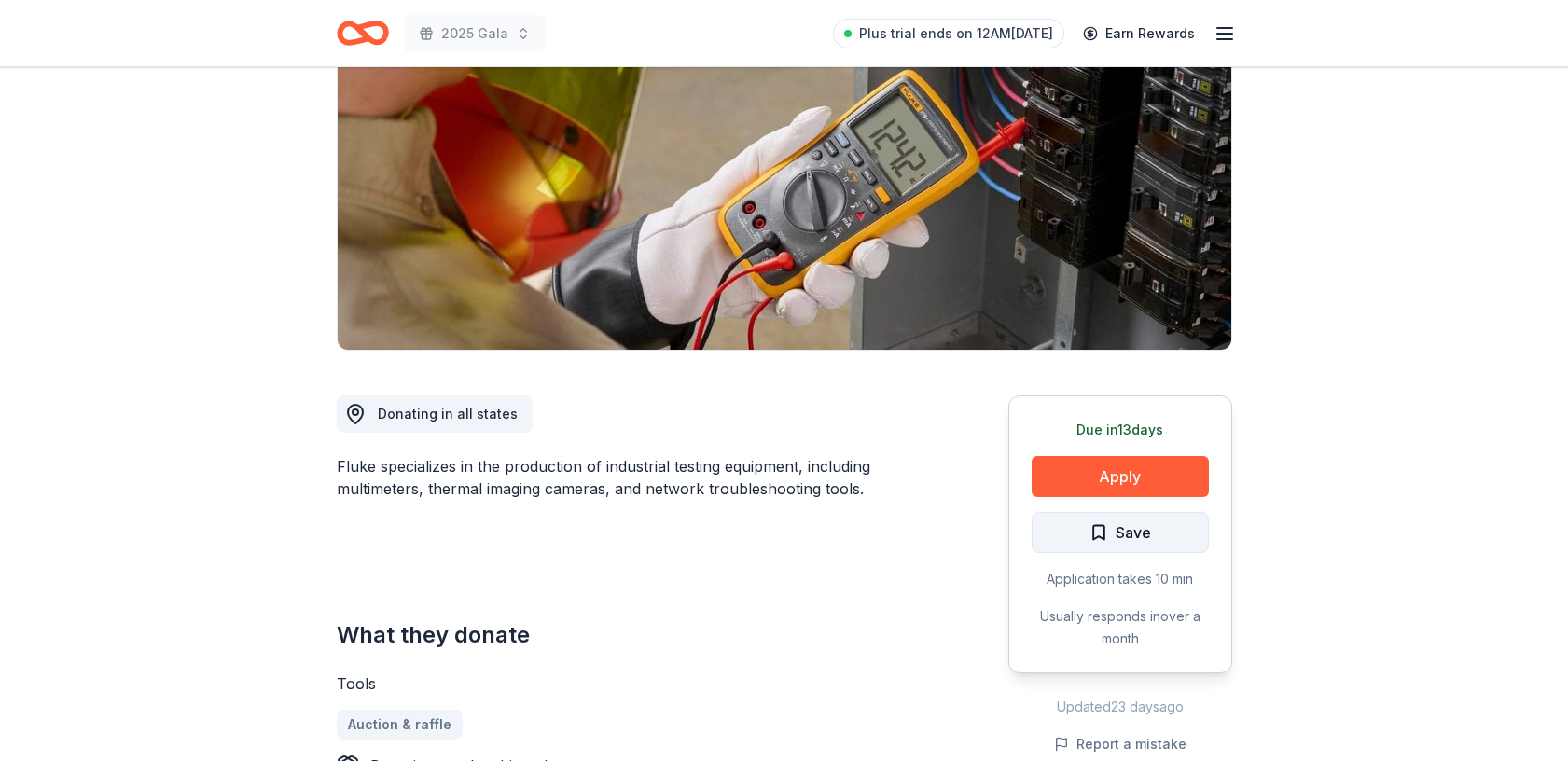
click at [1116, 527] on span "Save" at bounding box center [1133, 533] width 35 height 24
click at [1162, 528] on html "2025 Gala Plus trial ends on 12AM[DATE] Earn Rewards Due [DATE] Share Fluke New…" at bounding box center [784, 164] width 1568 height 761
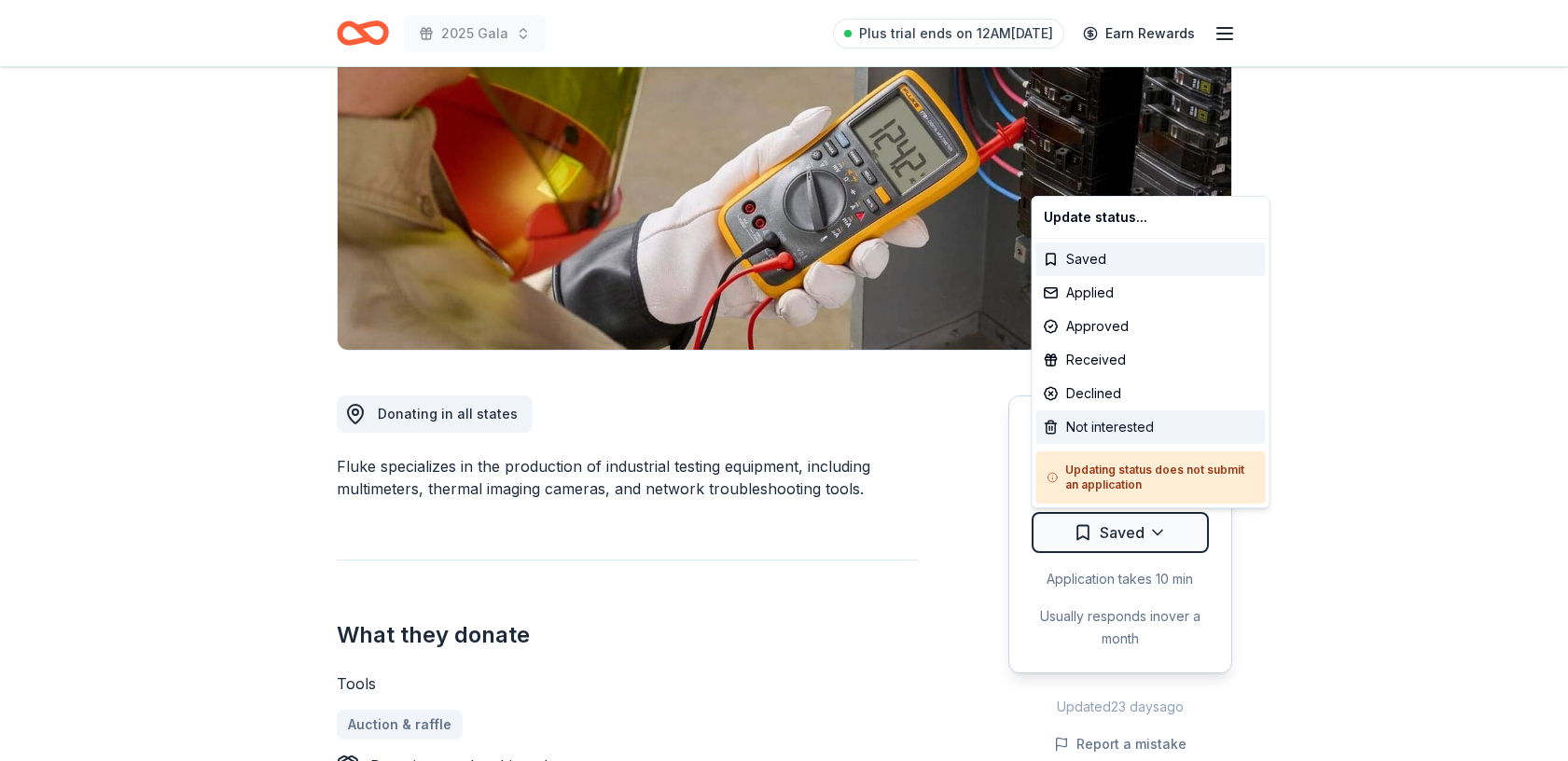
click at [1132, 425] on div "Not interested" at bounding box center [1152, 428] width 230 height 34
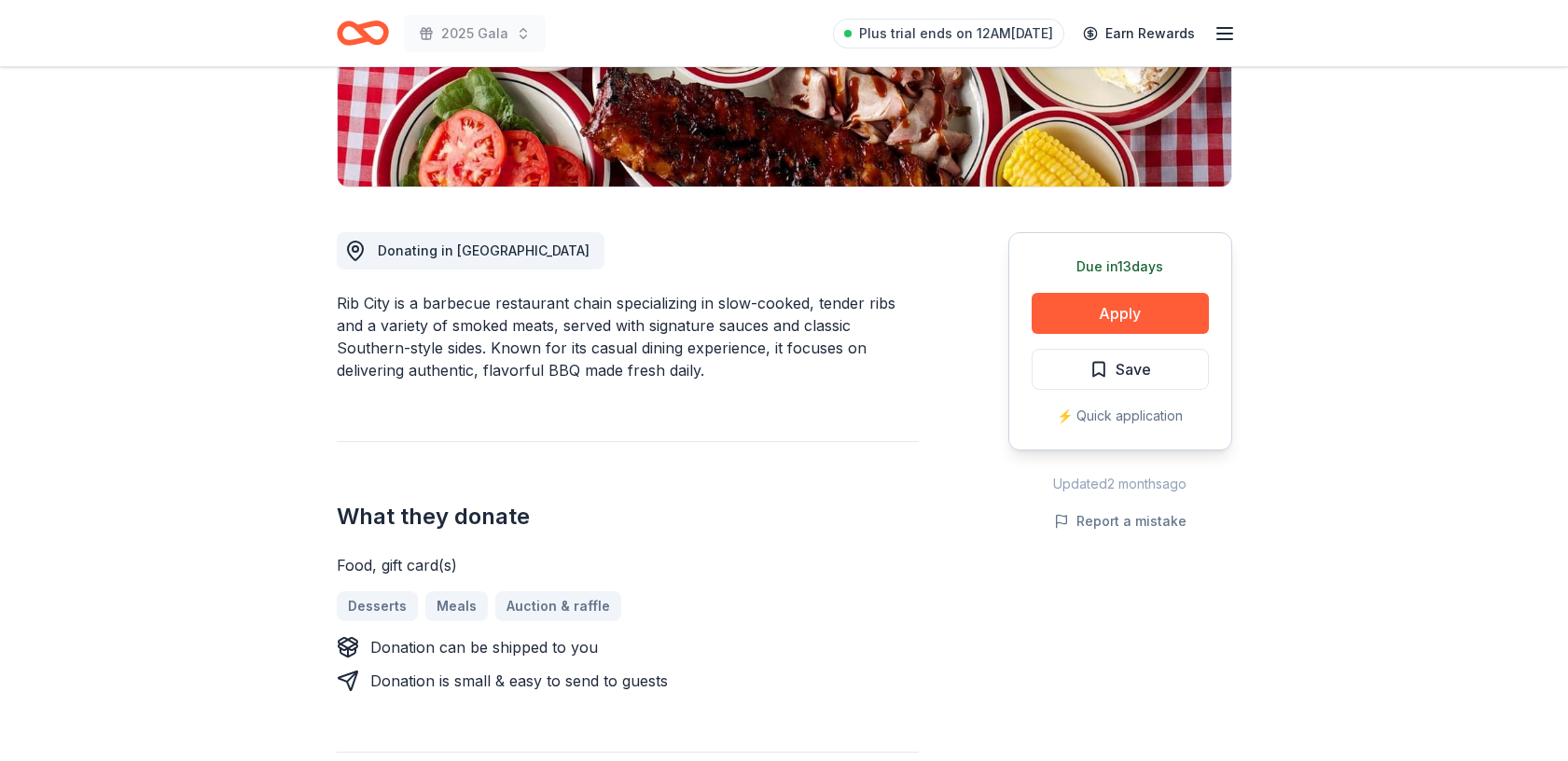
scroll to position [386, 0]
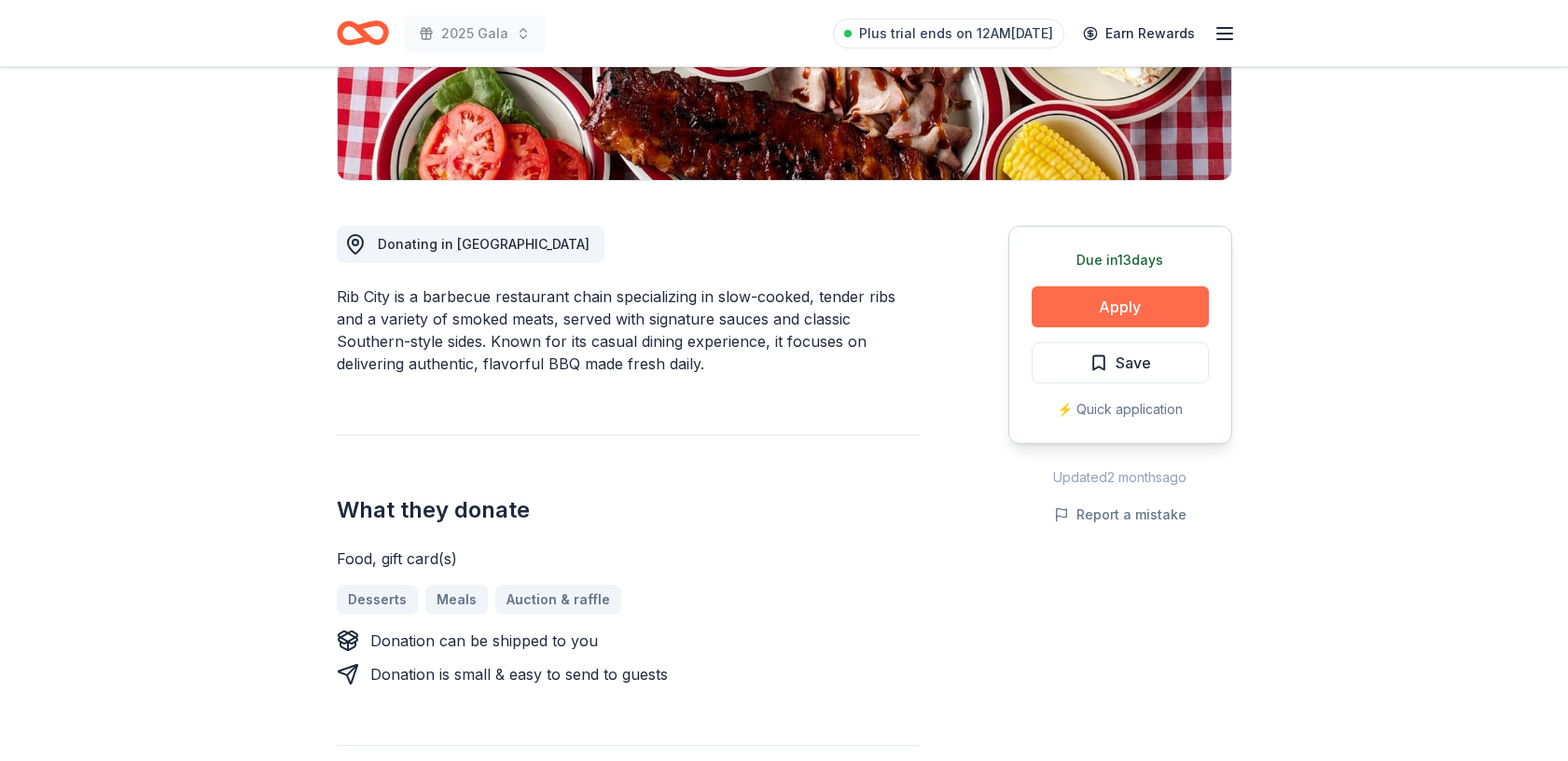
click at [1092, 305] on button "Apply" at bounding box center [1120, 306] width 177 height 41
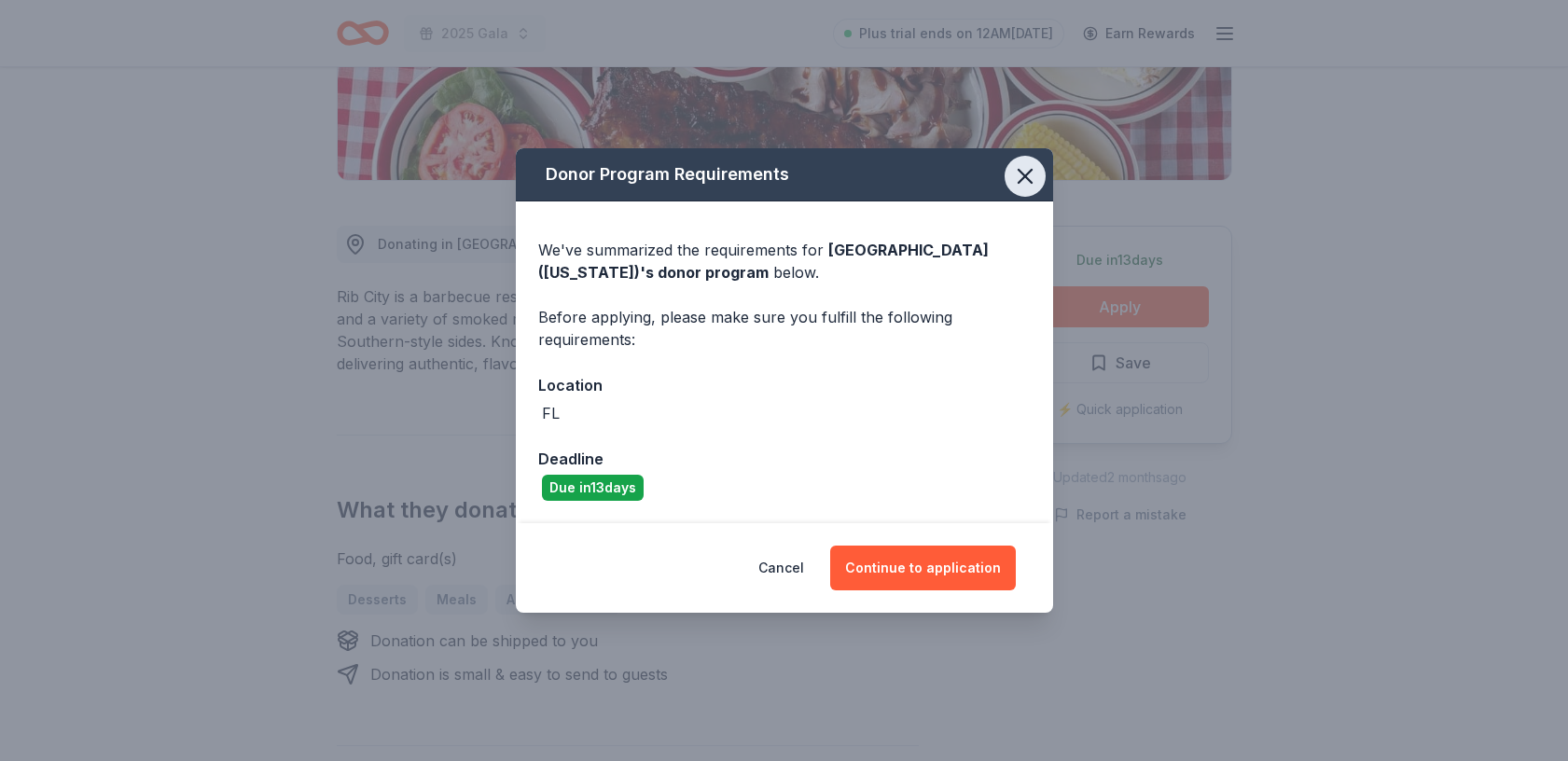
click at [1031, 178] on icon "button" at bounding box center [1025, 176] width 26 height 26
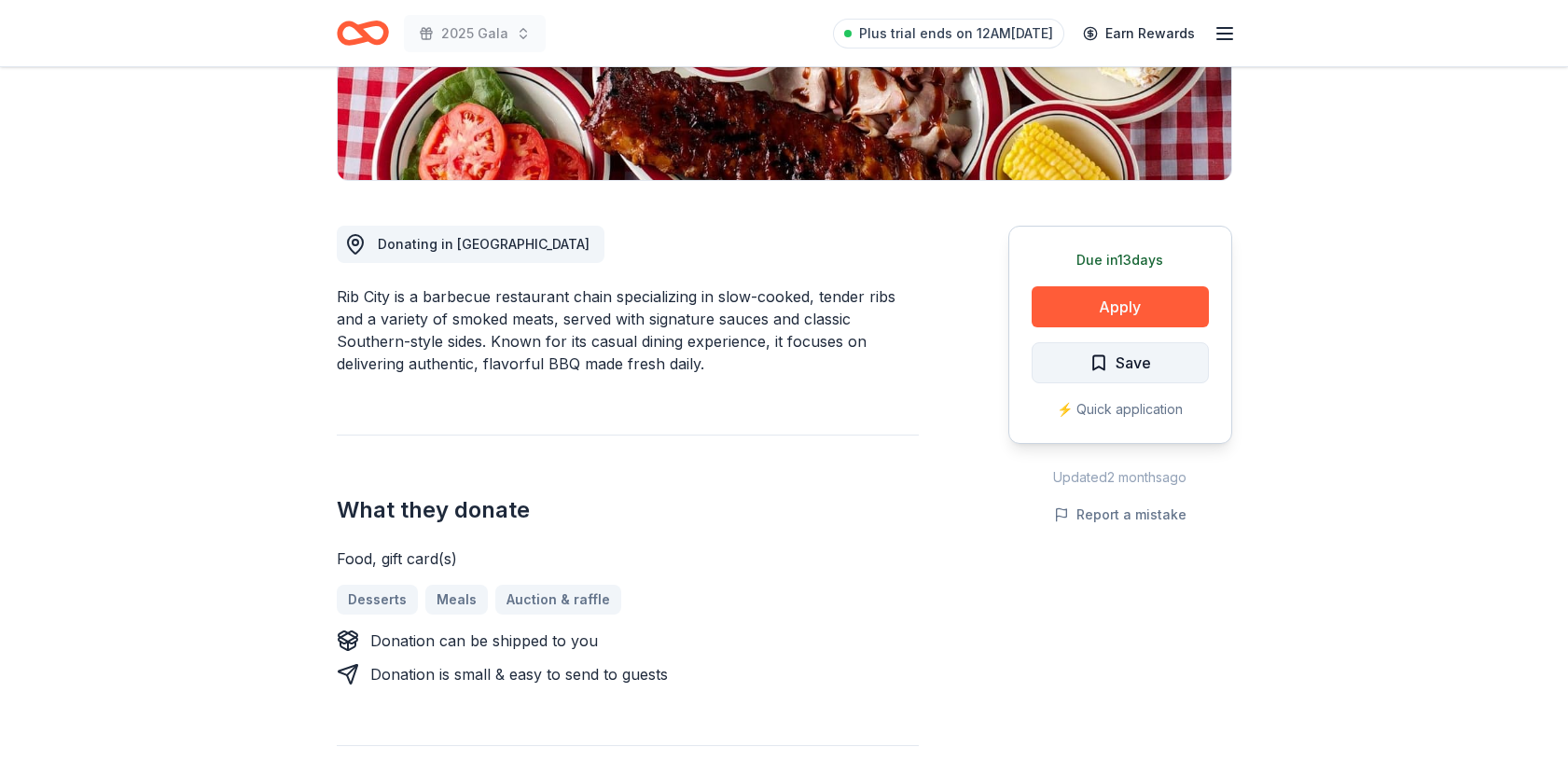
click at [1157, 370] on button "Save" at bounding box center [1120, 362] width 177 height 41
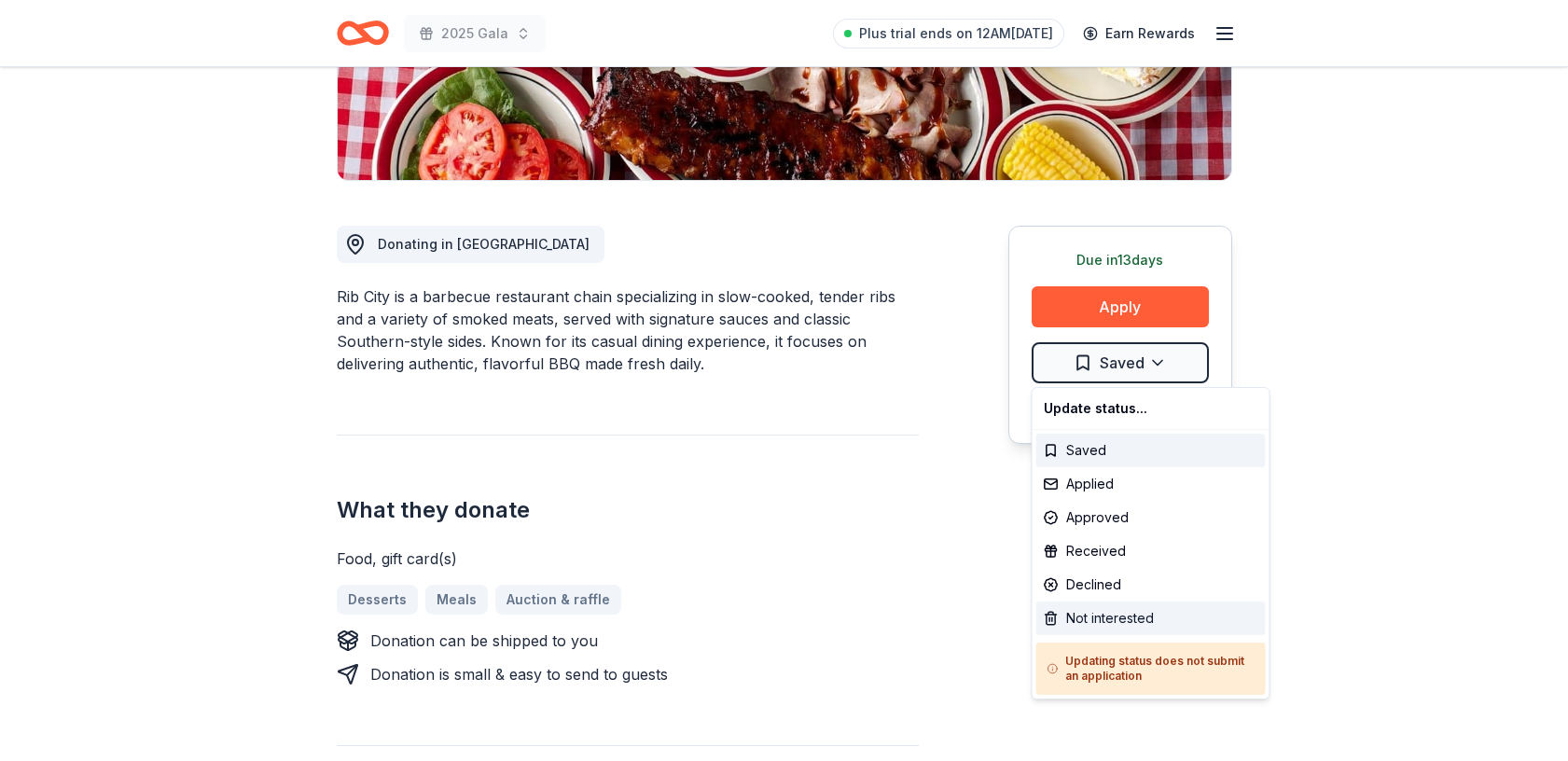
click at [1117, 621] on div "Not interested" at bounding box center [1152, 619] width 230 height 34
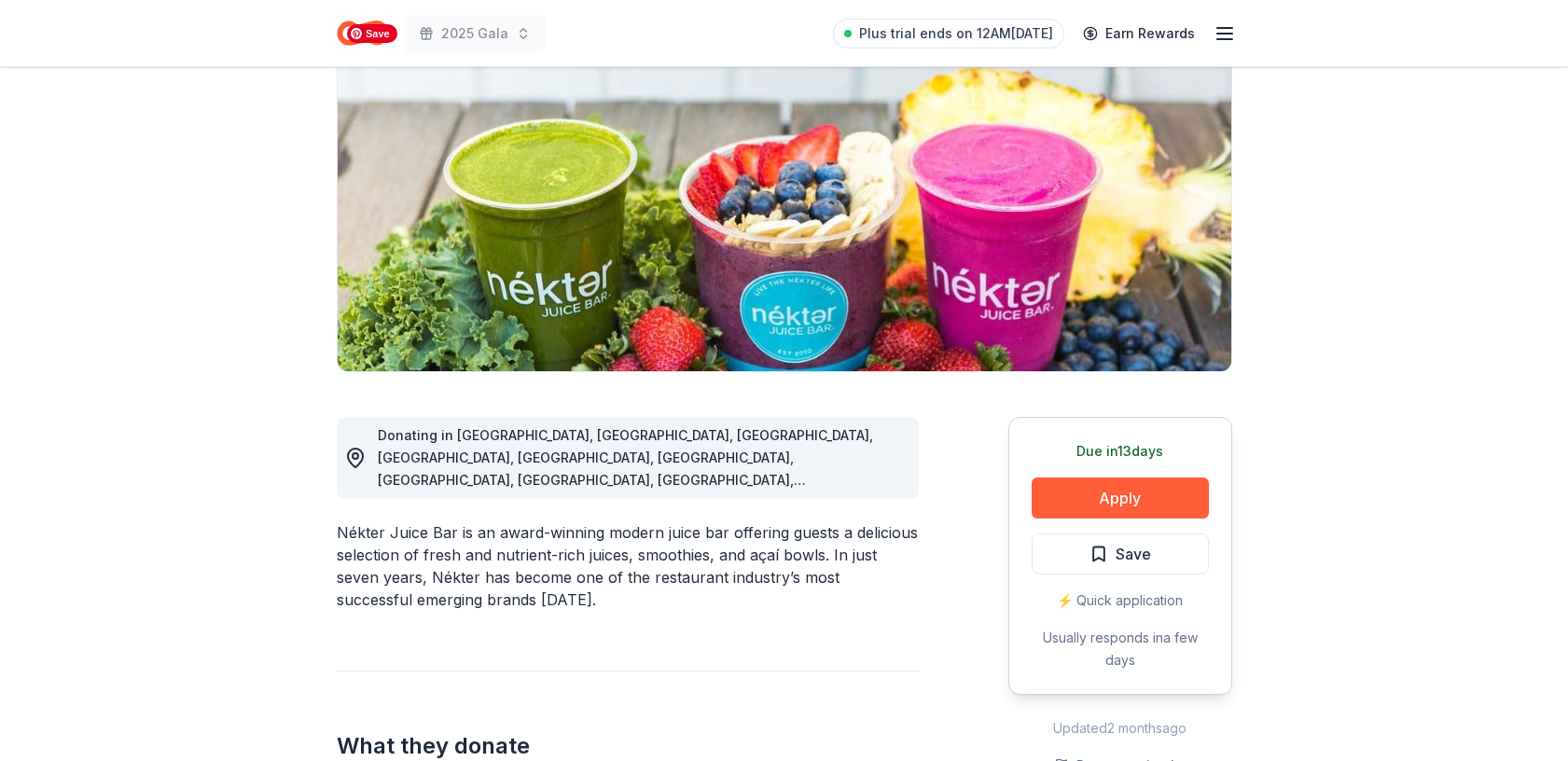
scroll to position [257, 0]
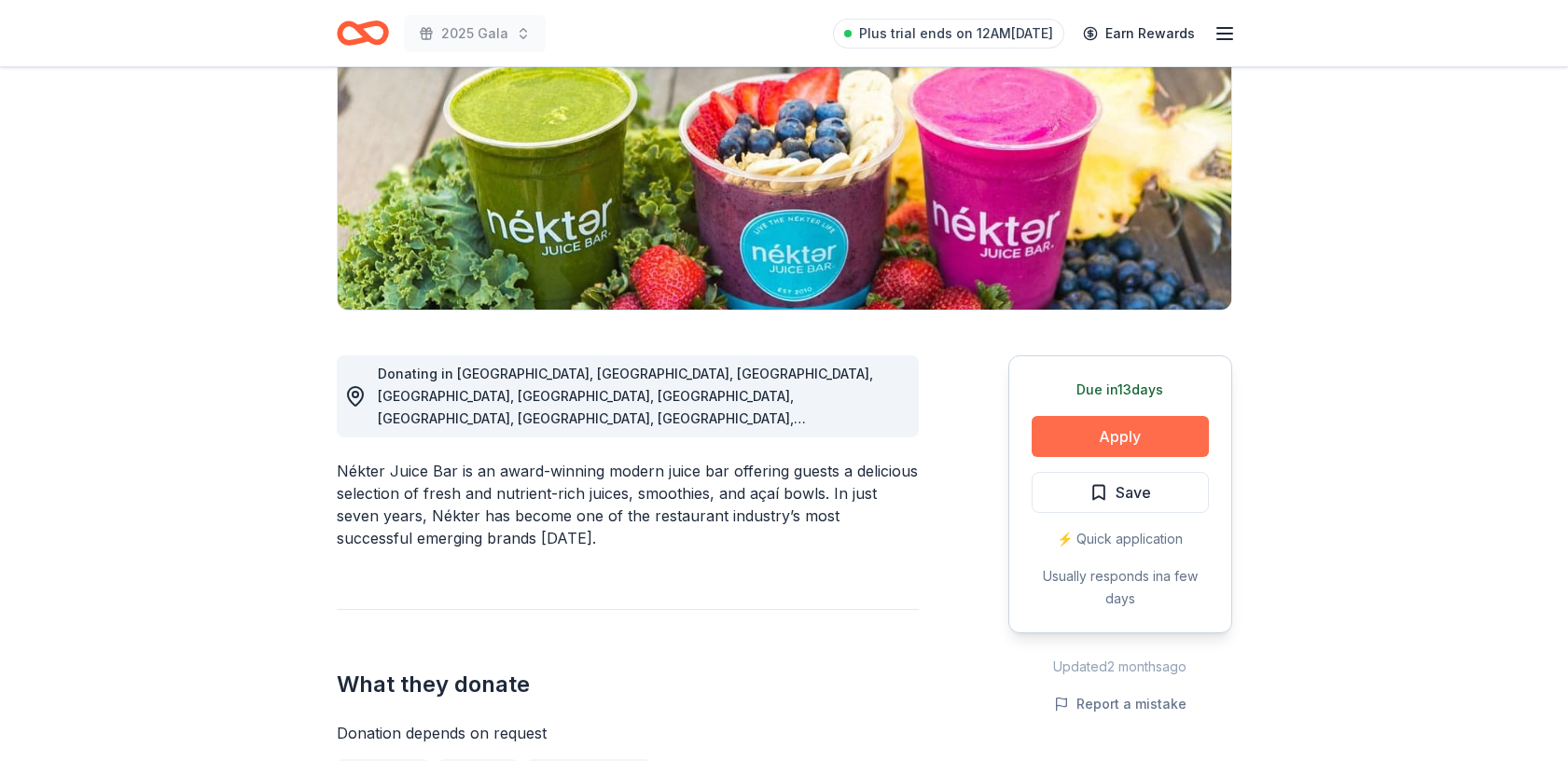
click at [1116, 445] on button "Apply" at bounding box center [1120, 436] width 177 height 41
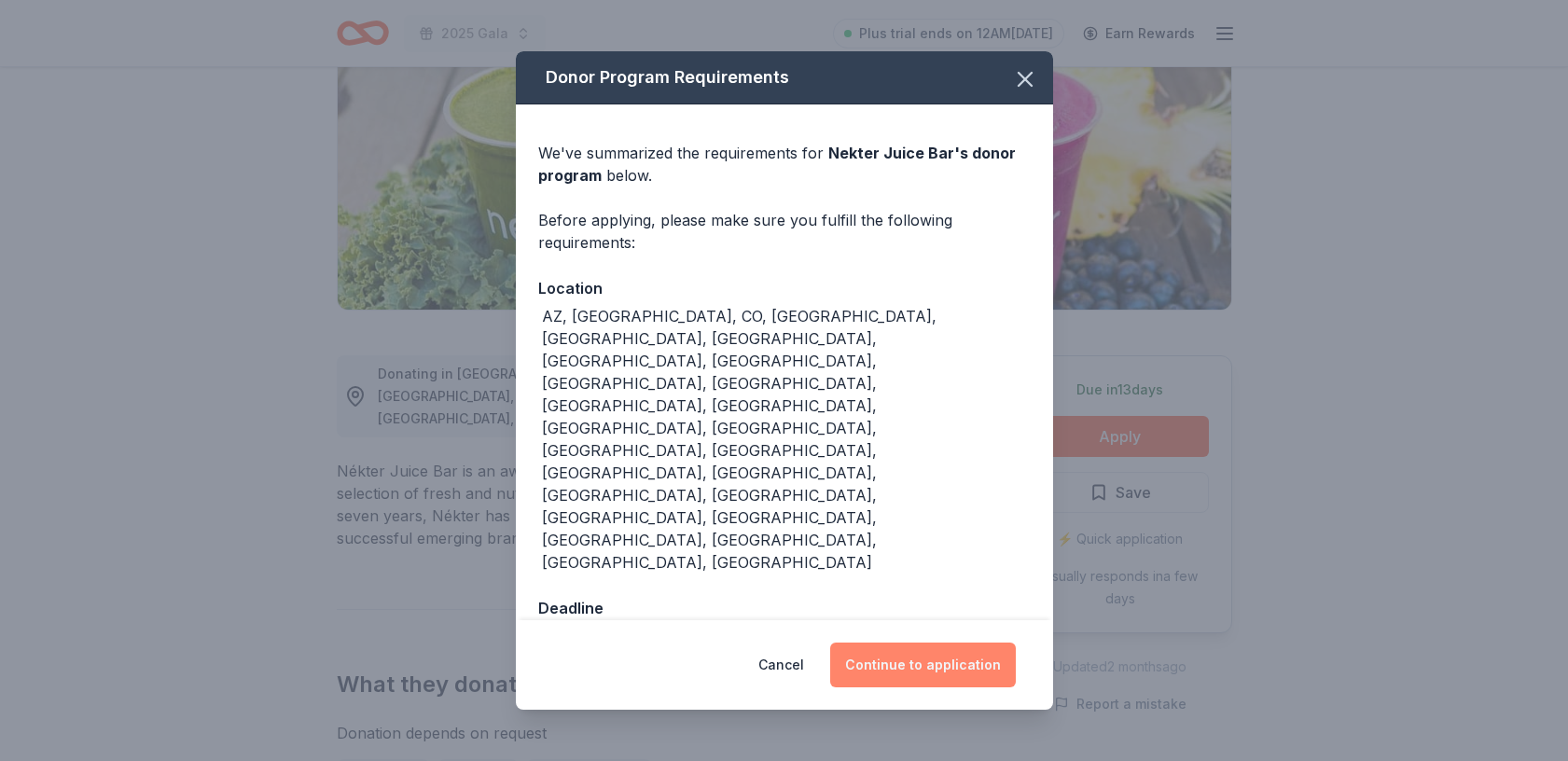
click at [959, 643] on button "Continue to application" at bounding box center [923, 665] width 186 height 45
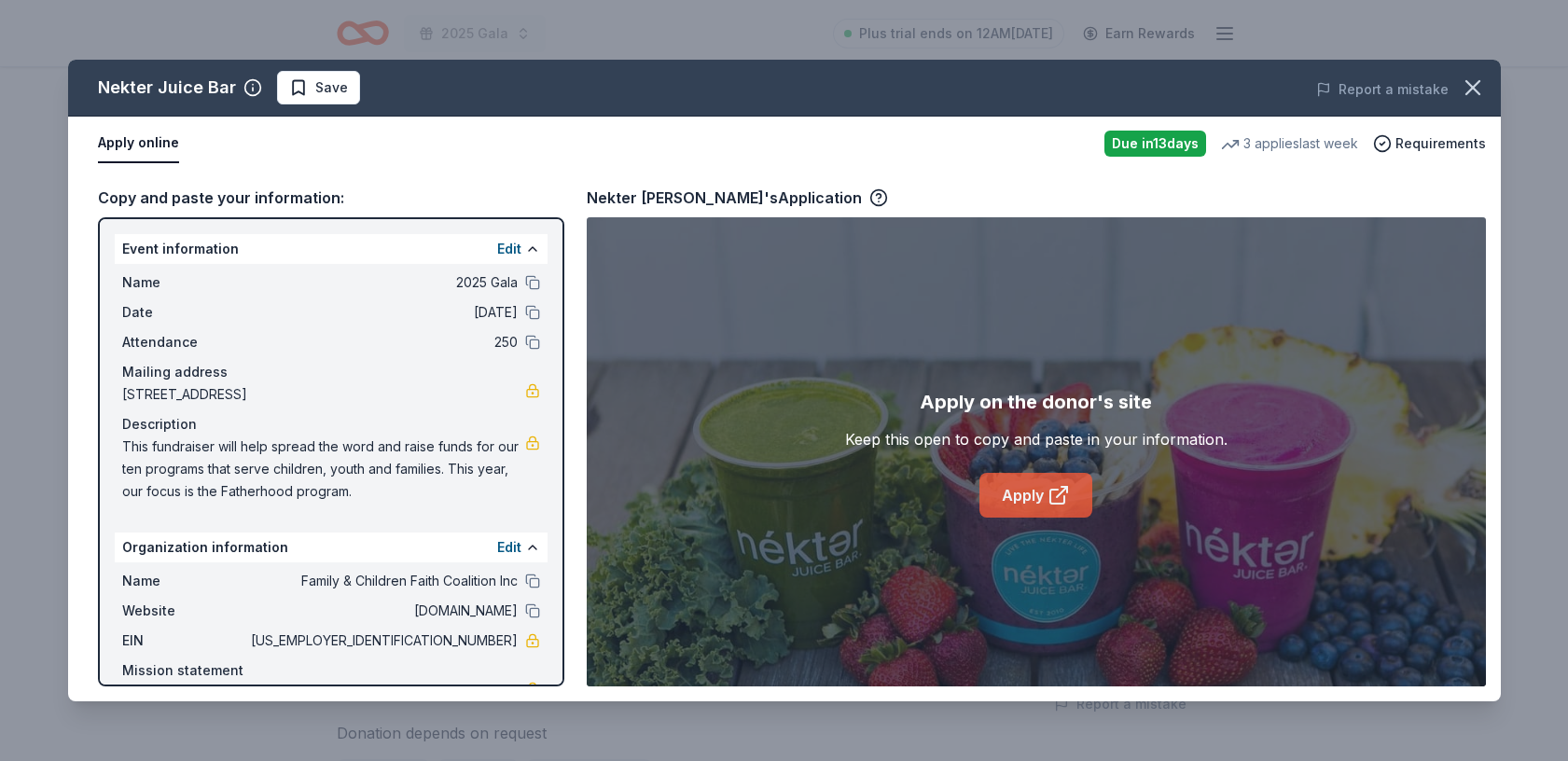
click at [1016, 491] on link "Apply" at bounding box center [1036, 495] width 113 height 45
click at [1478, 81] on icon "button" at bounding box center [1473, 87] width 13 height 13
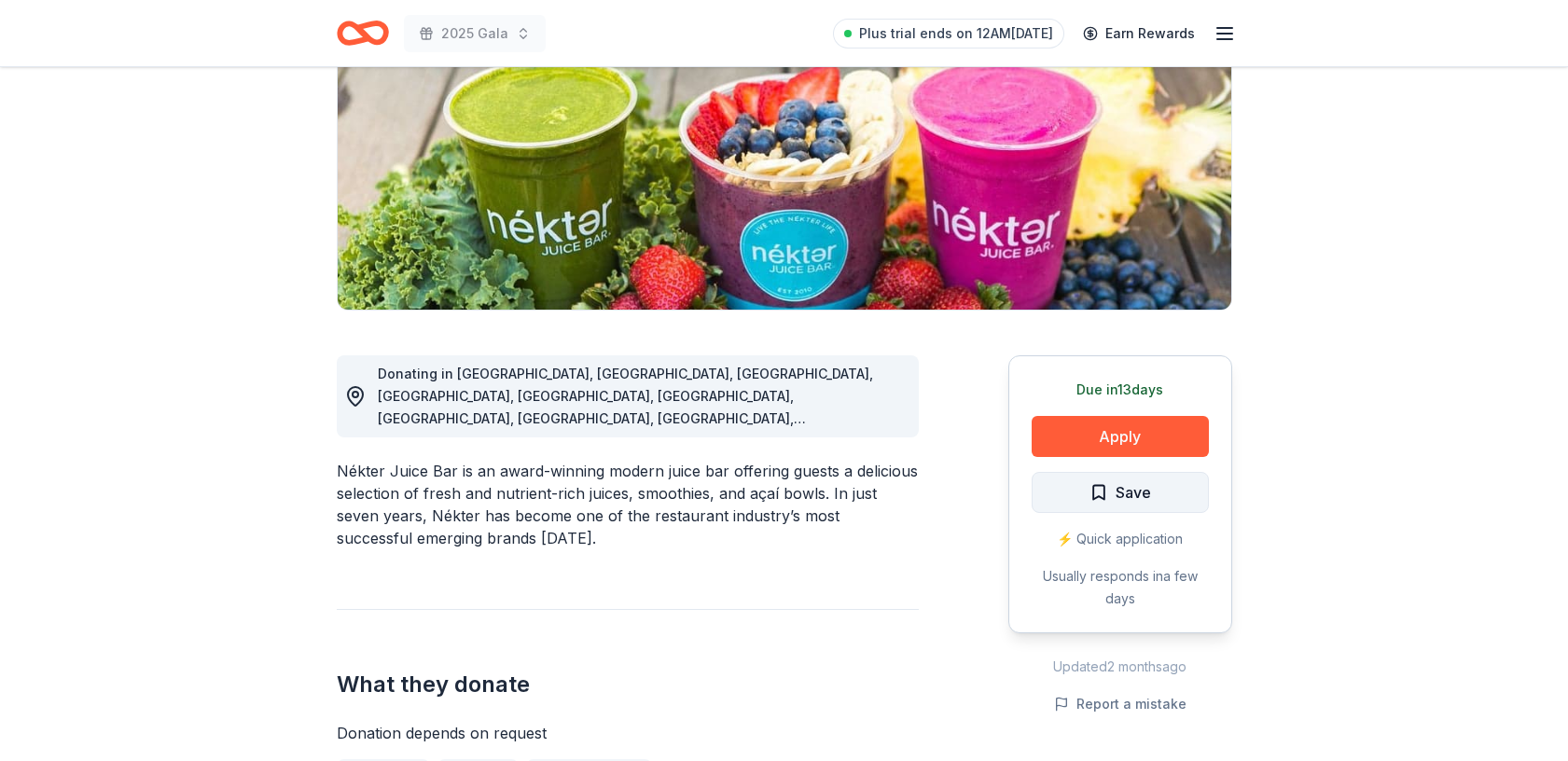
click at [1161, 486] on button "Save" at bounding box center [1120, 492] width 177 height 41
click at [1155, 494] on html "2025 Gala Plus trial ends on 12AM, 8/26 Earn Rewards Due in 13 days Share Nekte…" at bounding box center [784, 123] width 1568 height 761
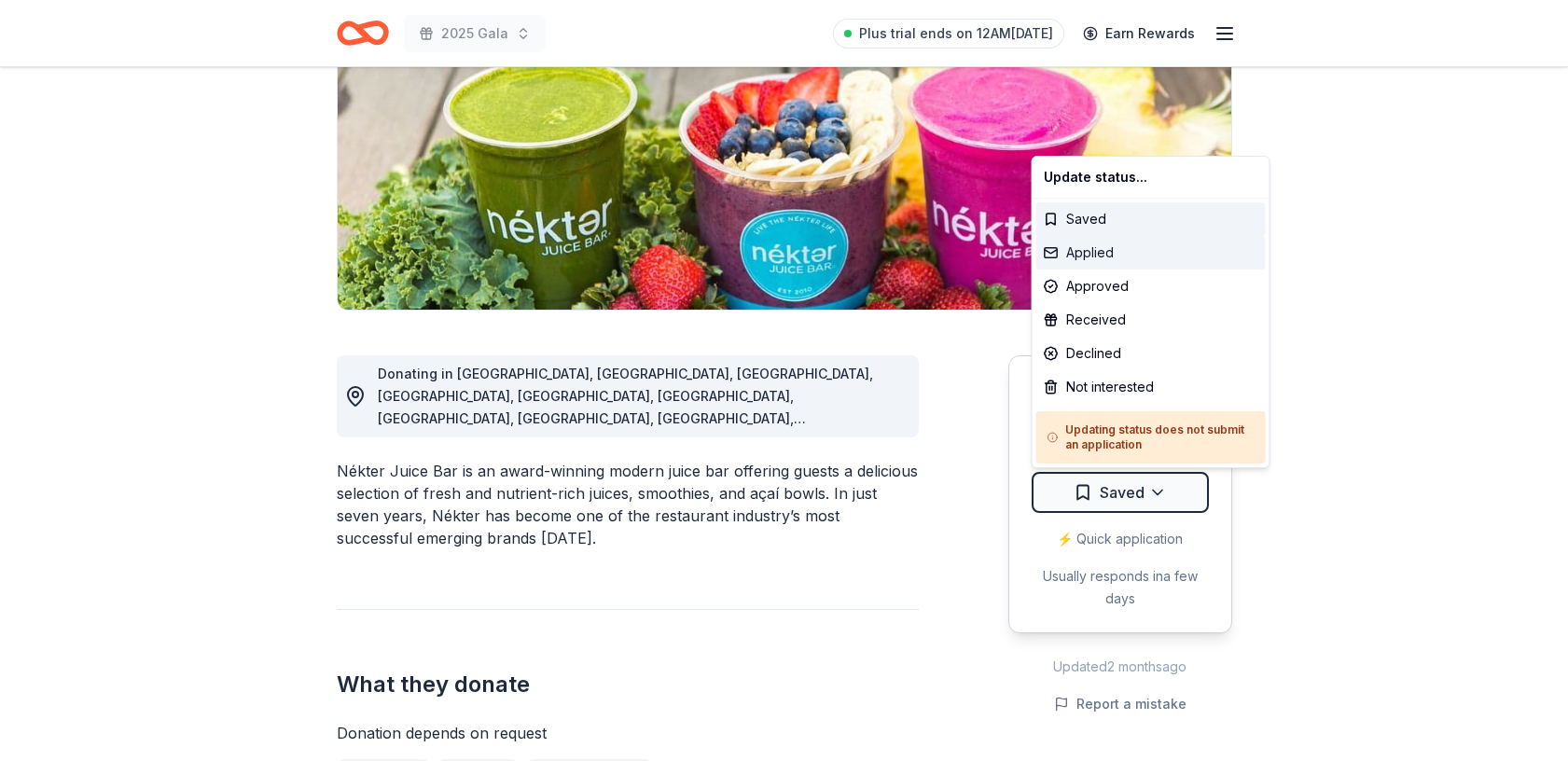
click at [1115, 257] on div "Applied" at bounding box center [1152, 253] width 230 height 34
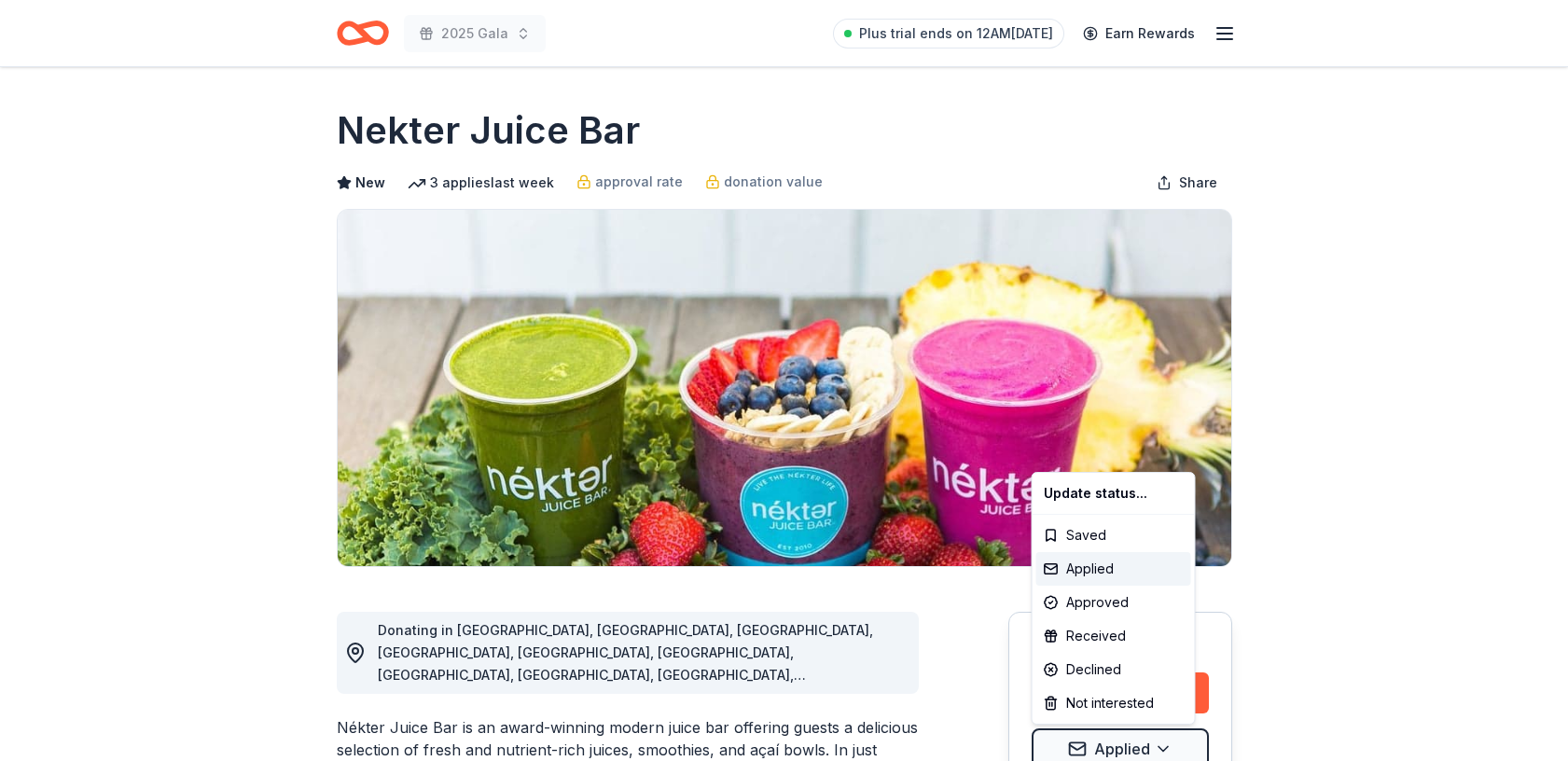
scroll to position [0, 0]
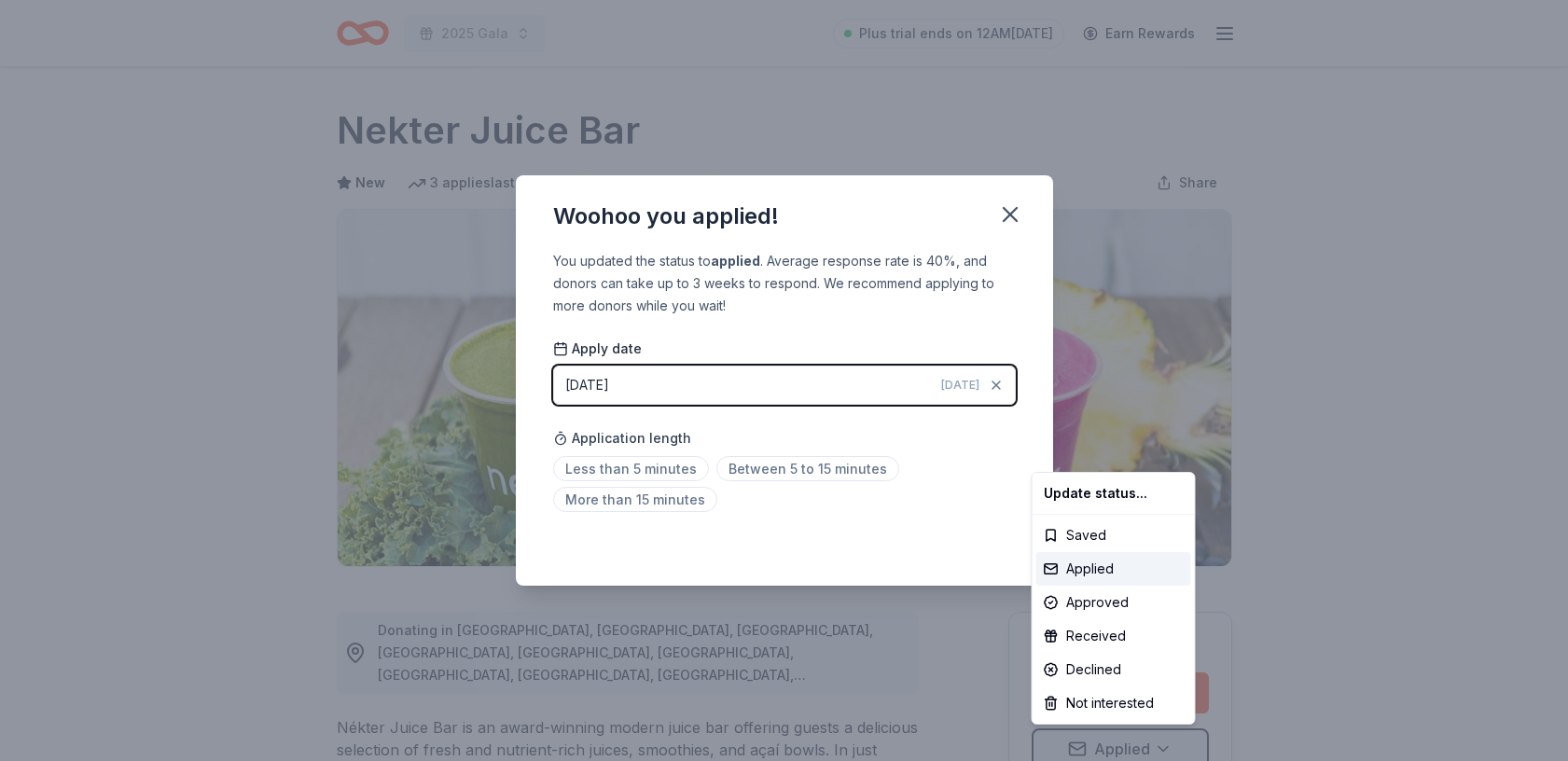
click at [680, 472] on html "2025 Gala Plus trial ends on 12AM, 8/26 Earn Rewards Due in 13 days Share Nekte…" at bounding box center [784, 380] width 1568 height 761
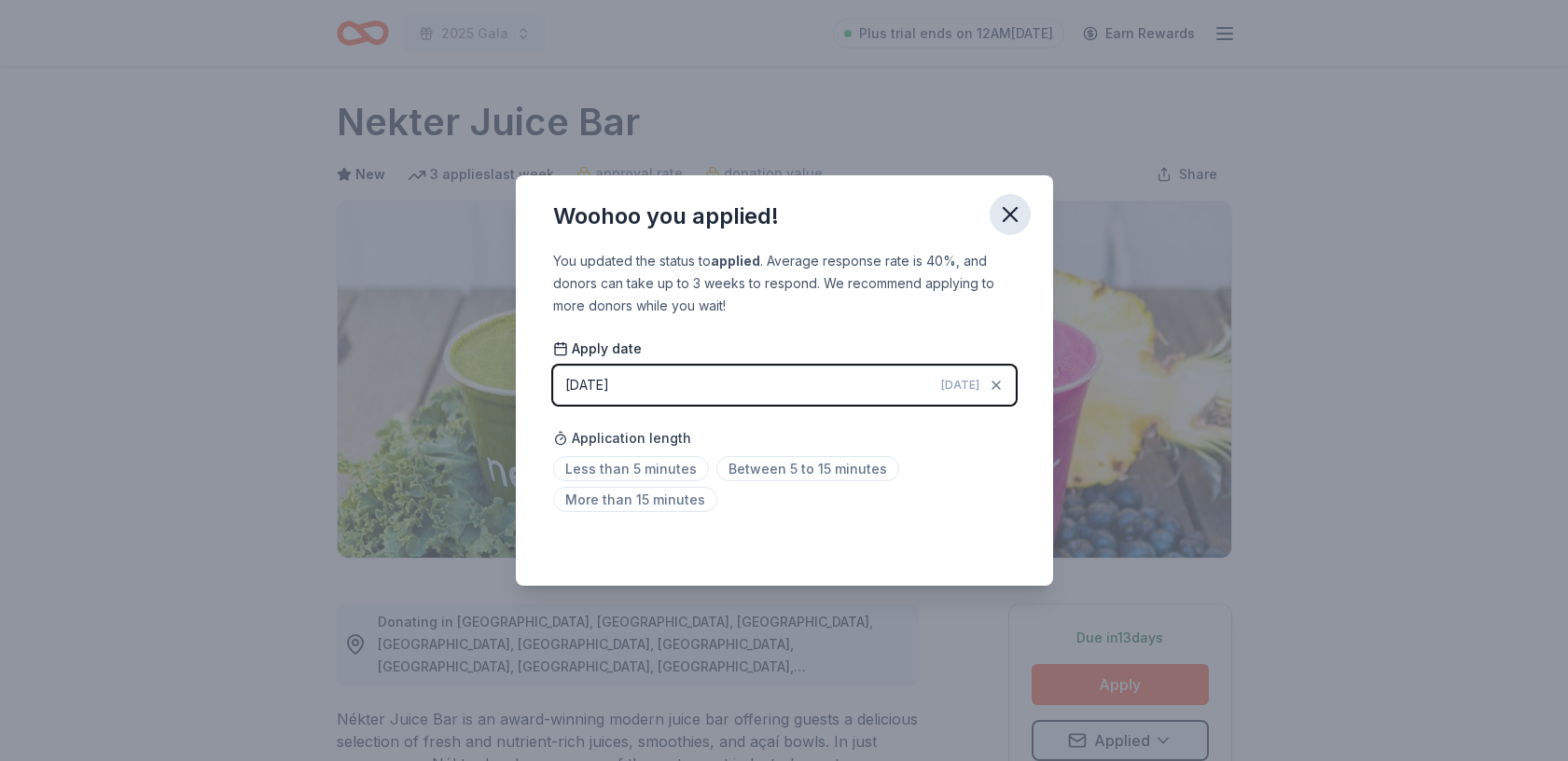
click at [1011, 210] on icon "button" at bounding box center [1010, 215] width 26 height 26
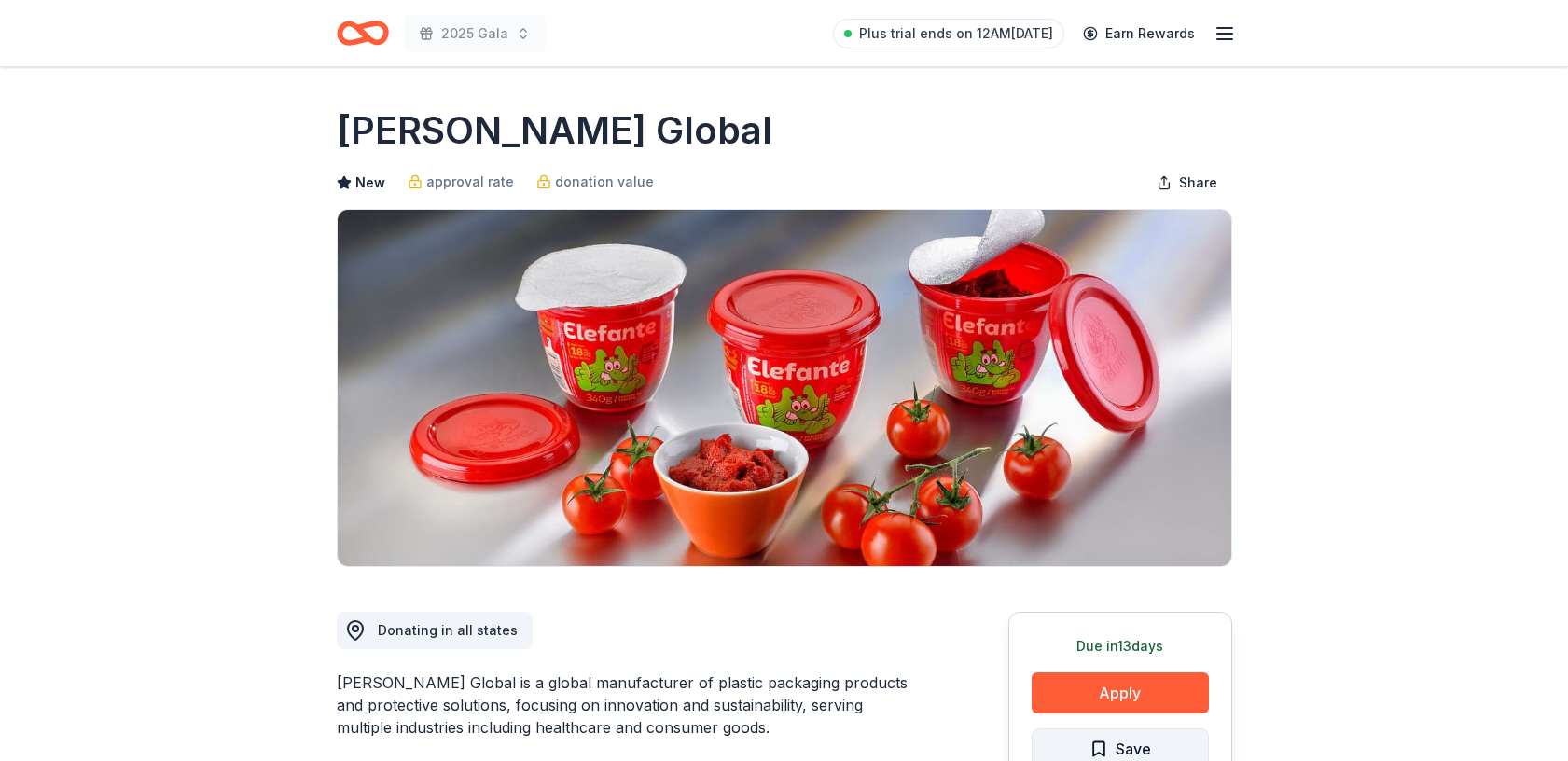
click at [1107, 745] on span "Save" at bounding box center [1121, 749] width 62 height 24
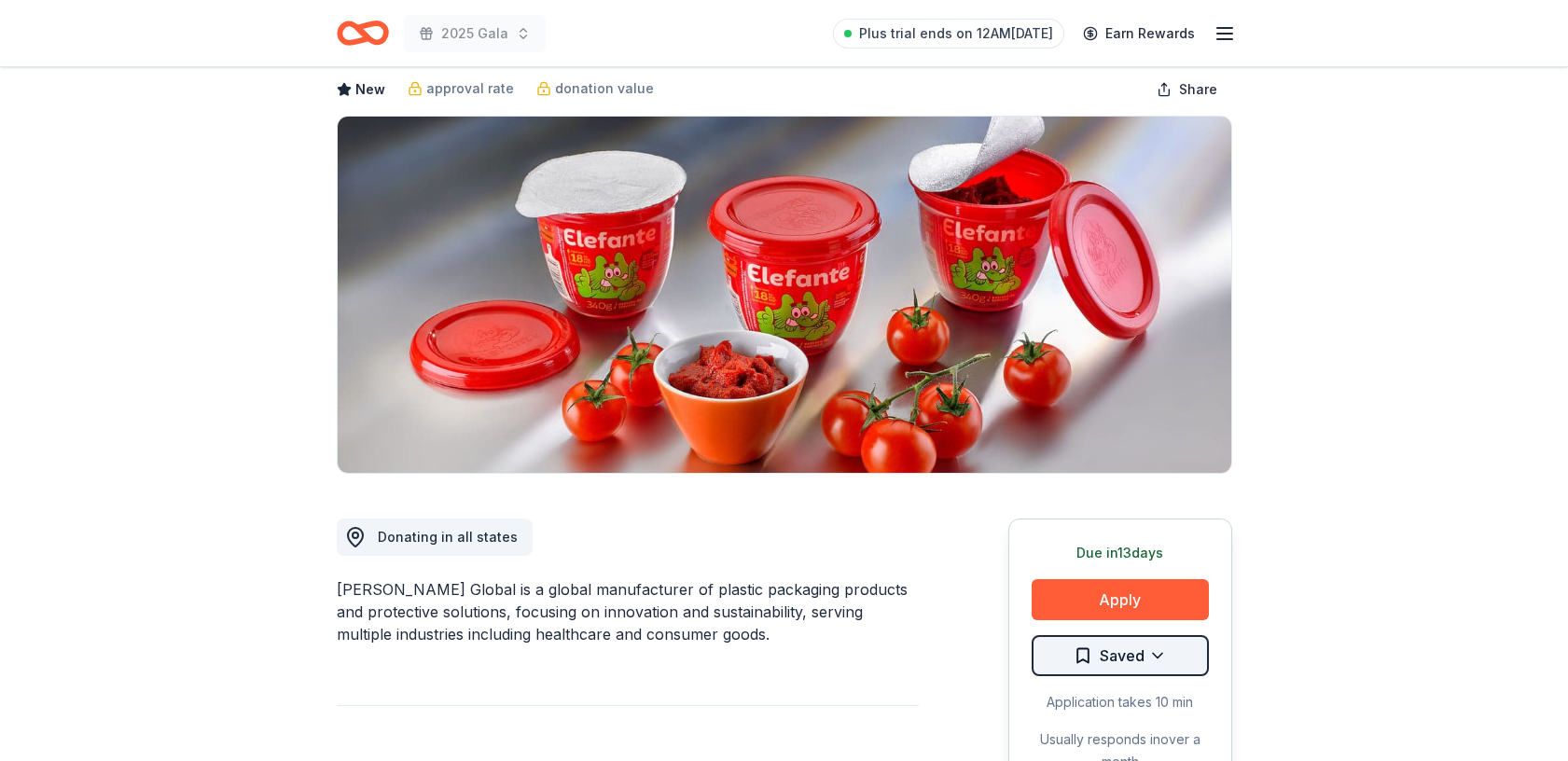
scroll to position [197, 0]
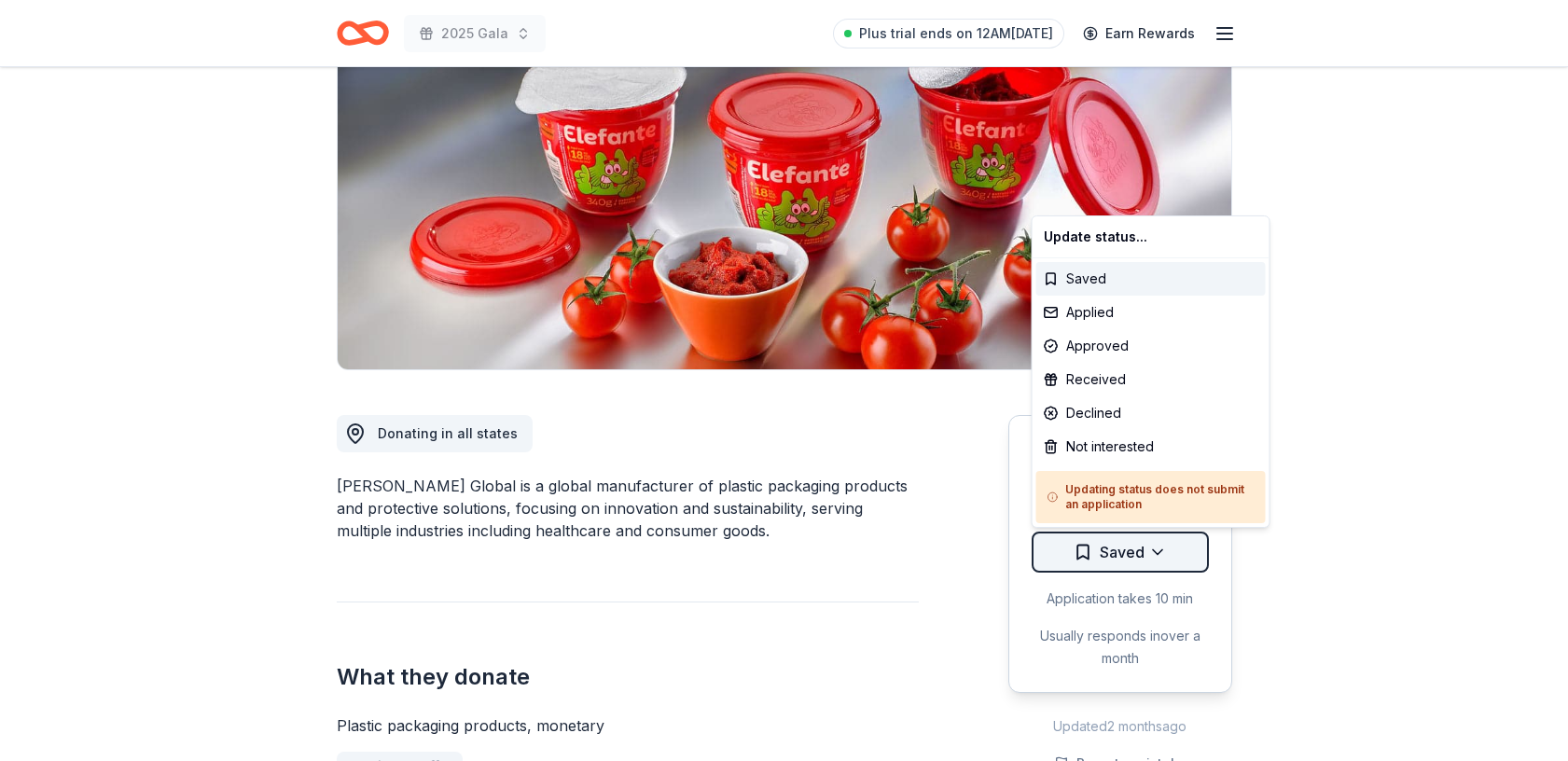
click at [1159, 550] on html "2025 Gala Plus trial ends on 12AM[DATE] Earn Rewards Due [DATE] Share [PERSON_N…" at bounding box center [784, 183] width 1568 height 761
click at [1143, 451] on div "Not interested" at bounding box center [1152, 447] width 230 height 34
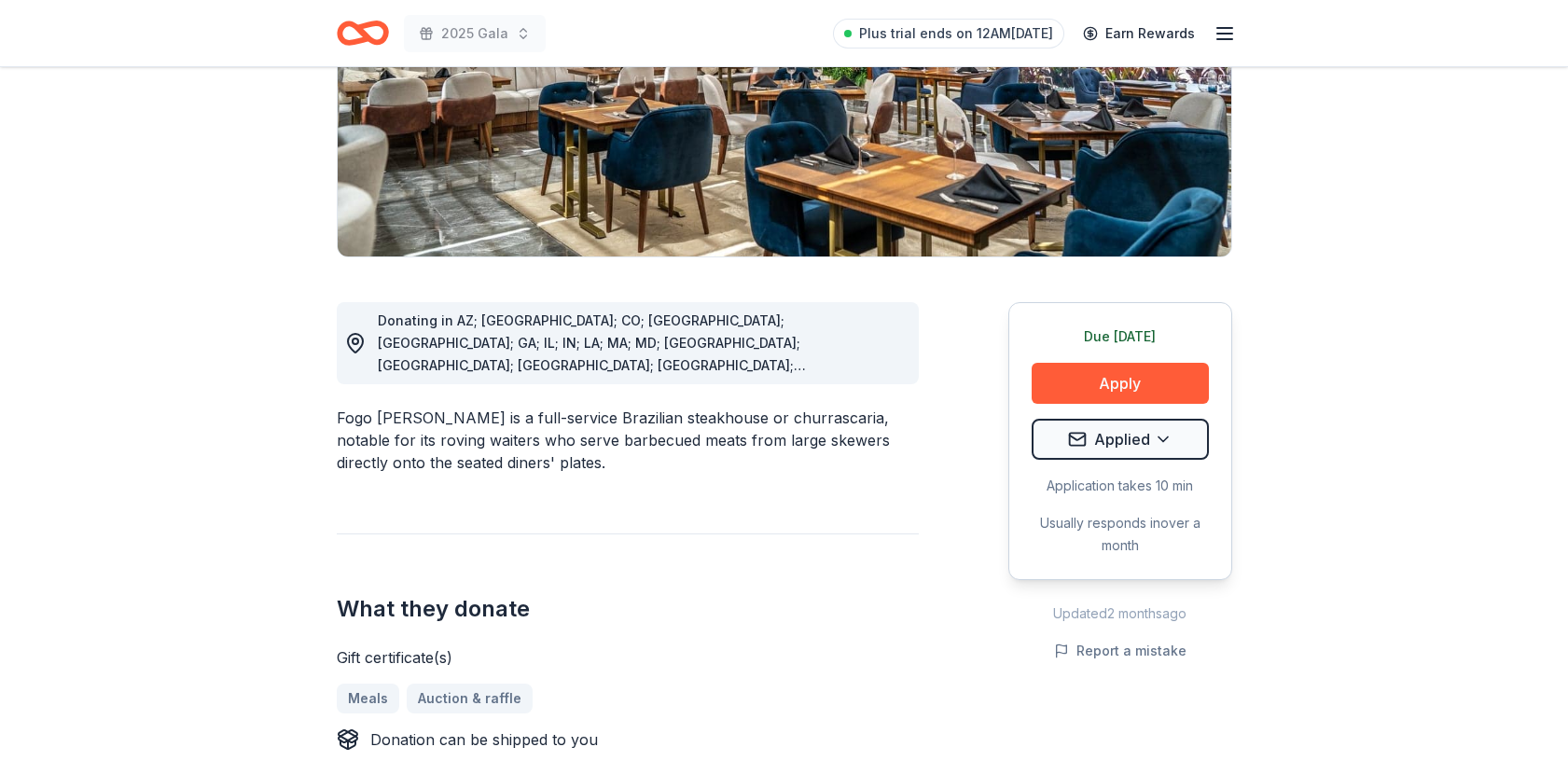
scroll to position [367, 0]
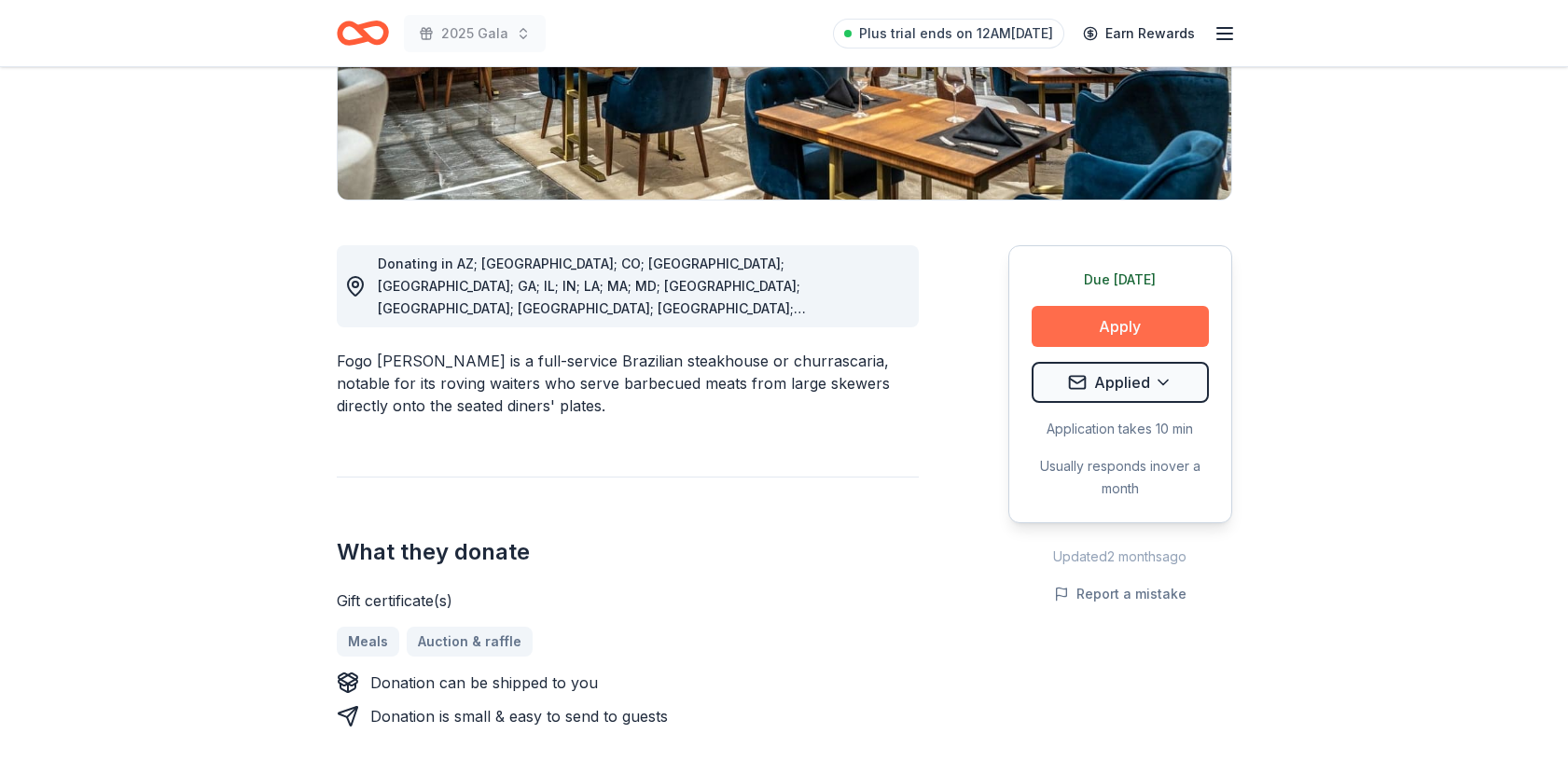
click at [1117, 323] on button "Apply" at bounding box center [1120, 326] width 177 height 41
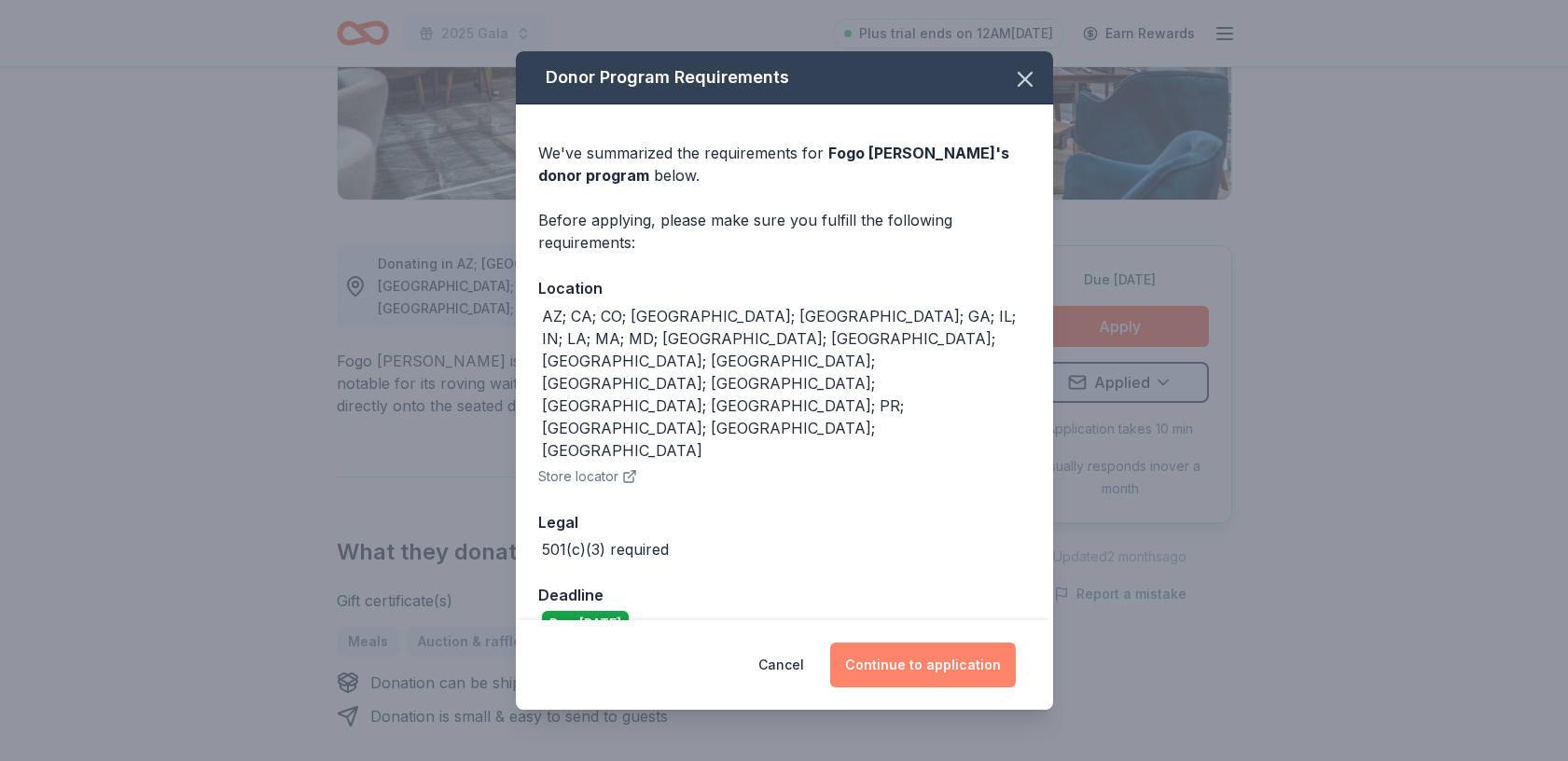
click at [898, 643] on button "Continue to application" at bounding box center [923, 665] width 186 height 45
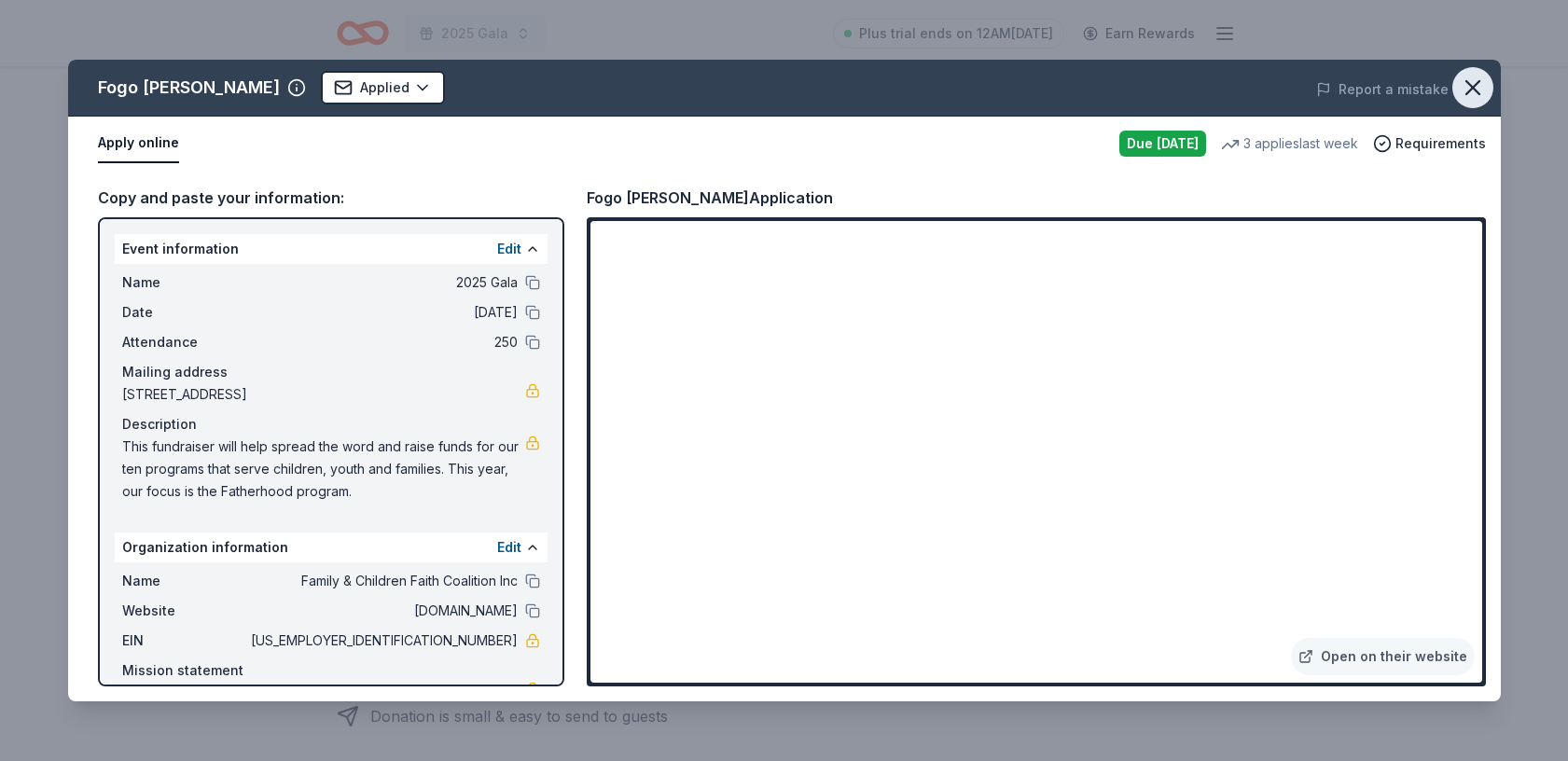
click at [1469, 87] on icon "button" at bounding box center [1473, 88] width 26 height 26
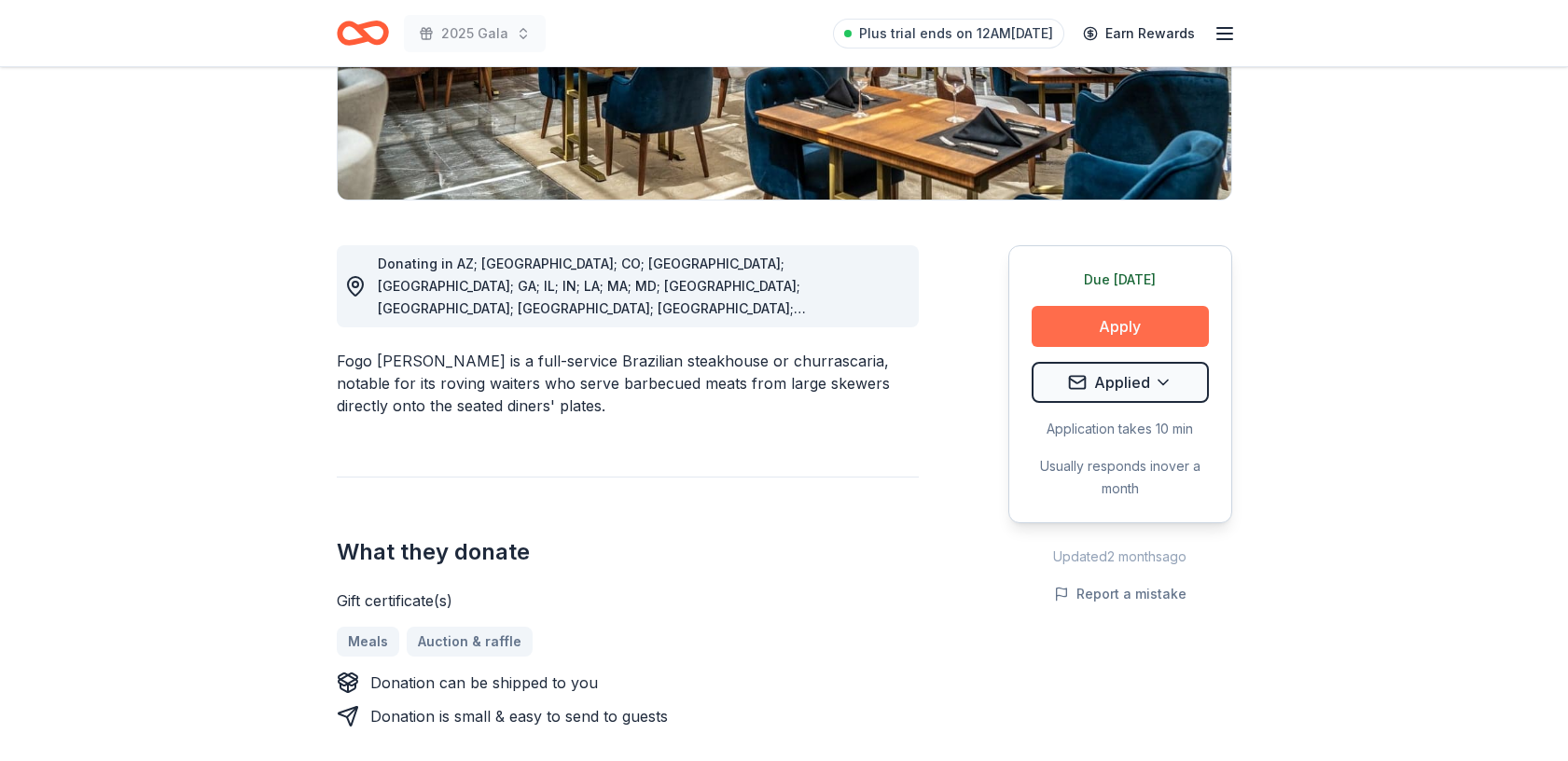
click at [1112, 319] on button "Apply" at bounding box center [1120, 326] width 177 height 41
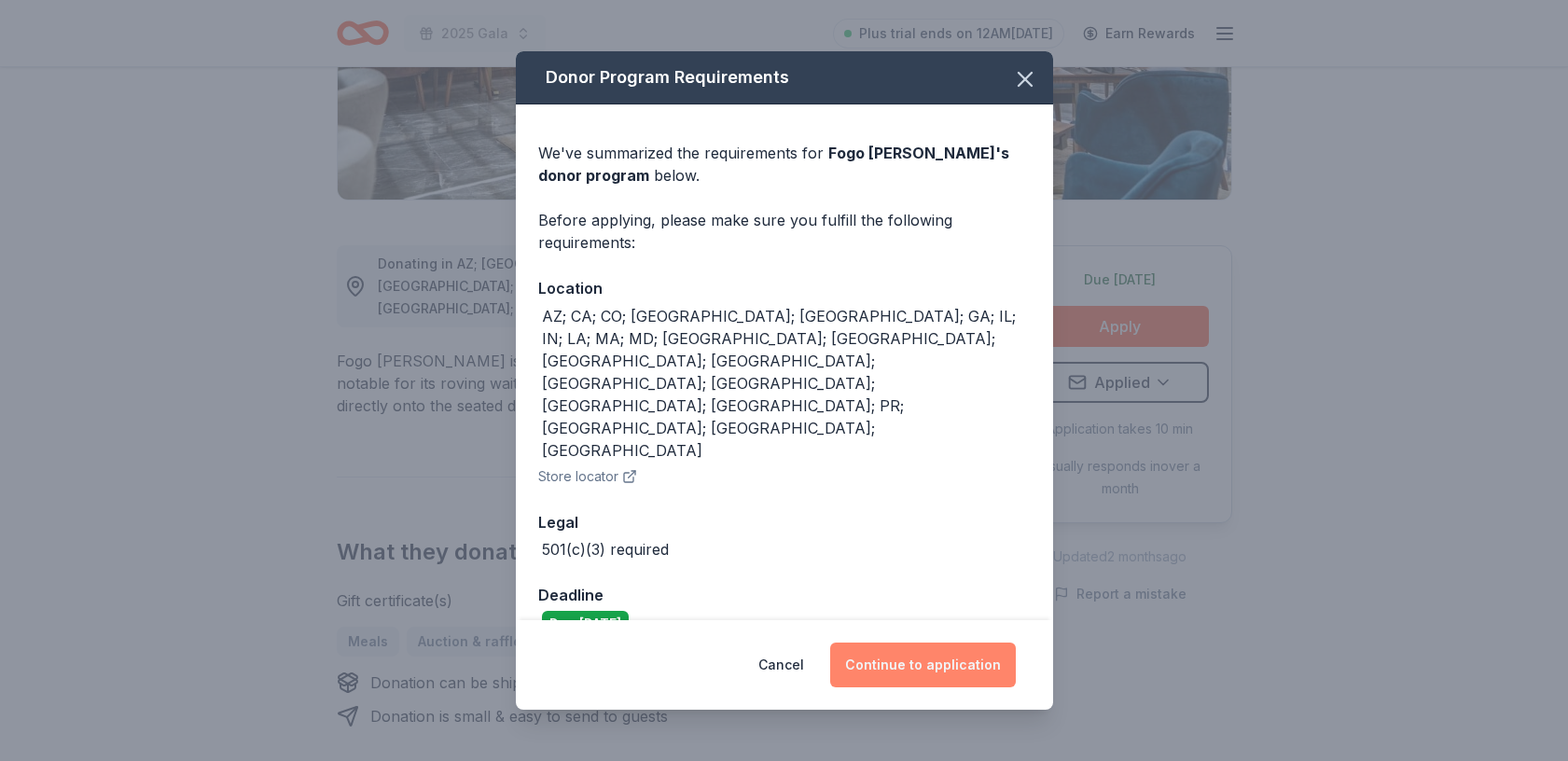
click at [902, 643] on button "Continue to application" at bounding box center [923, 665] width 186 height 45
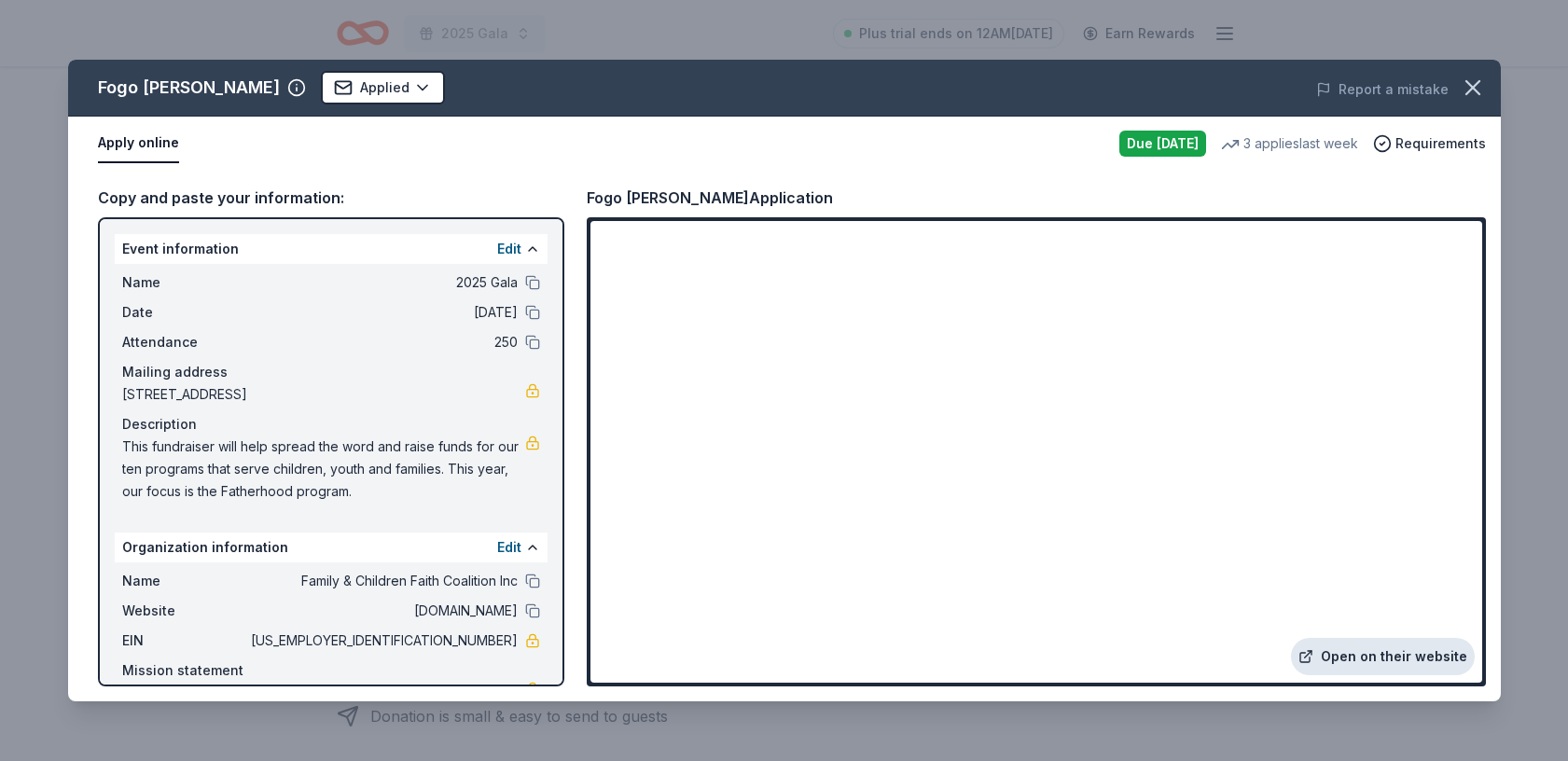
click at [1358, 657] on link "Open on their website" at bounding box center [1383, 656] width 184 height 37
click at [1476, 89] on icon "button" at bounding box center [1473, 88] width 26 height 26
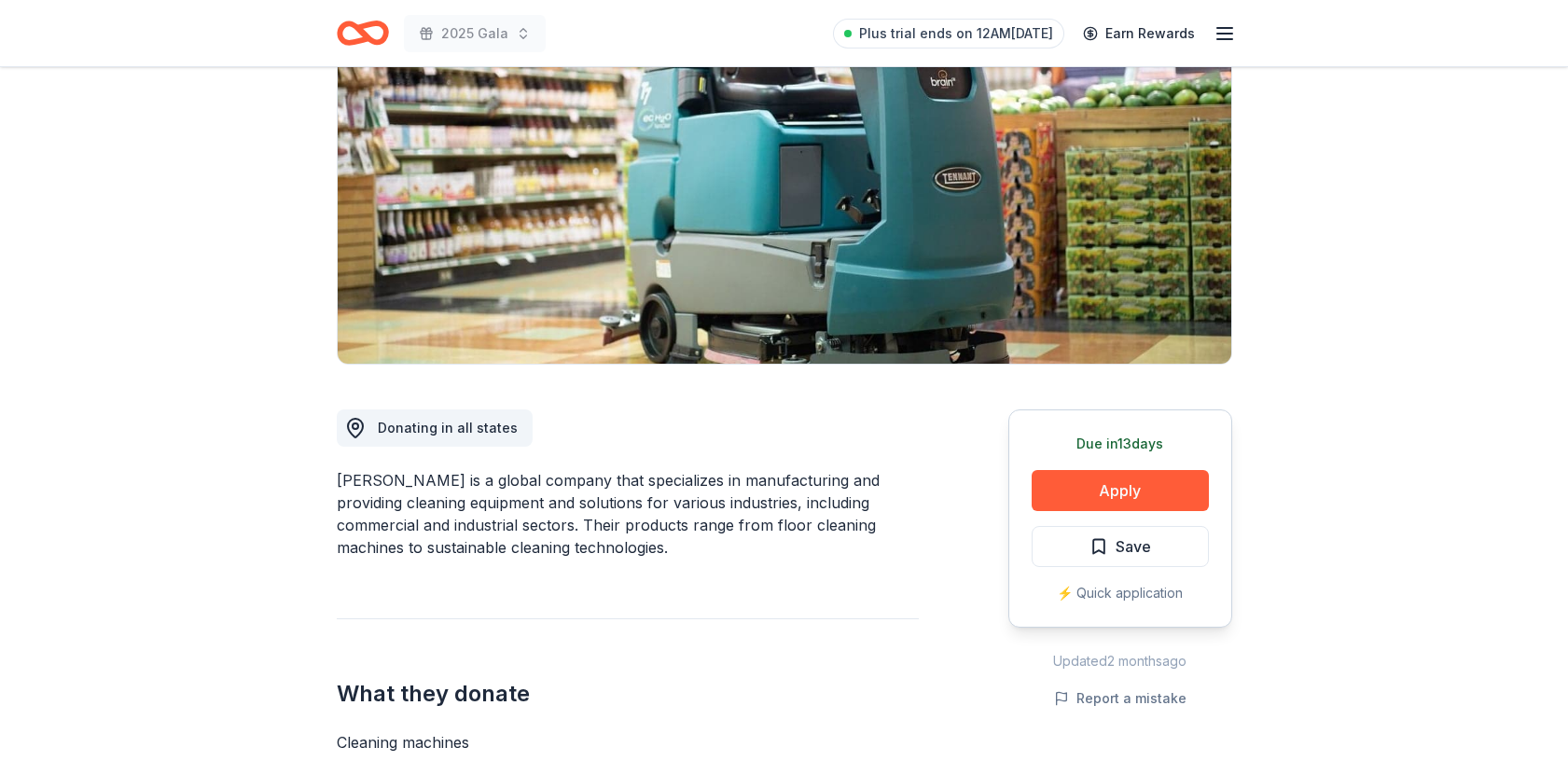
scroll to position [53, 0]
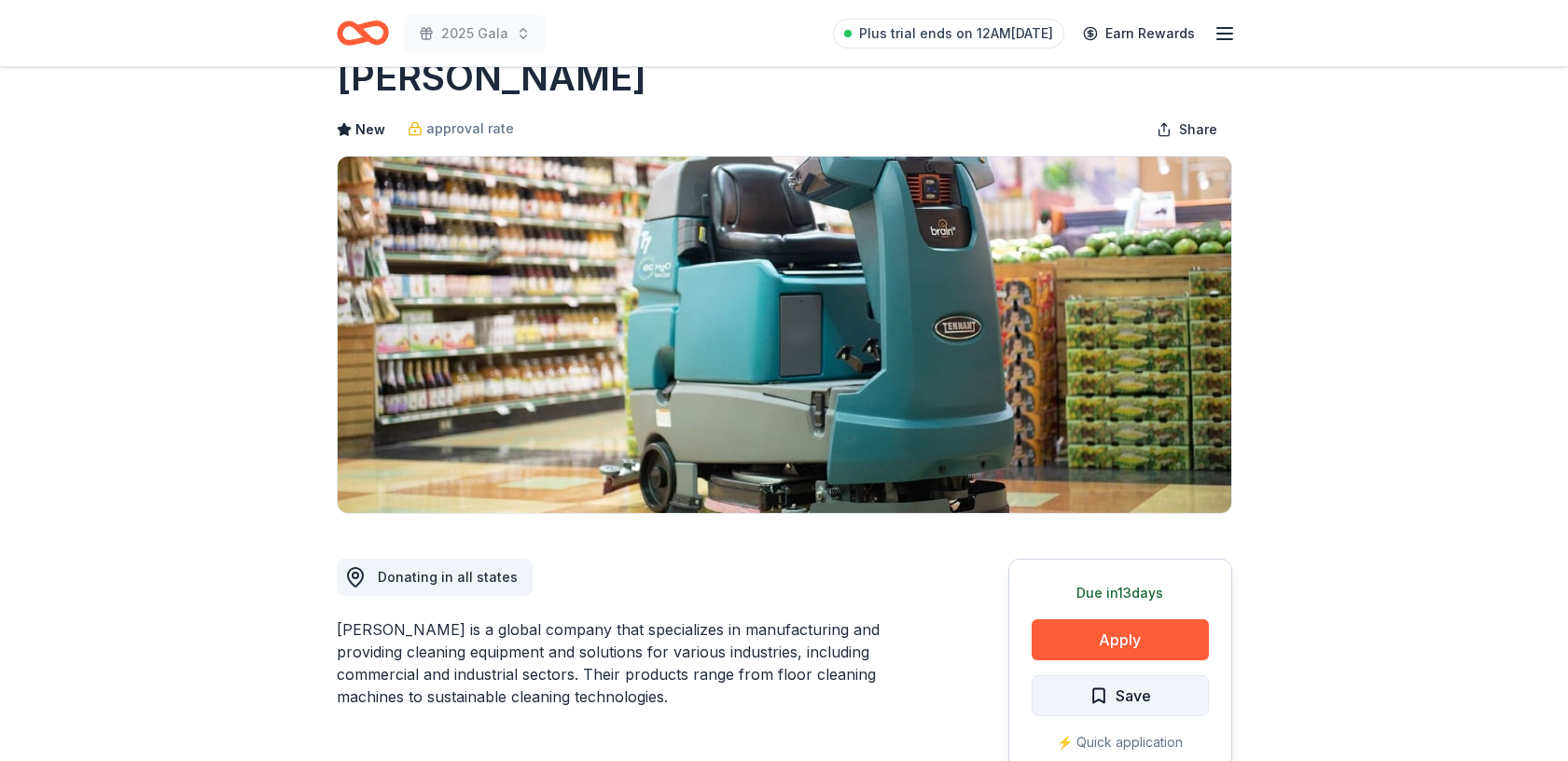
click at [1120, 692] on span "Save" at bounding box center [1133, 696] width 35 height 24
click at [1151, 690] on html "2025 Gala Plus trial ends on 12AM[DATE] Earn Rewards Due [DATE] Share [PERSON_N…" at bounding box center [784, 327] width 1568 height 761
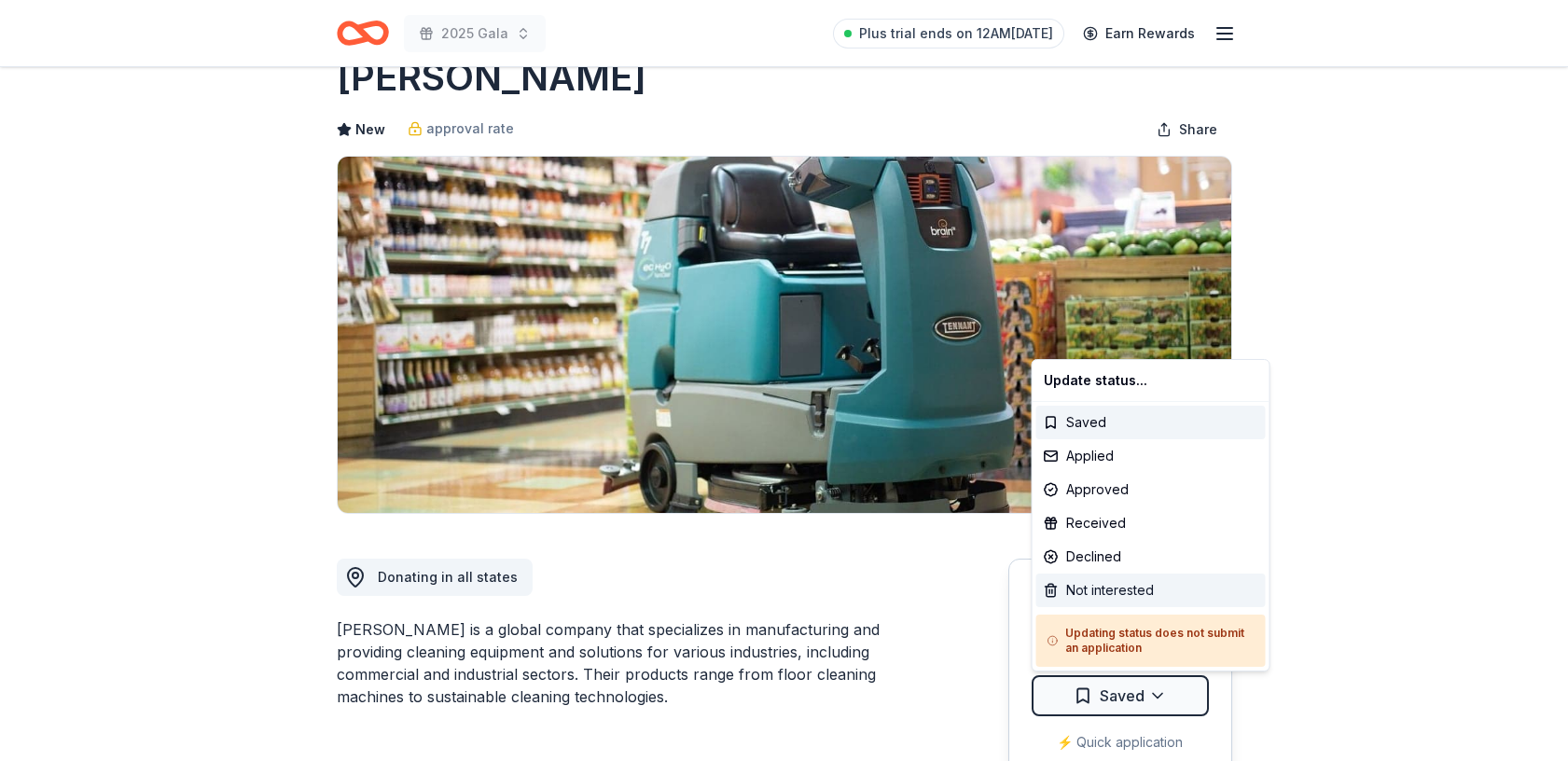
click at [1104, 593] on div "Not interested" at bounding box center [1152, 591] width 230 height 34
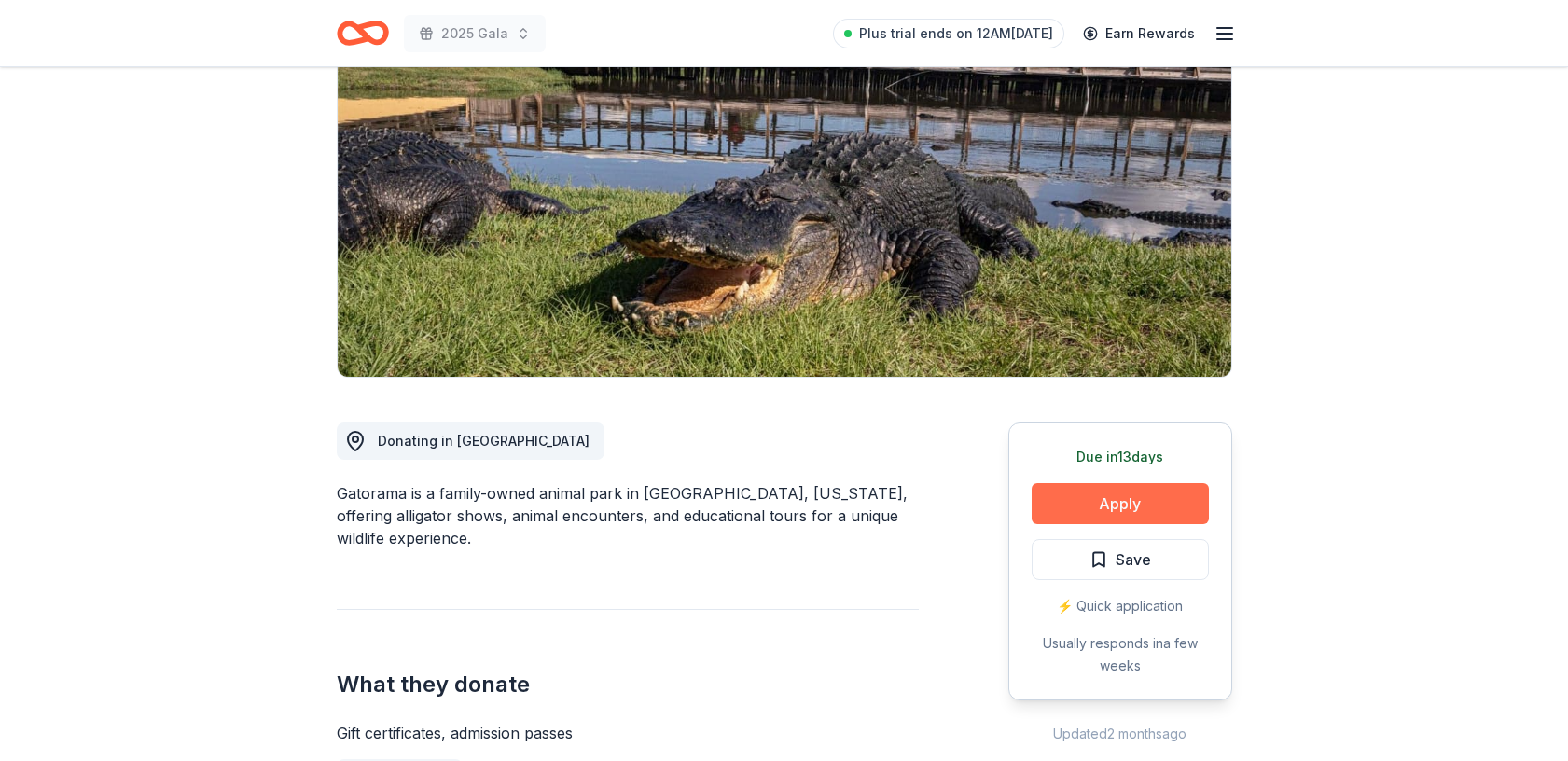
scroll to position [189, 0]
click at [1130, 565] on span "Save" at bounding box center [1133, 560] width 35 height 24
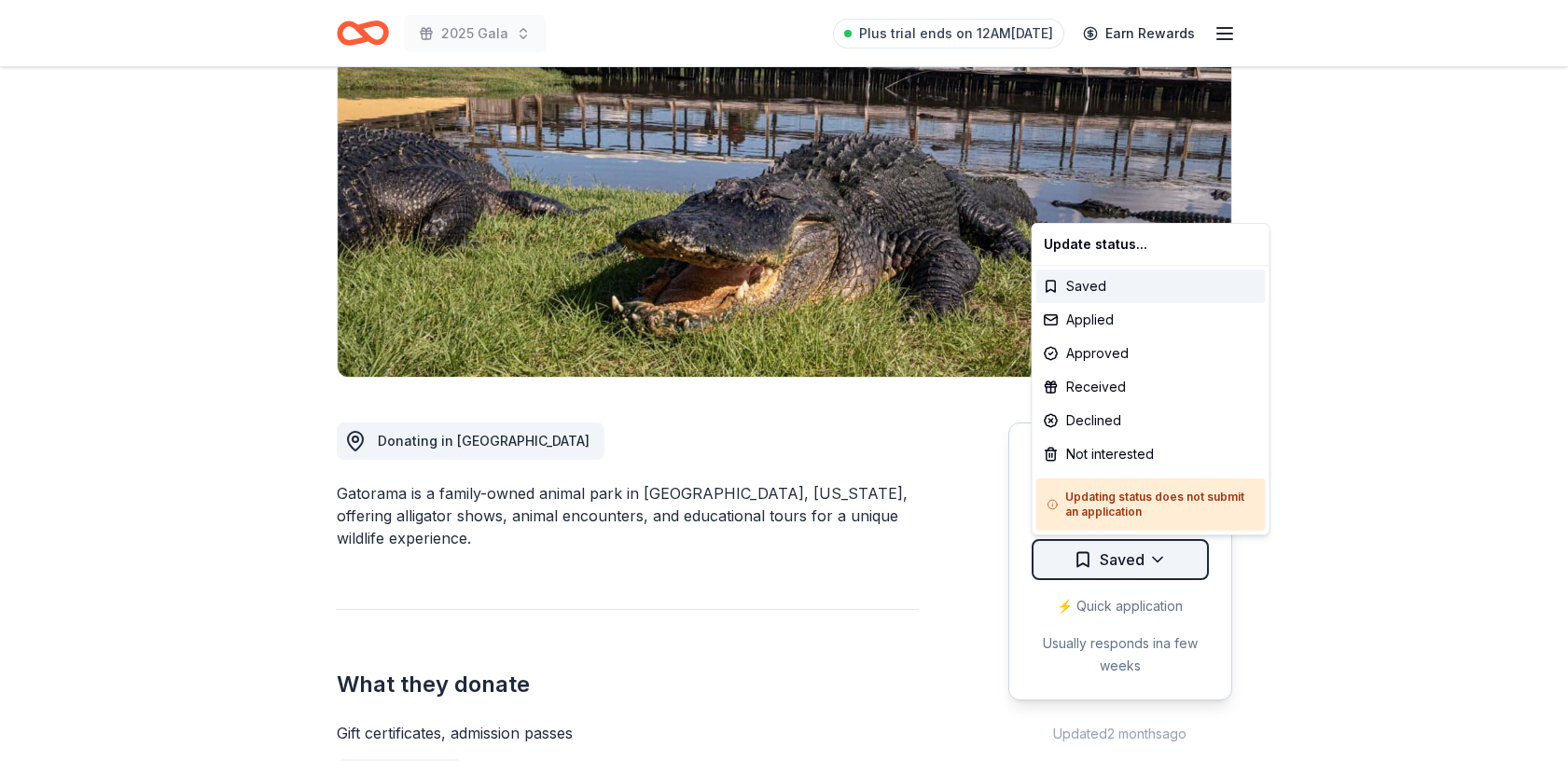
click at [1161, 561] on html "2025 Gala Plus trial ends on 12AM[DATE] Earn Rewards Due [DATE] Share Gatorama …" at bounding box center [784, 191] width 1568 height 761
click at [1133, 451] on div "Not interested" at bounding box center [1152, 455] width 230 height 34
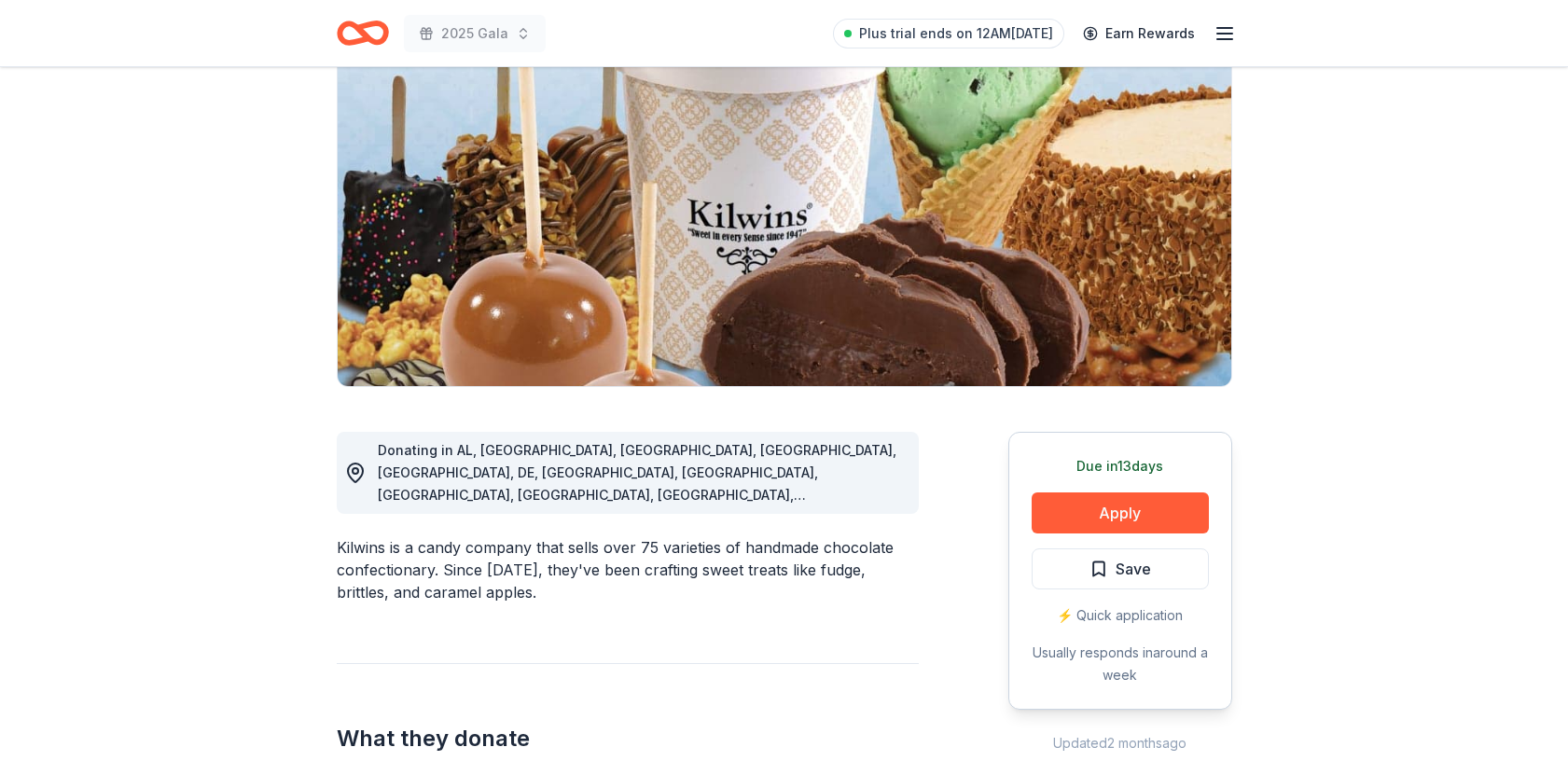
scroll to position [183, 0]
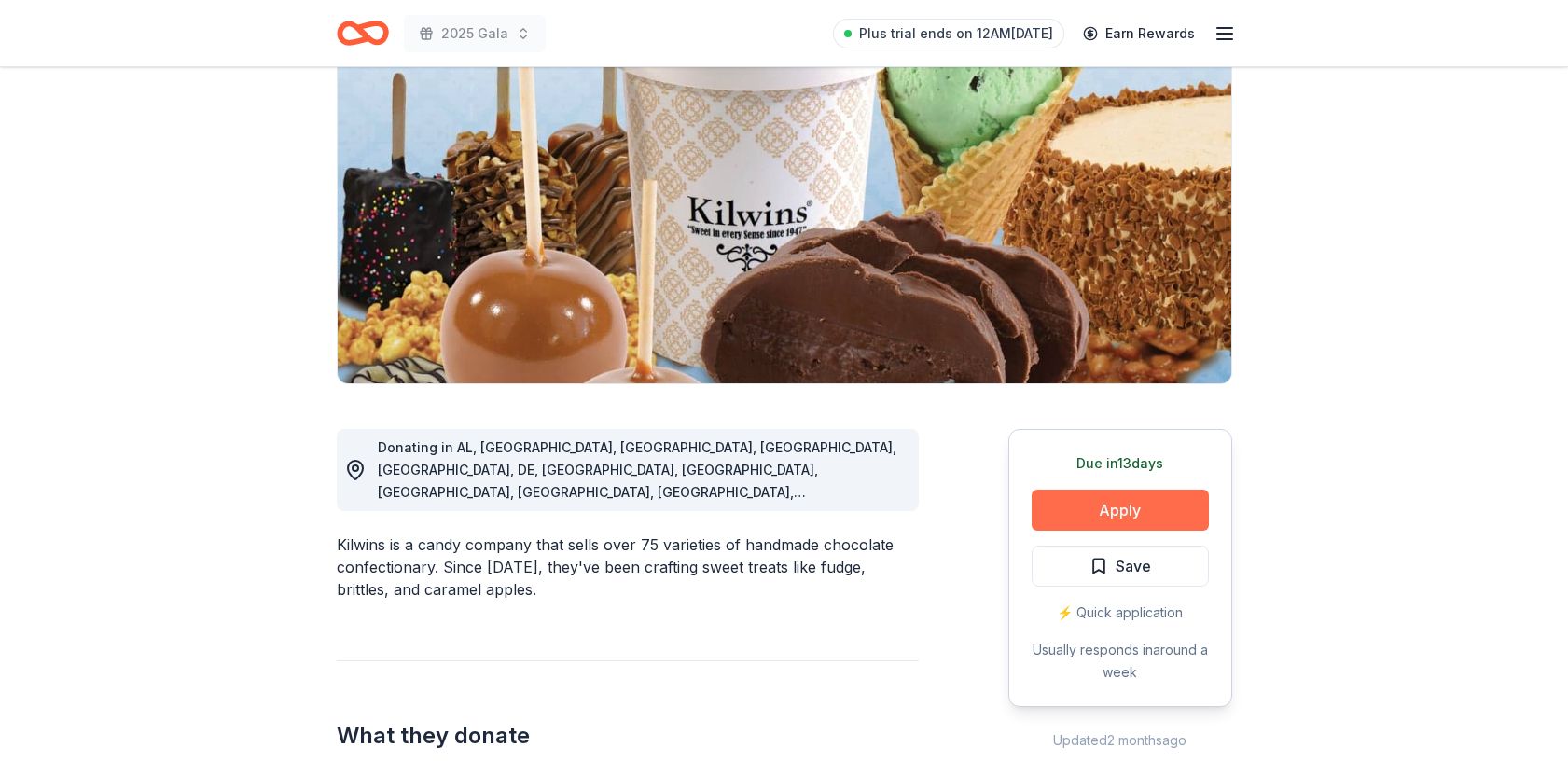
click at [1121, 505] on button "Apply" at bounding box center [1120, 510] width 177 height 41
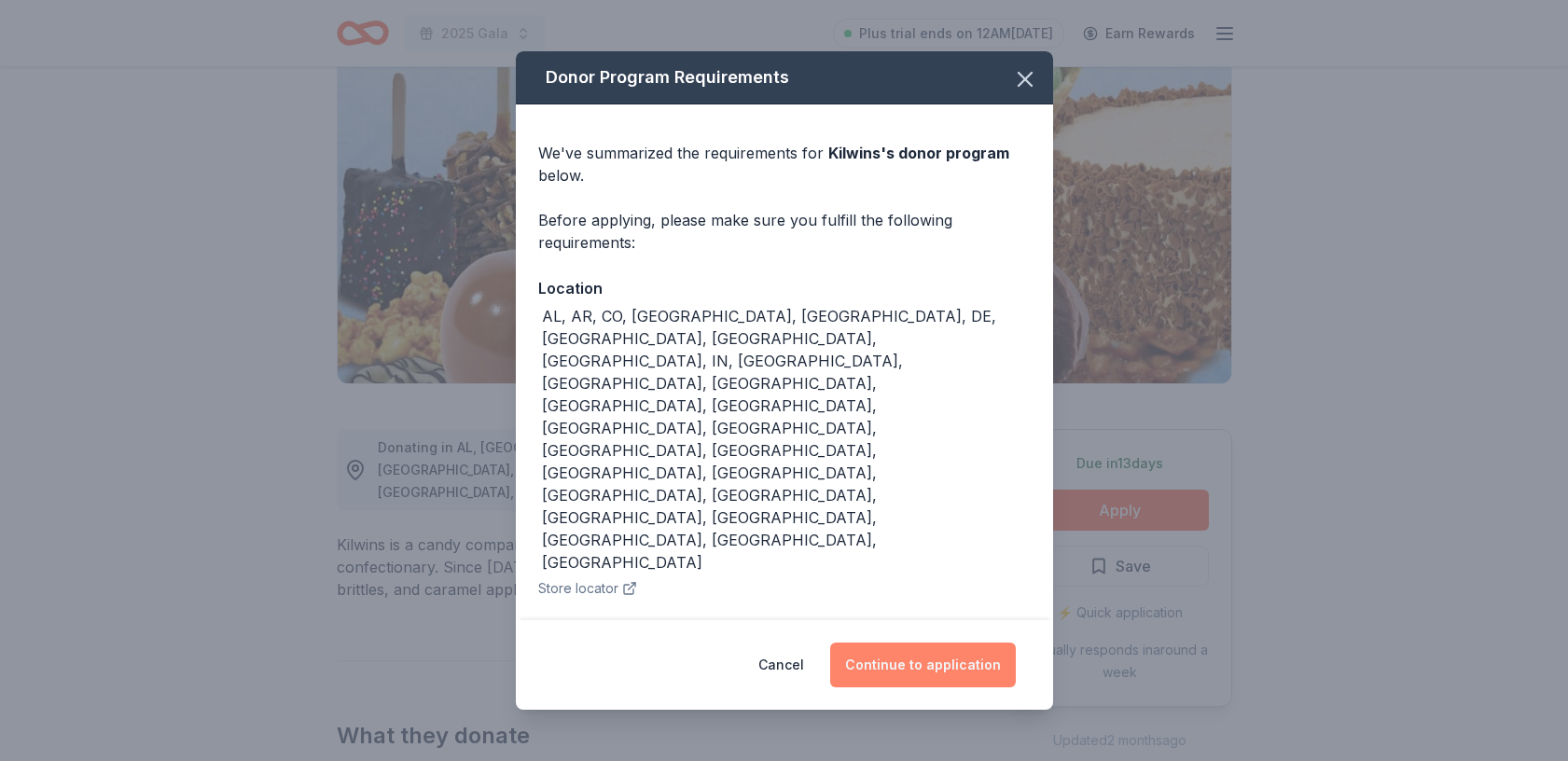
click at [914, 643] on button "Continue to application" at bounding box center [923, 665] width 186 height 45
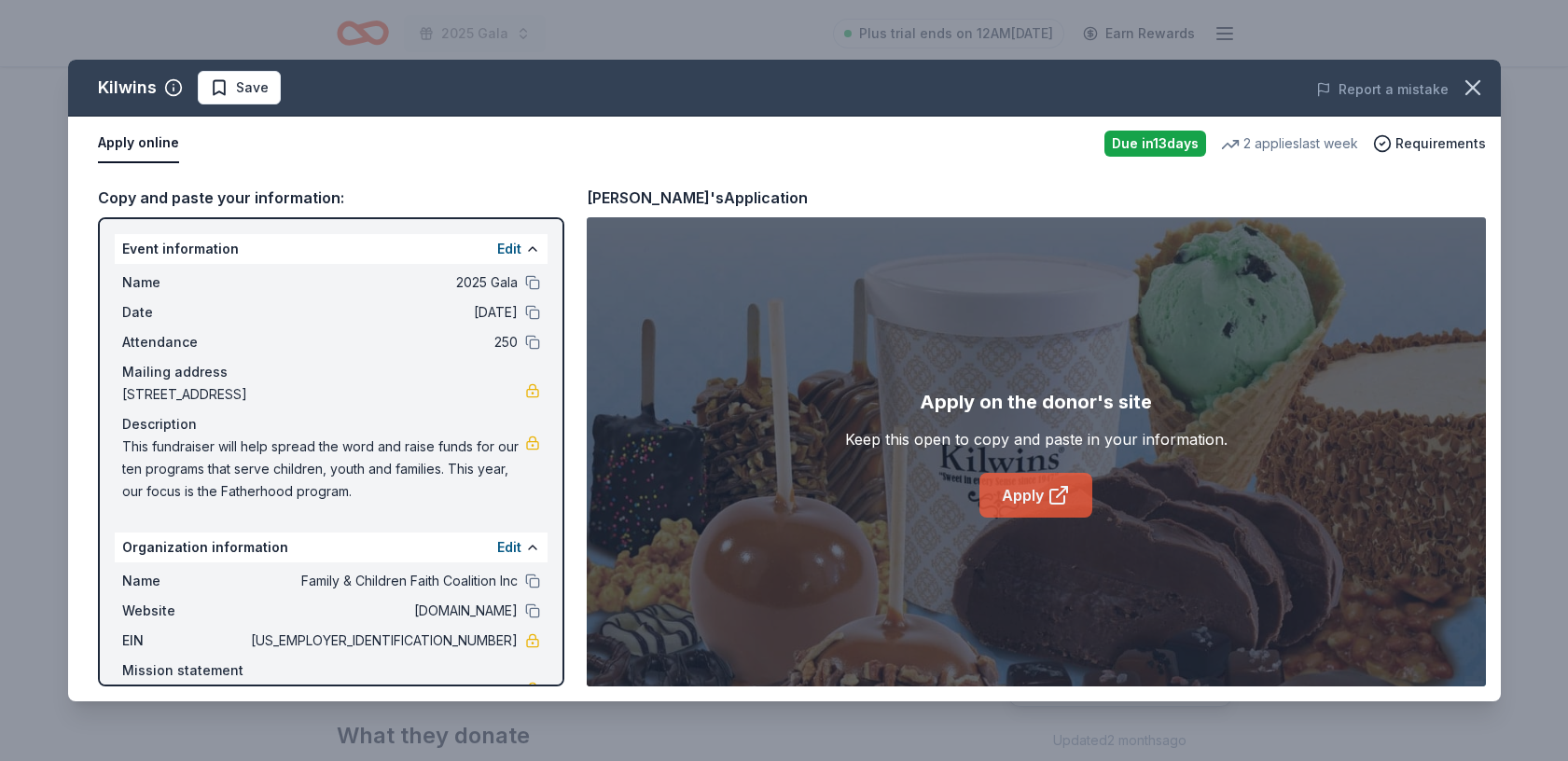
click at [1039, 492] on link "Apply" at bounding box center [1036, 495] width 113 height 45
click at [1467, 85] on icon "button" at bounding box center [1473, 88] width 26 height 26
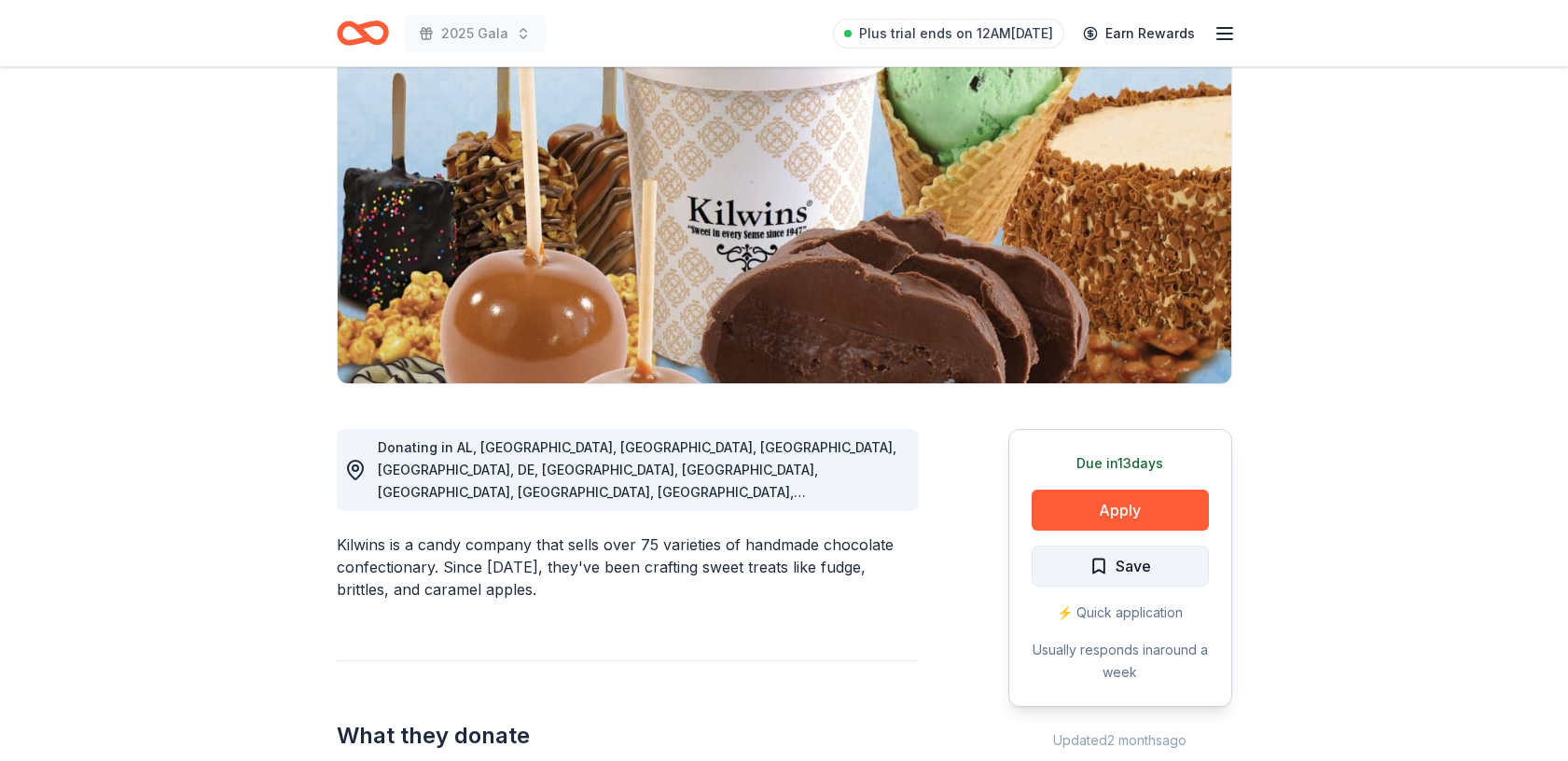
click at [1125, 562] on span "Save" at bounding box center [1133, 566] width 35 height 24
click at [1161, 563] on html "2025 Gala Plus trial ends on 12AM[DATE] Earn Rewards Due [DATE] Share Kilwins N…" at bounding box center [784, 197] width 1568 height 761
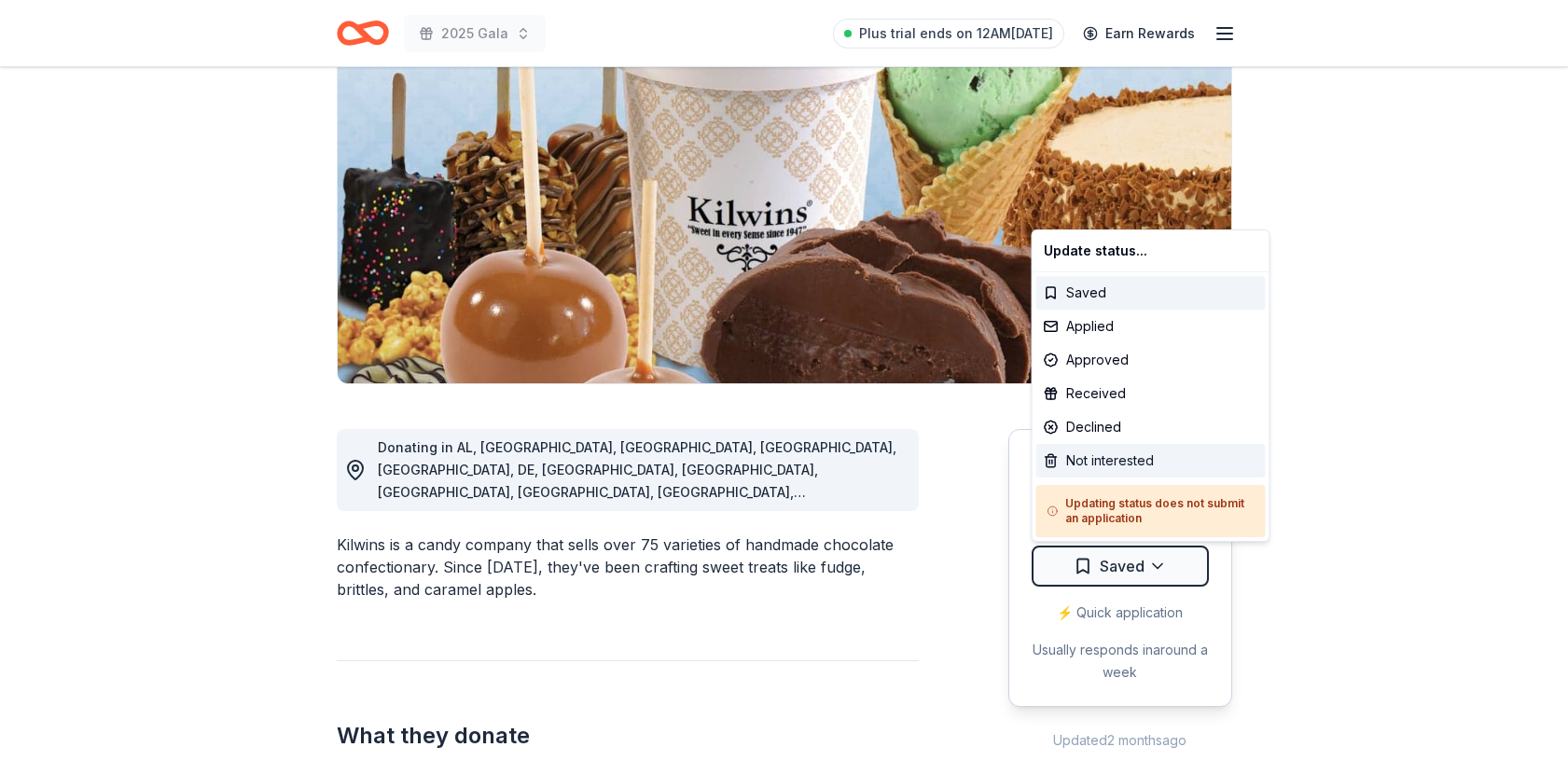
click at [1116, 456] on div "Not interested" at bounding box center [1152, 461] width 230 height 34
